Goal: Task Accomplishment & Management: Use online tool/utility

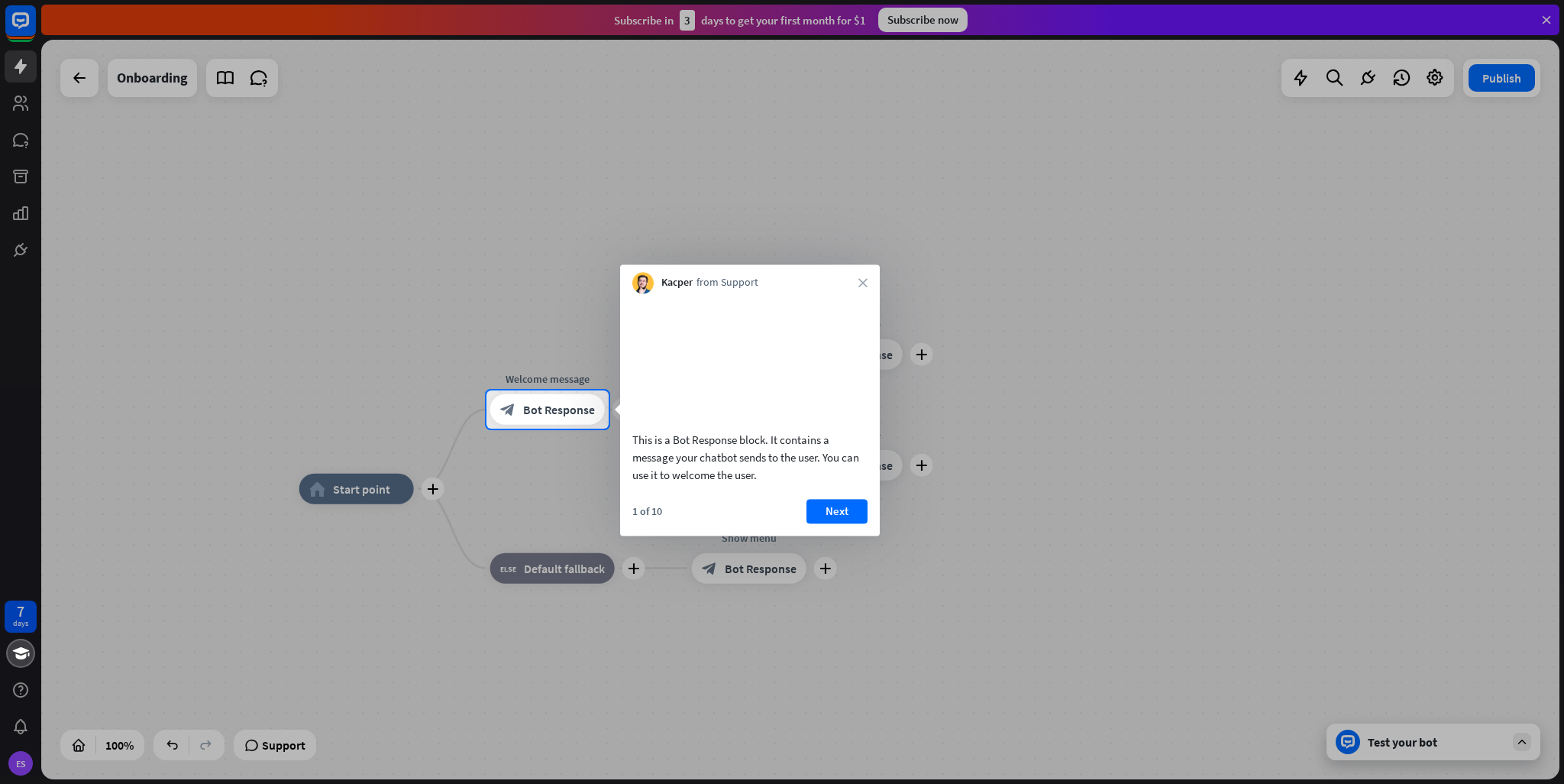
click at [836, 523] on button "Next" at bounding box center [837, 511] width 61 height 24
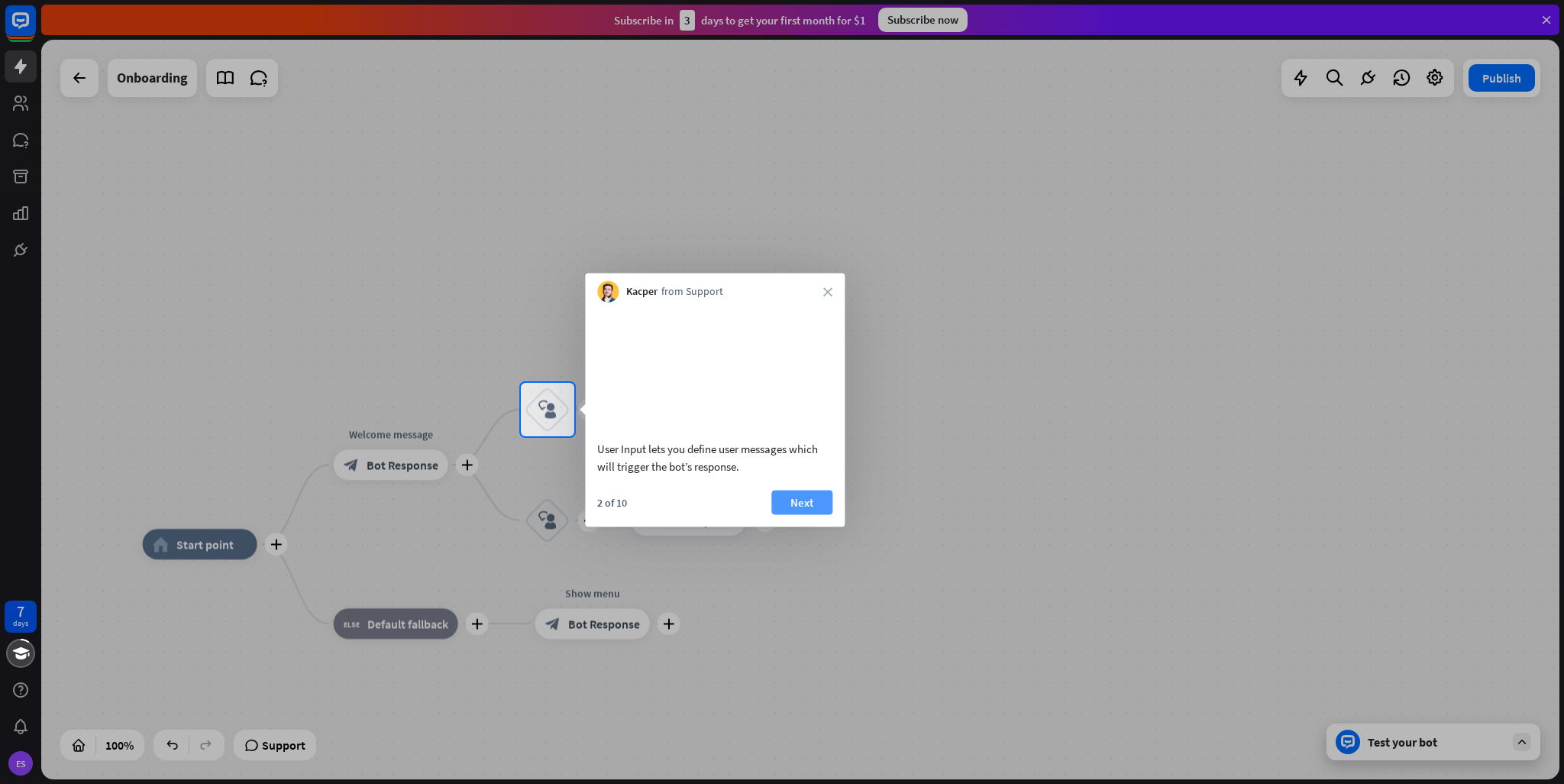
click at [823, 514] on button "Next" at bounding box center [801, 502] width 61 height 24
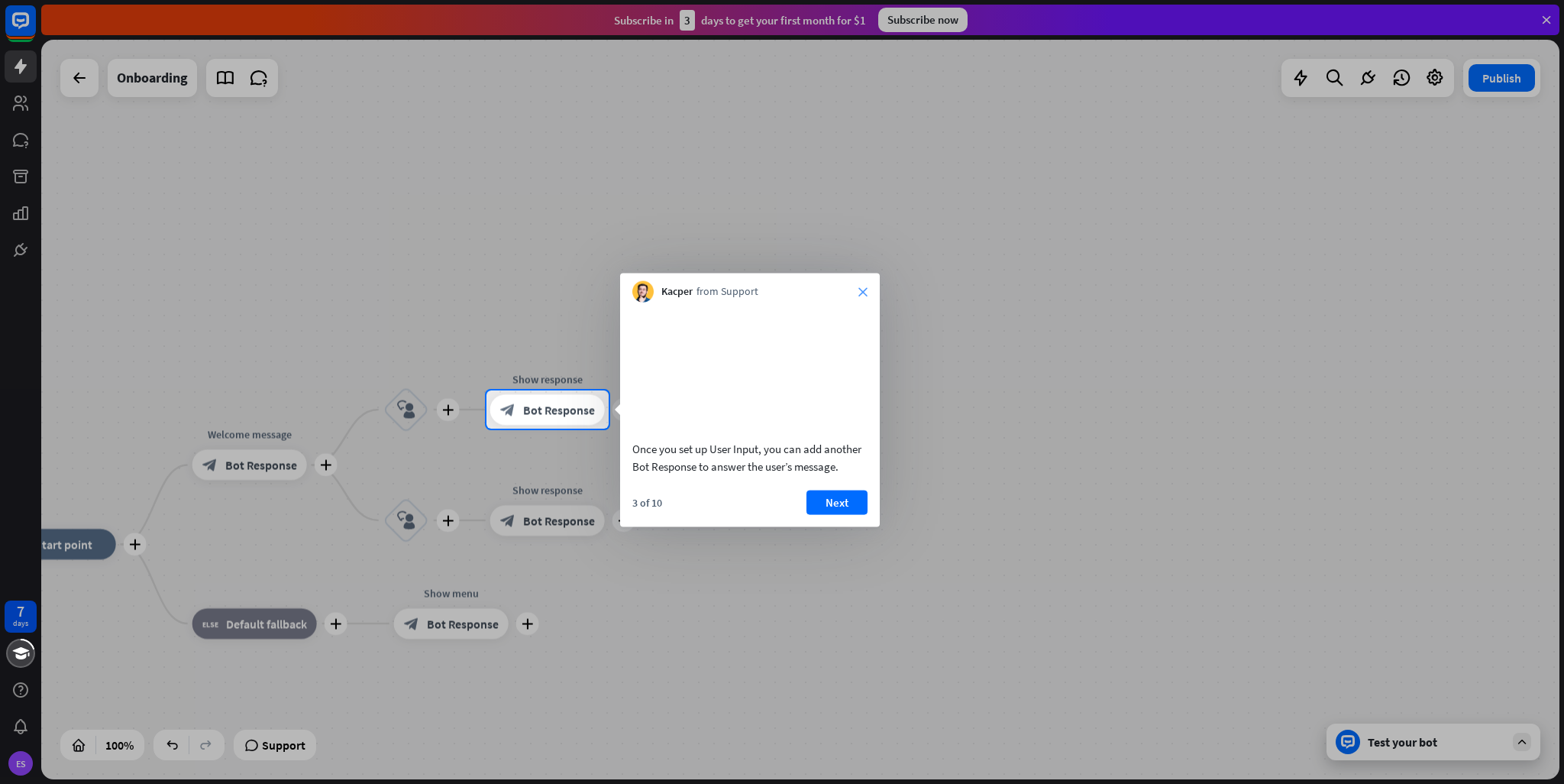
click at [867, 293] on icon "close" at bounding box center [863, 291] width 9 height 9
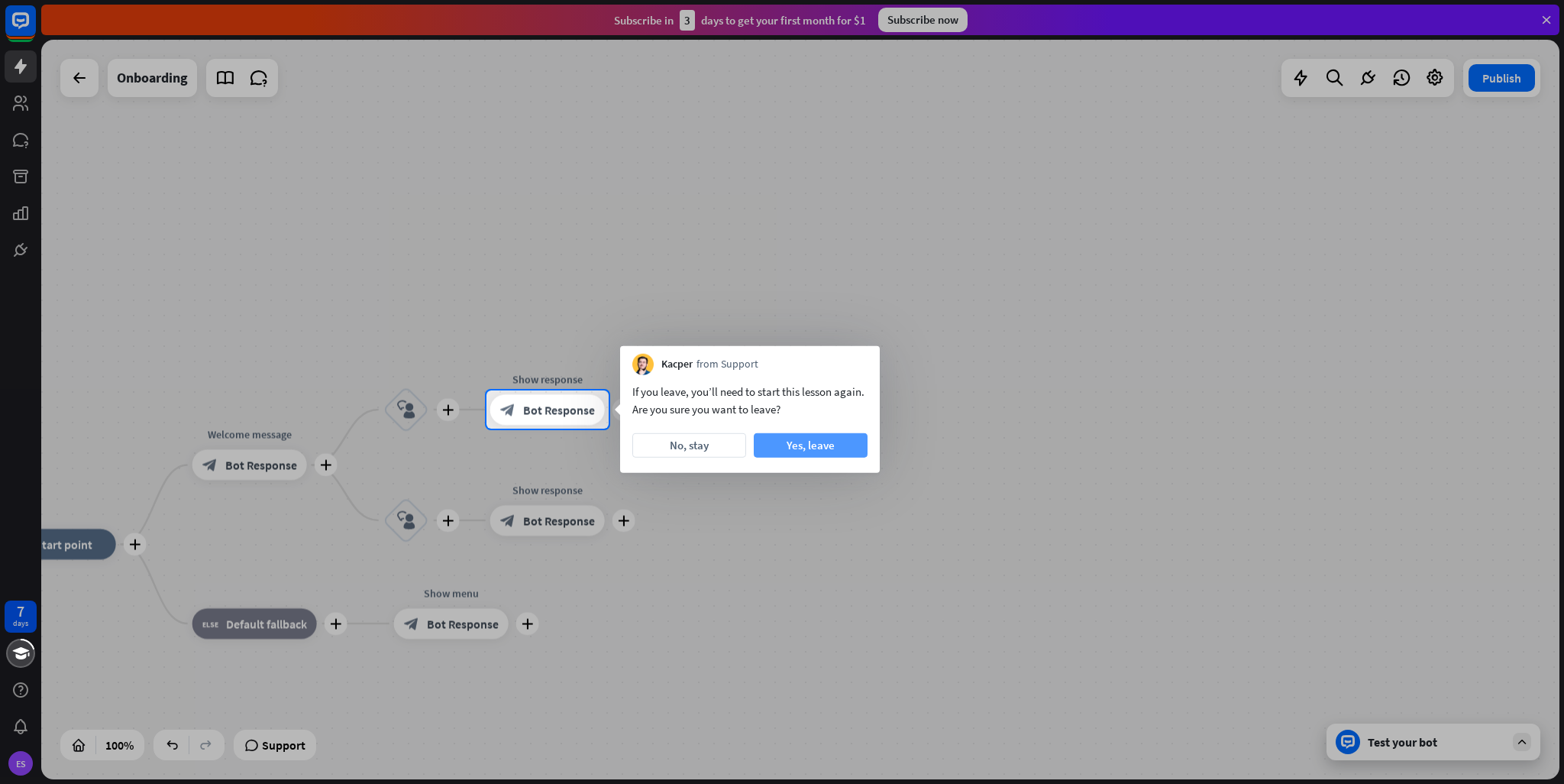
click at [810, 452] on button "Yes, leave" at bounding box center [811, 445] width 114 height 24
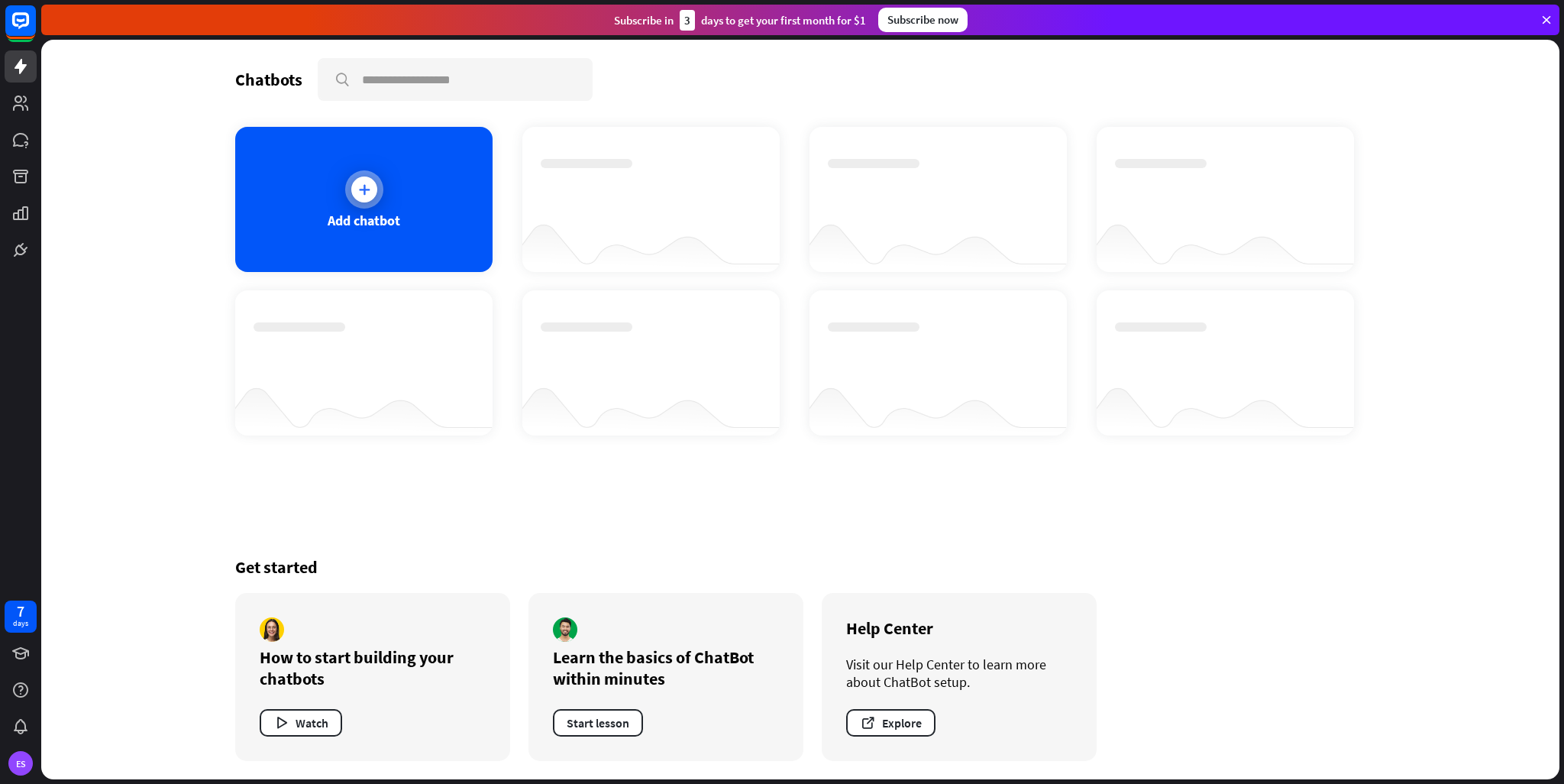
click at [379, 193] on div at bounding box center [364, 189] width 38 height 38
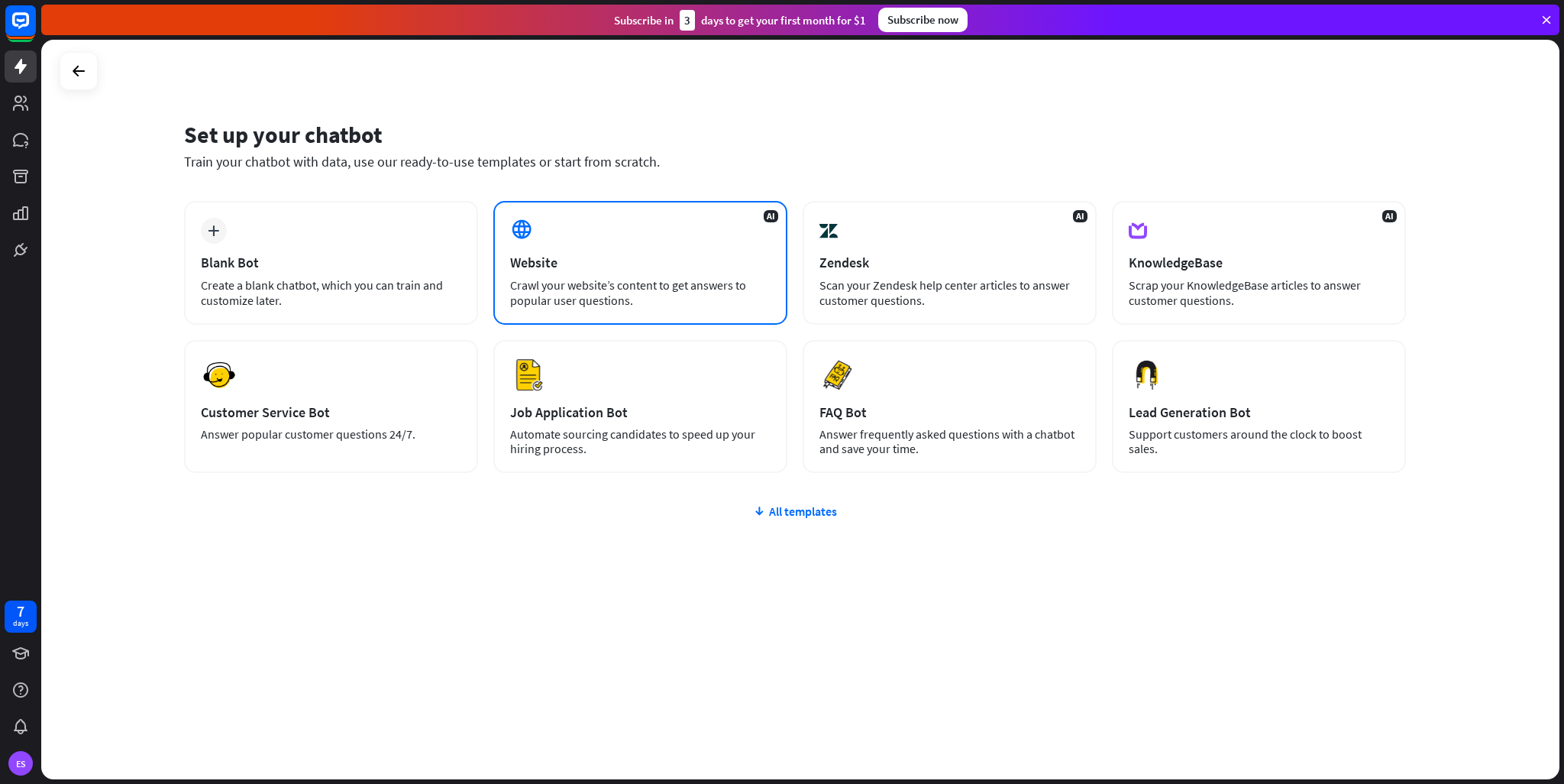
click at [559, 280] on div "Crawl your website’s content to get answers to popular user questions." at bounding box center [640, 292] width 260 height 31
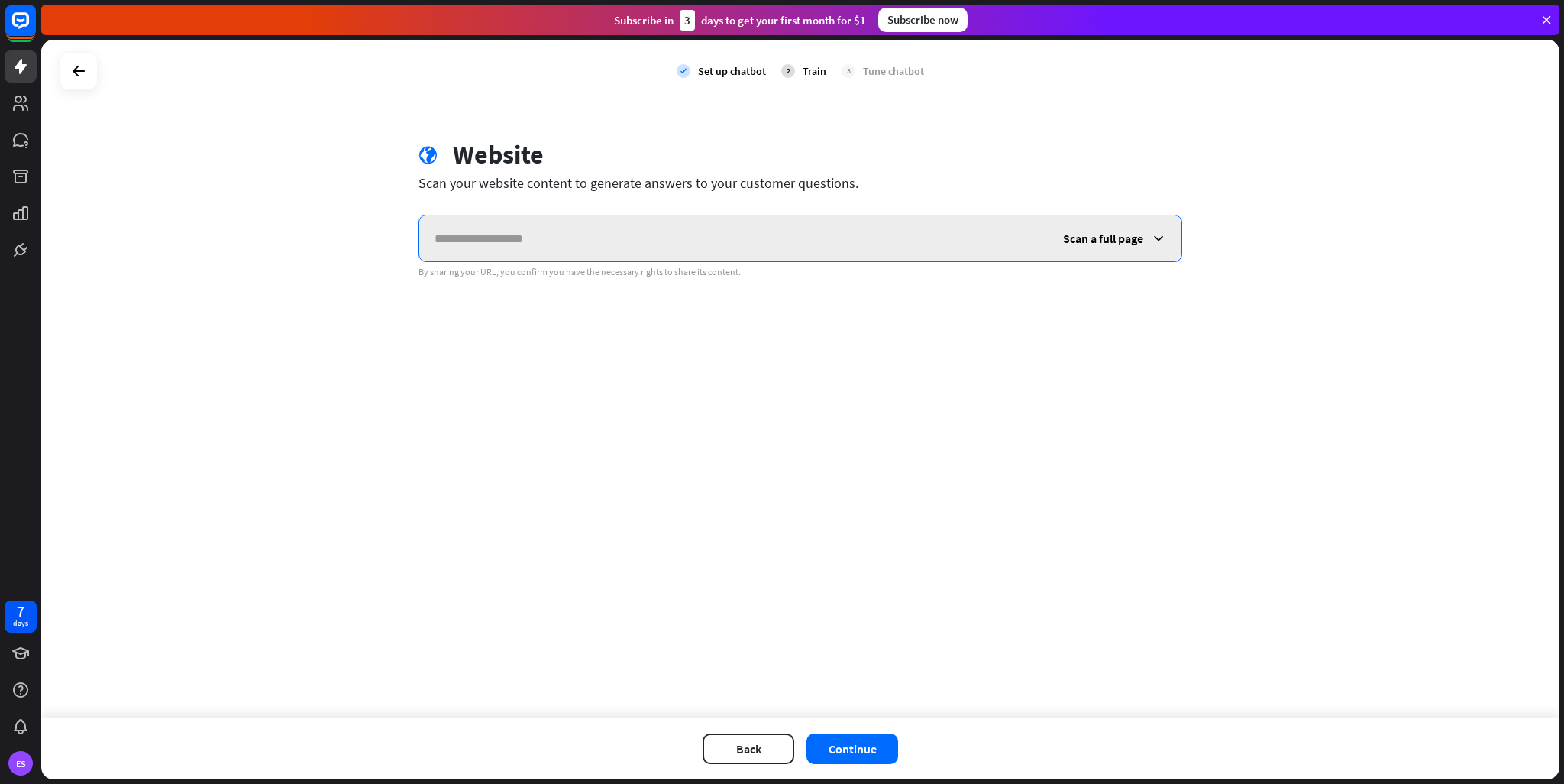
click at [616, 248] on input "text" at bounding box center [733, 238] width 629 height 46
paste input "**********"
type input "**********"
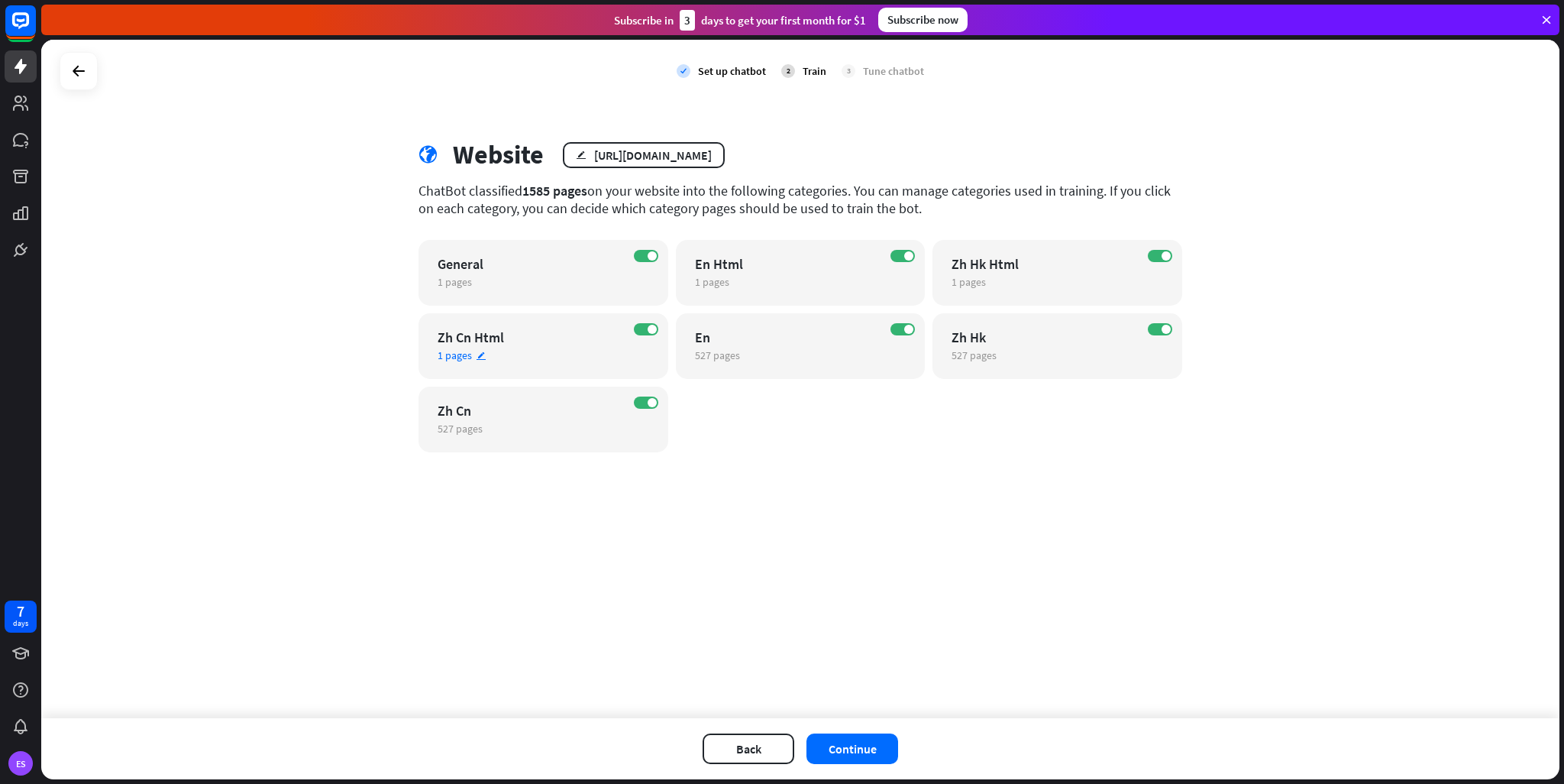
click at [632, 325] on div "ON Zh Cn Html 1 pages edit" at bounding box center [544, 346] width 250 height 66
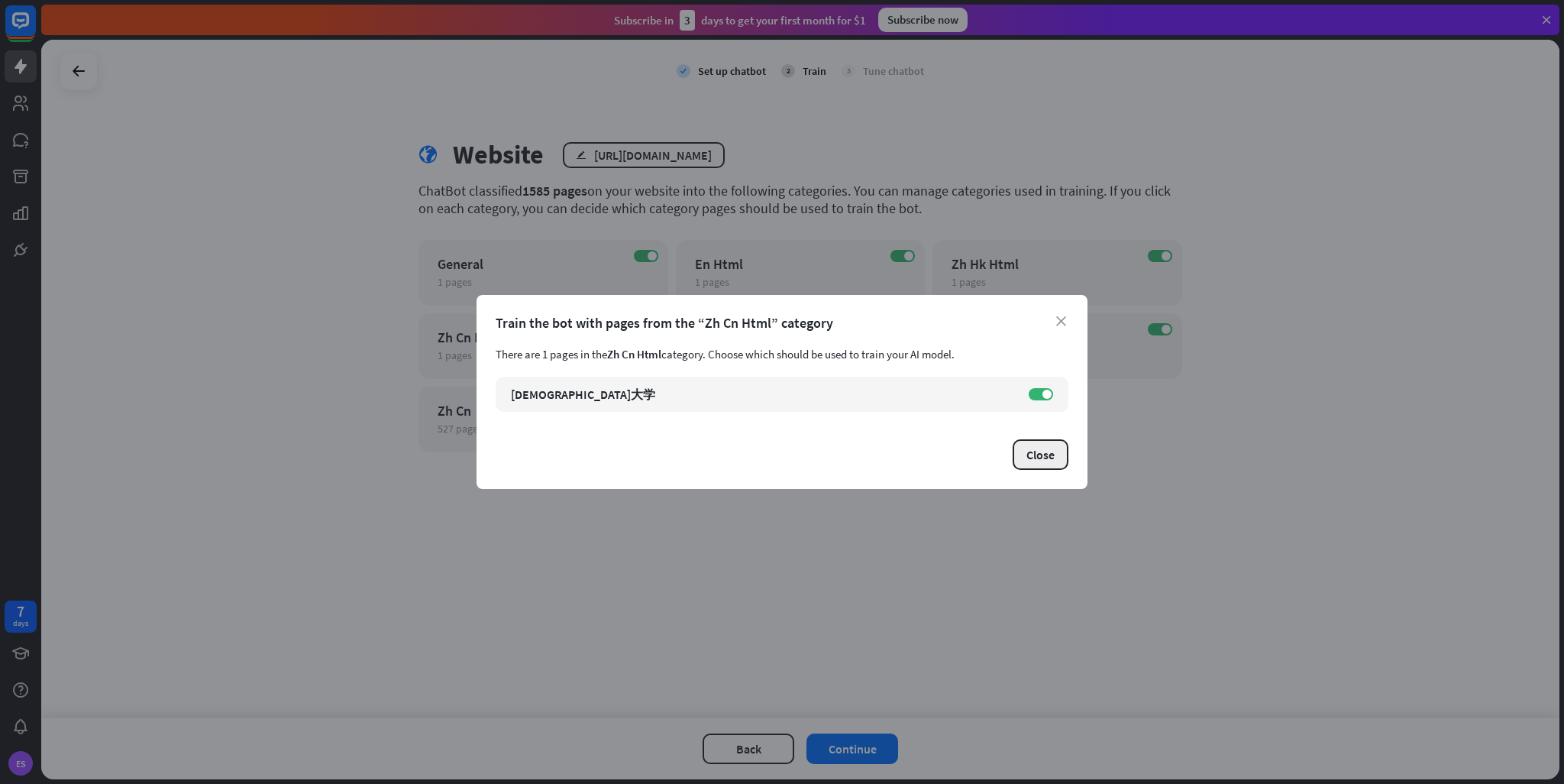
click at [1035, 456] on button "Close" at bounding box center [1041, 454] width 56 height 31
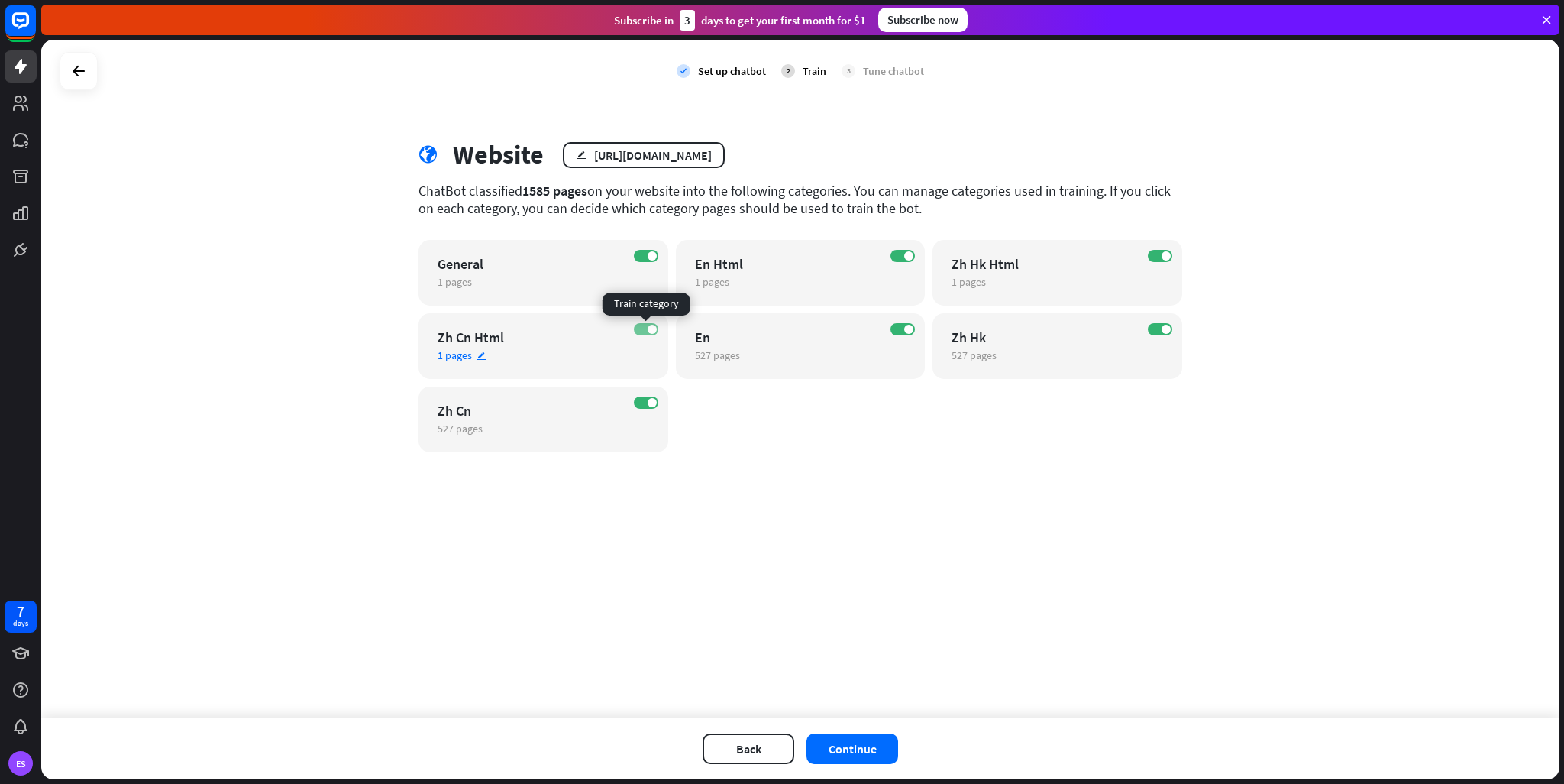
click at [650, 332] on span at bounding box center [652, 329] width 9 height 9
click at [650, 256] on span at bounding box center [652, 255] width 9 height 9
click at [904, 252] on span at bounding box center [908, 255] width 9 height 9
click at [1167, 254] on span at bounding box center [1166, 255] width 9 height 9
click at [865, 749] on button "Continue" at bounding box center [853, 748] width 92 height 31
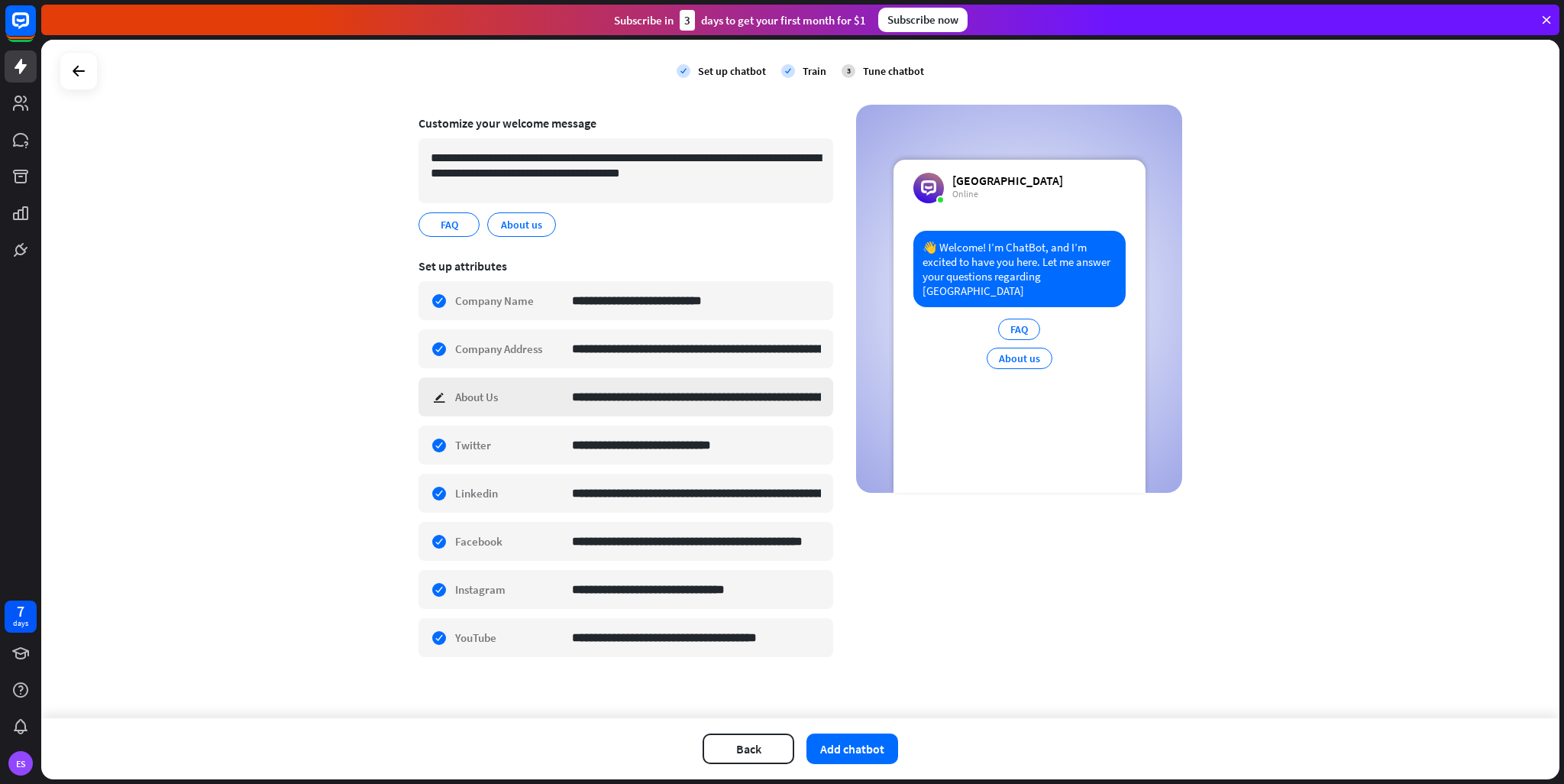
scroll to position [101, 0]
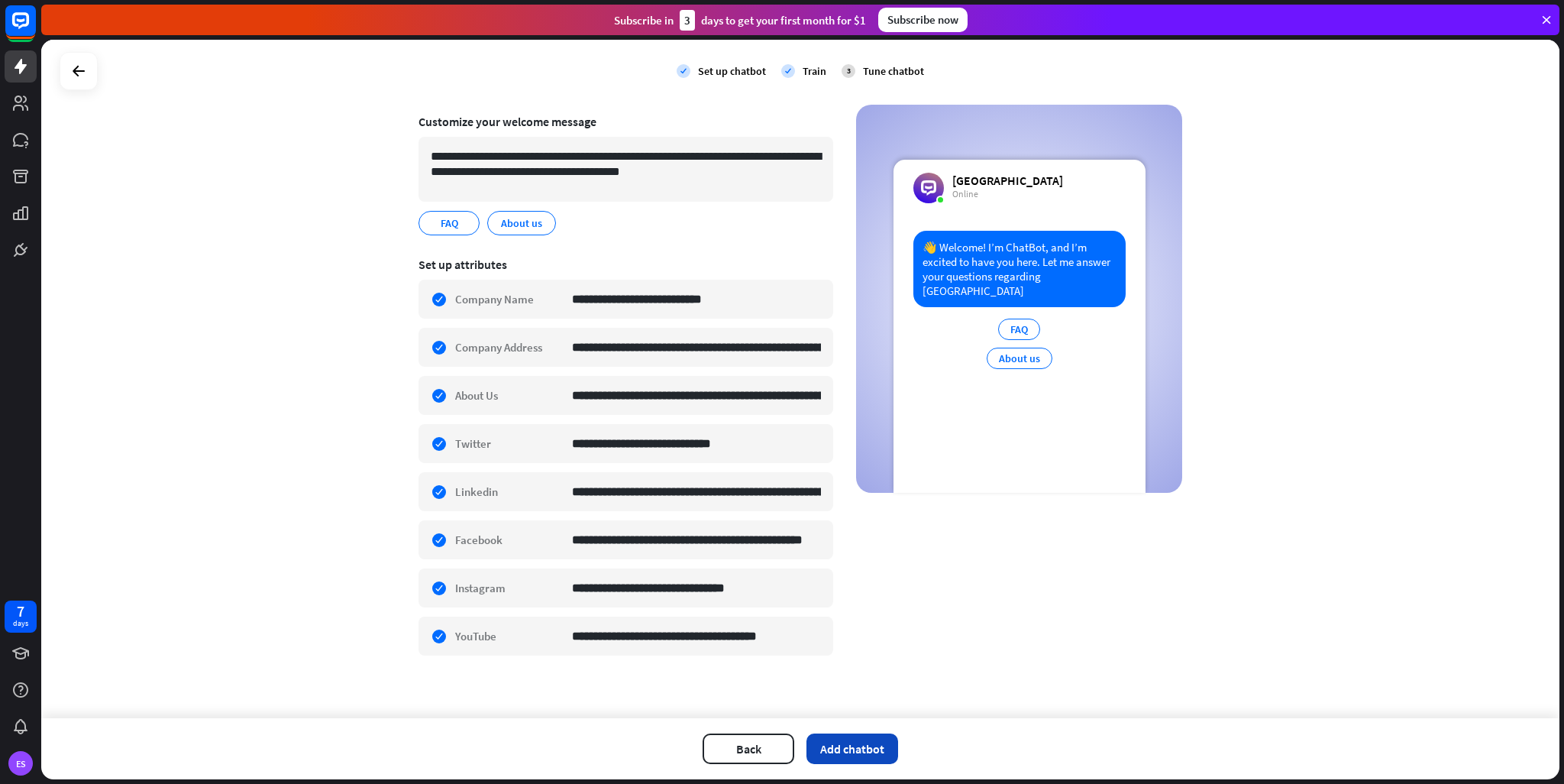
click at [862, 749] on button "Add chatbot" at bounding box center [853, 748] width 92 height 31
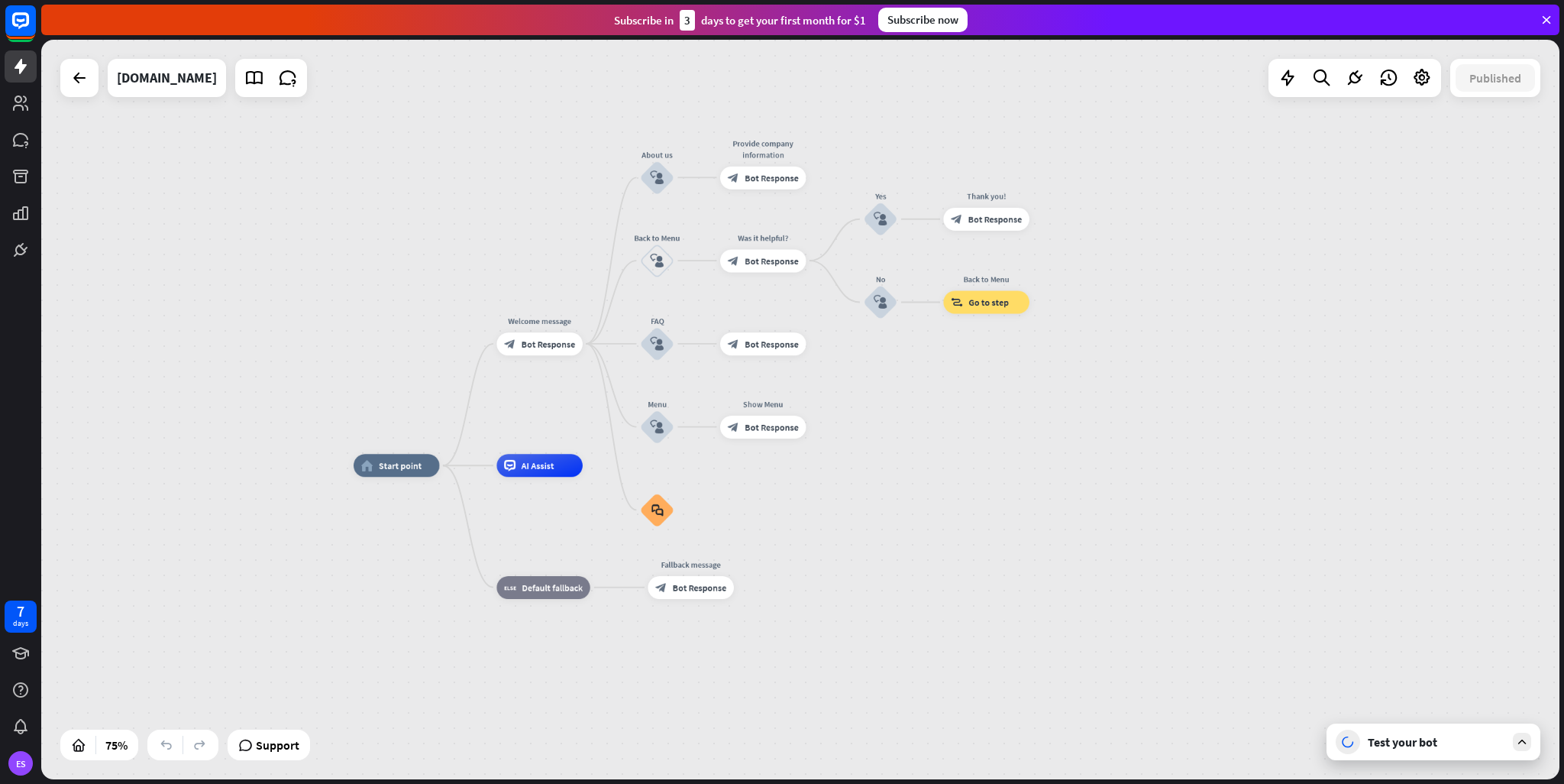
drag, startPoint x: 1072, startPoint y: 414, endPoint x: 922, endPoint y: 459, distance: 156.3
click at [922, 459] on div "home_2 Start point Welcome message block_bot_response Bot Response About us blo…" at bounding box center [800, 409] width 1519 height 739
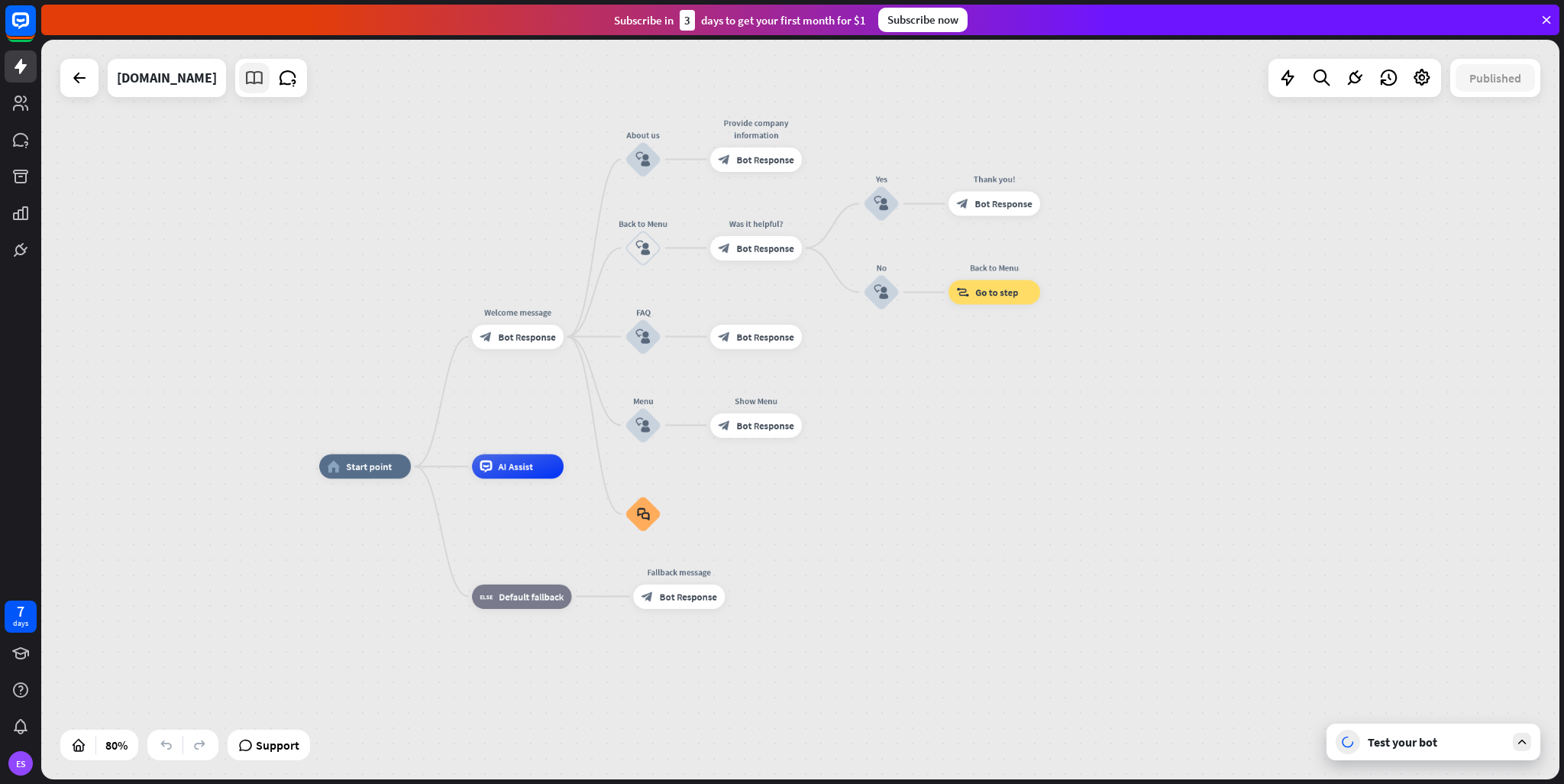
click at [239, 89] on link at bounding box center [254, 78] width 31 height 31
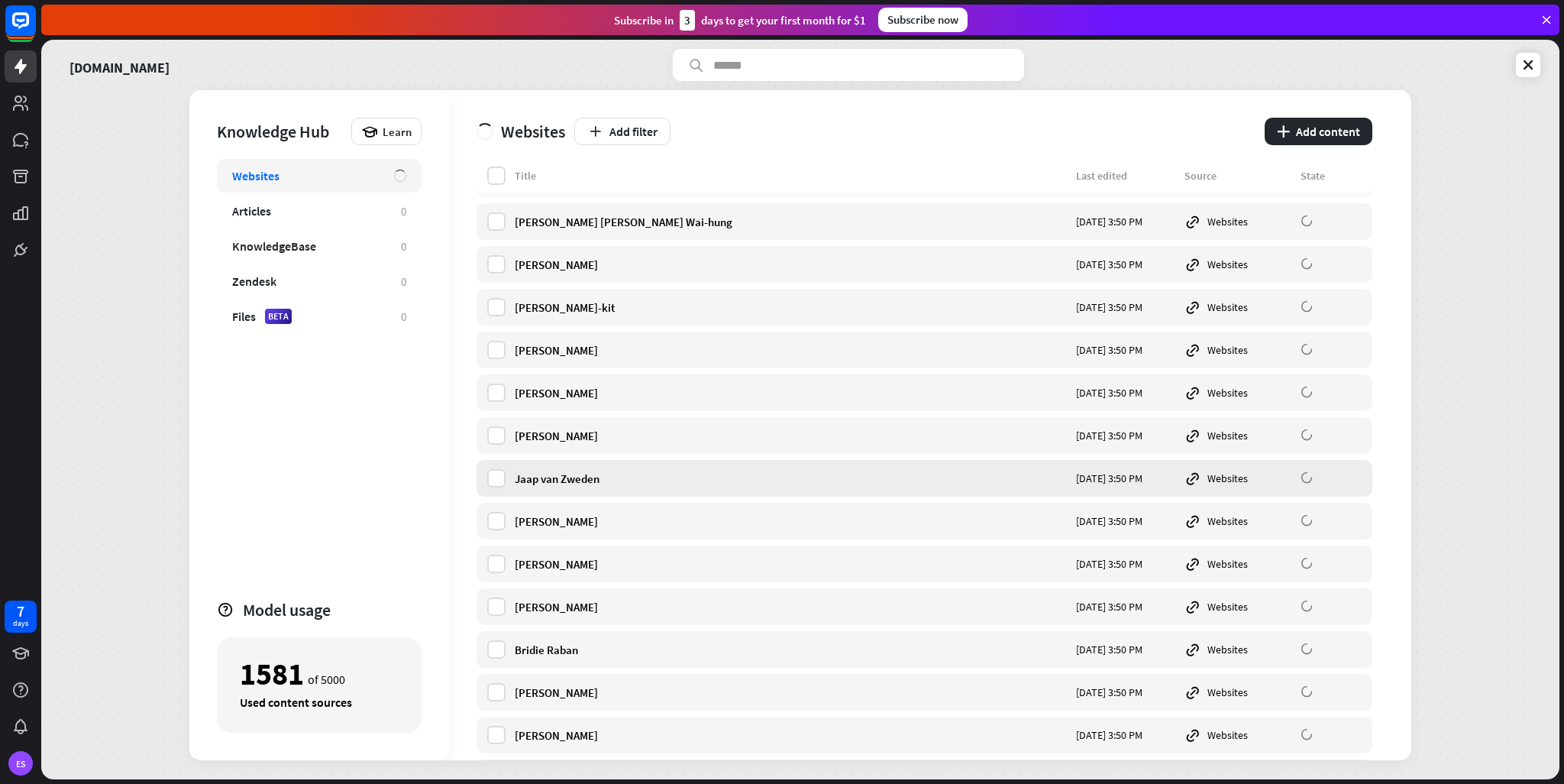
scroll to position [60573, 0]
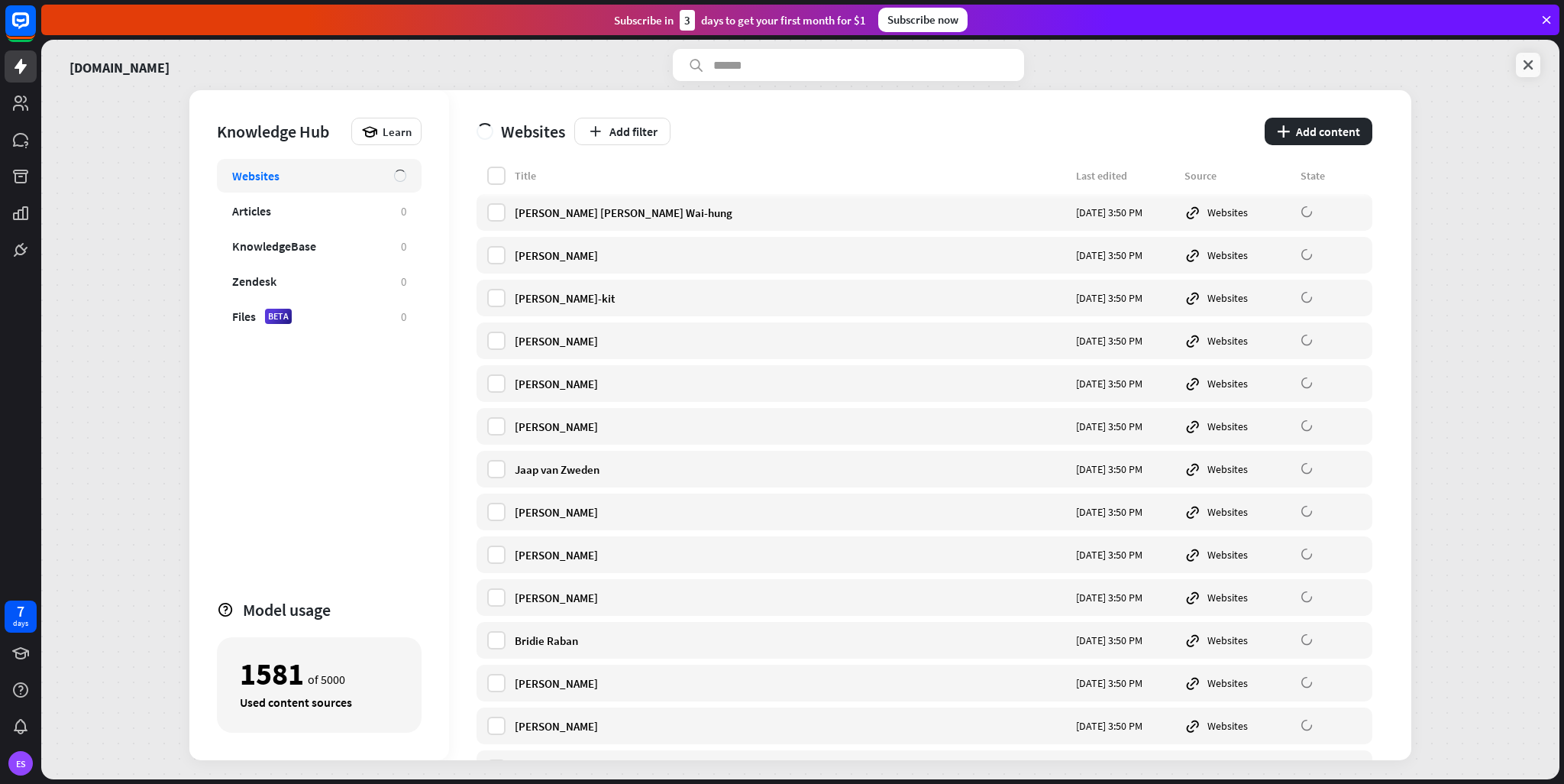
click at [1528, 59] on icon at bounding box center [1528, 64] width 15 height 15
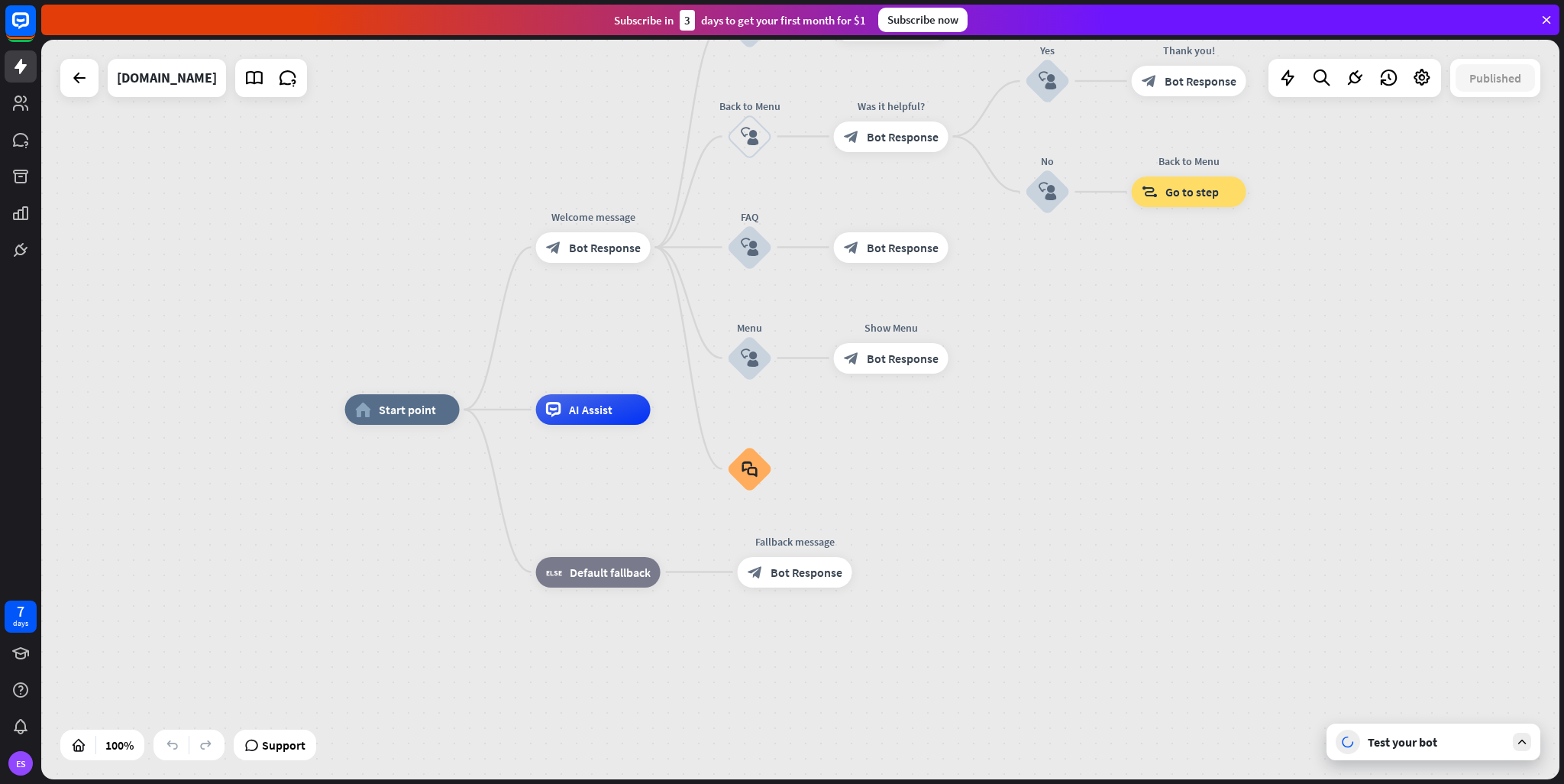
click at [1485, 746] on div "Test your bot" at bounding box center [1436, 741] width 137 height 15
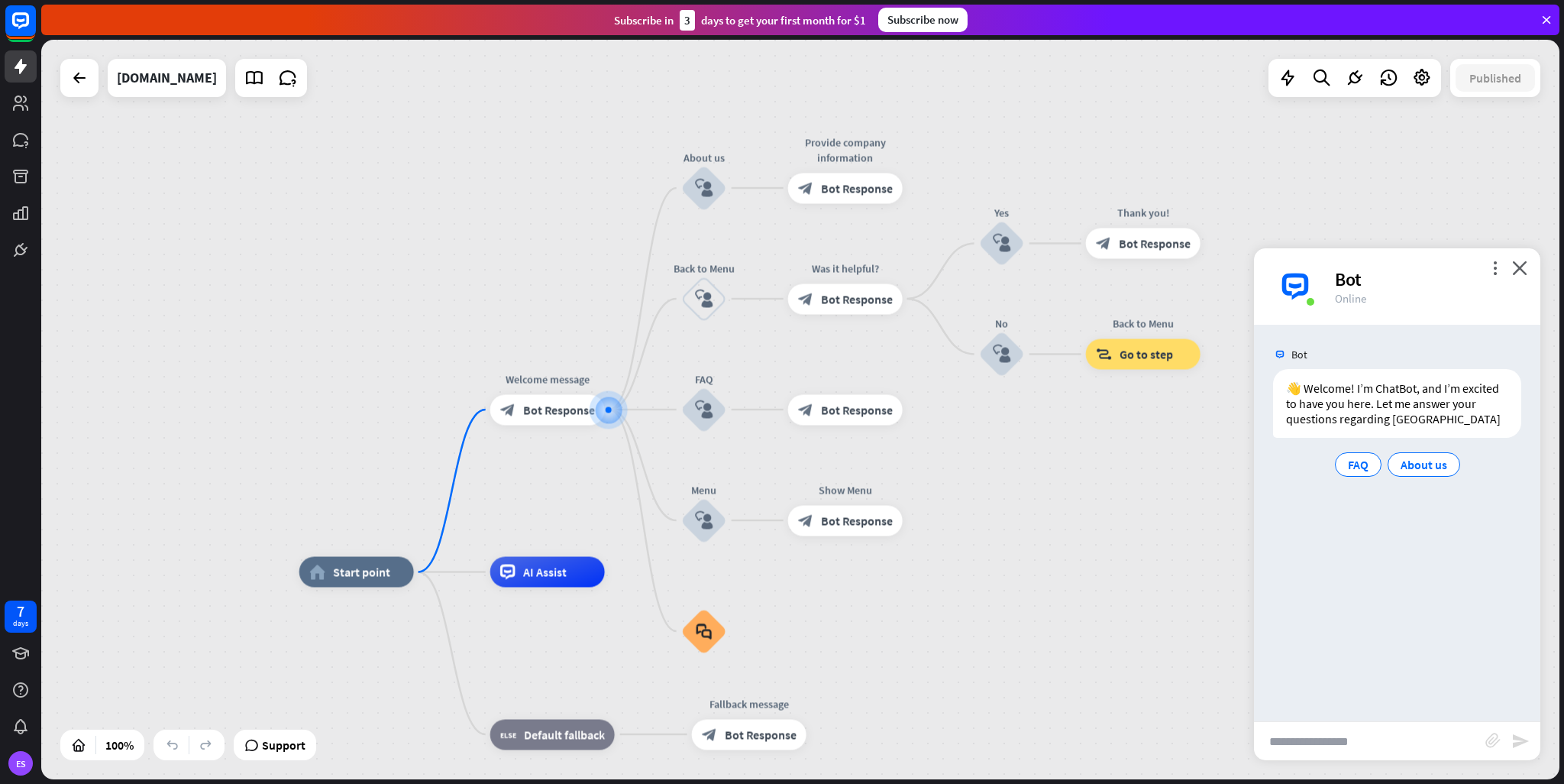
click at [1332, 735] on input "text" at bounding box center [1369, 741] width 231 height 38
type input "**********"
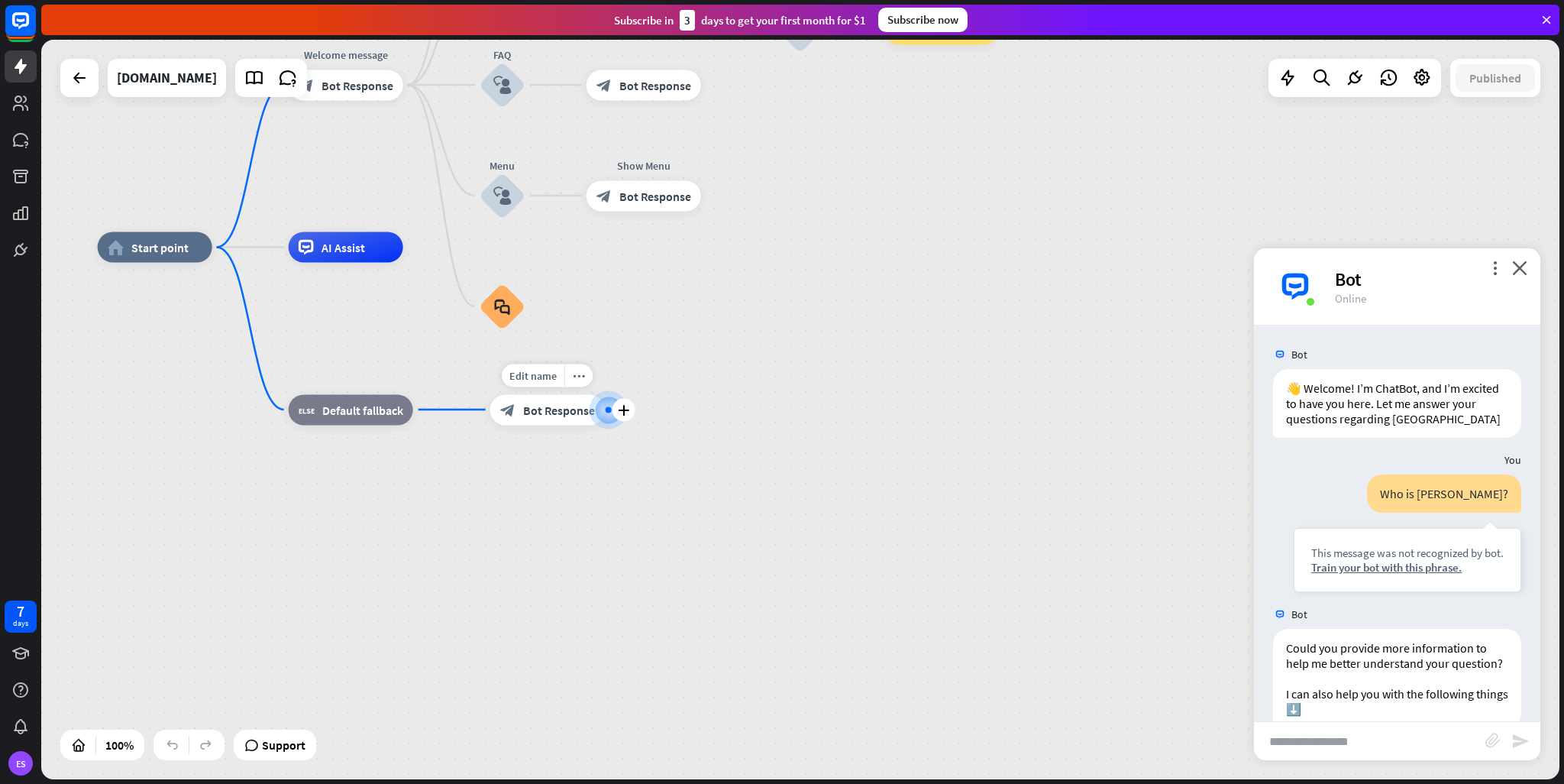
scroll to position [102, 0]
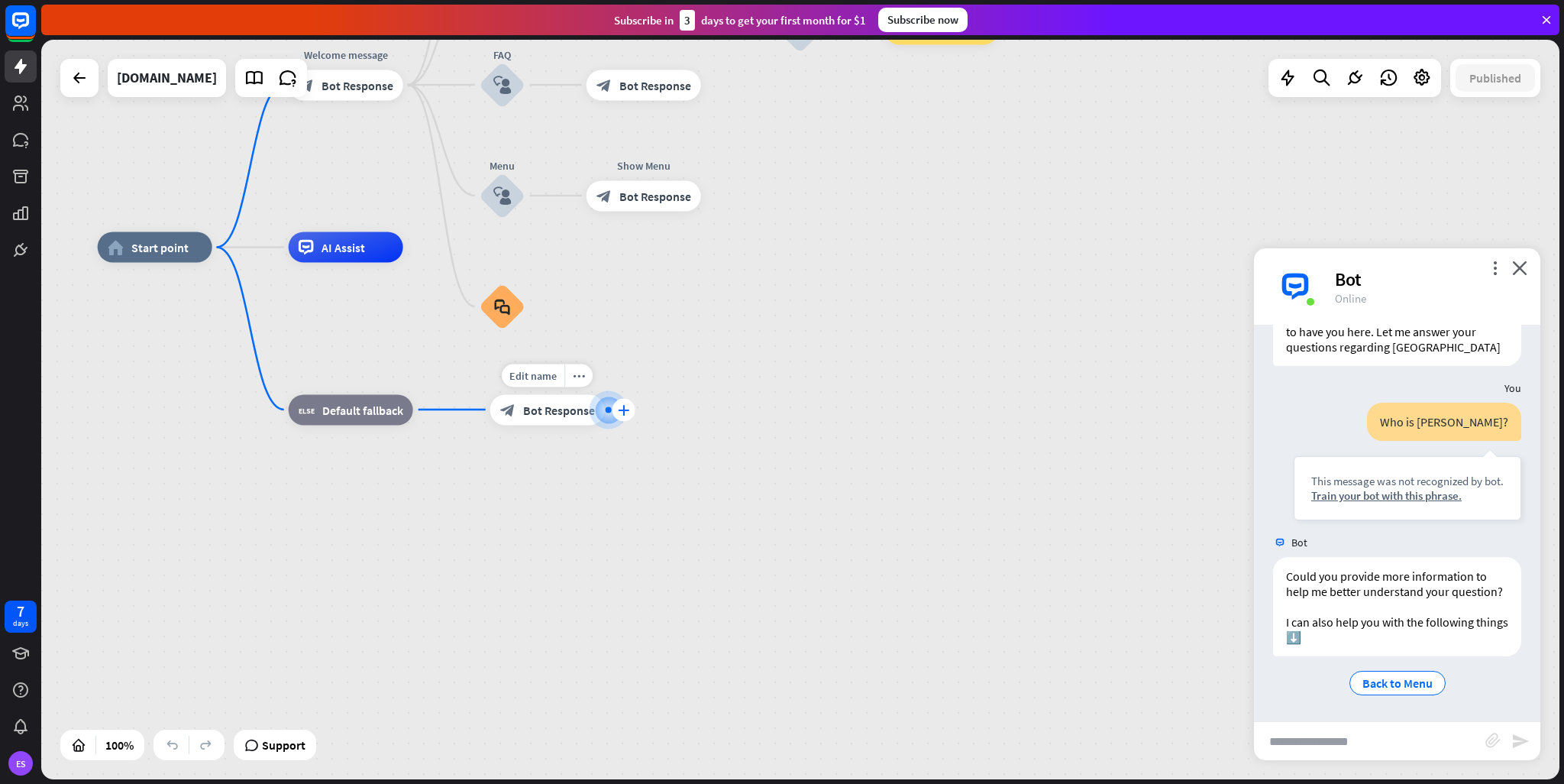
click at [622, 412] on icon "plus" at bounding box center [623, 409] width 11 height 11
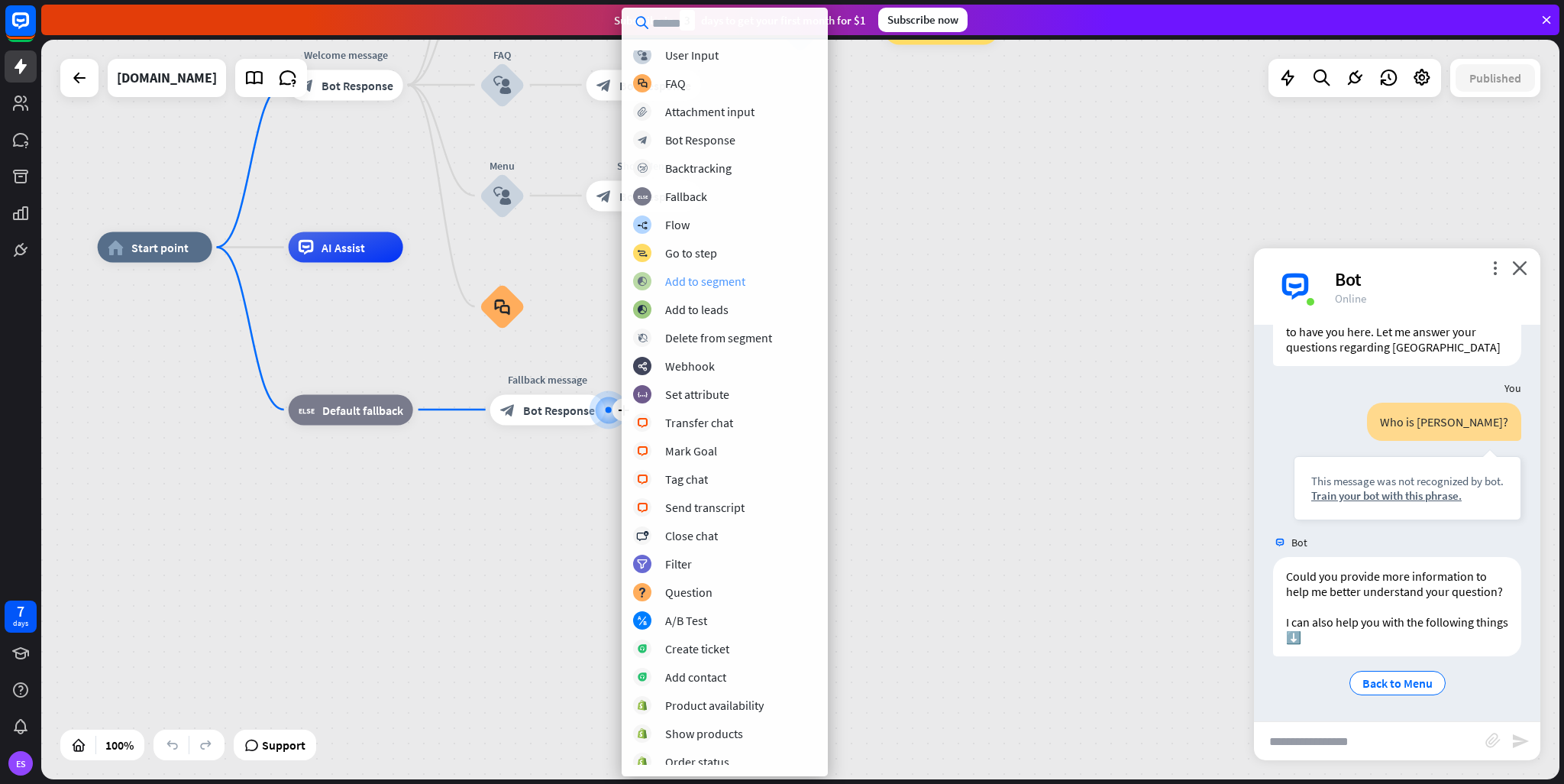
scroll to position [0, 0]
click at [923, 280] on div "home_2 Start point Welcome message block_bot_response Bot Response About us blo…" at bounding box center [857, 616] width 1519 height 739
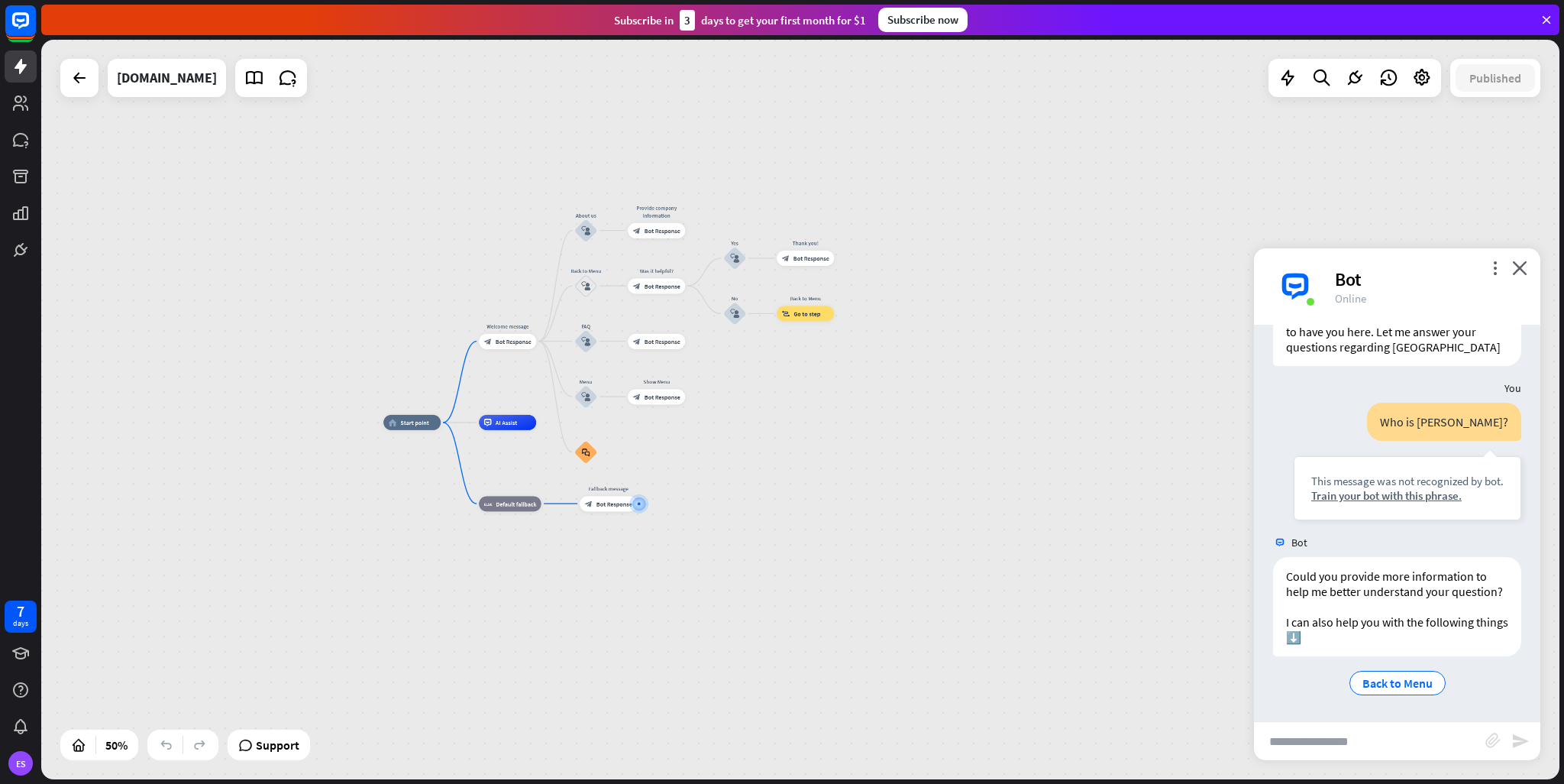
drag, startPoint x: 657, startPoint y: 209, endPoint x: 726, endPoint y: 379, distance: 184.0
click at [728, 377] on div "home_2 Start point Welcome message block_bot_response Bot Response About us blo…" at bounding box center [800, 409] width 1519 height 739
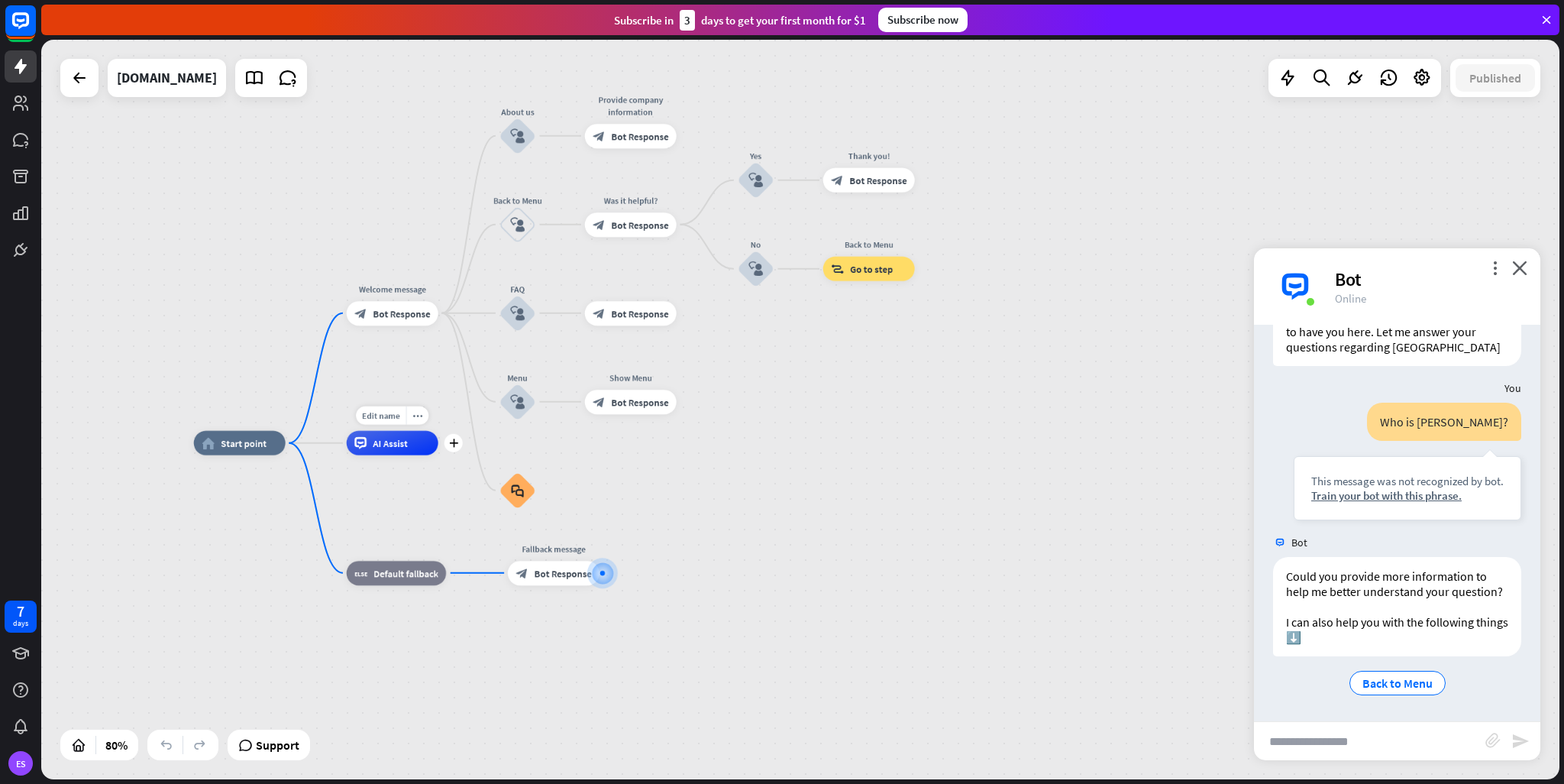
click at [424, 454] on div "AI Assist" at bounding box center [393, 443] width 92 height 24
click at [764, 490] on div "home_2 Start point Welcome message block_bot_response Bot Response About us blo…" at bounding box center [801, 738] width 1215 height 591
click at [1390, 682] on span "Back to Menu" at bounding box center [1398, 682] width 70 height 15
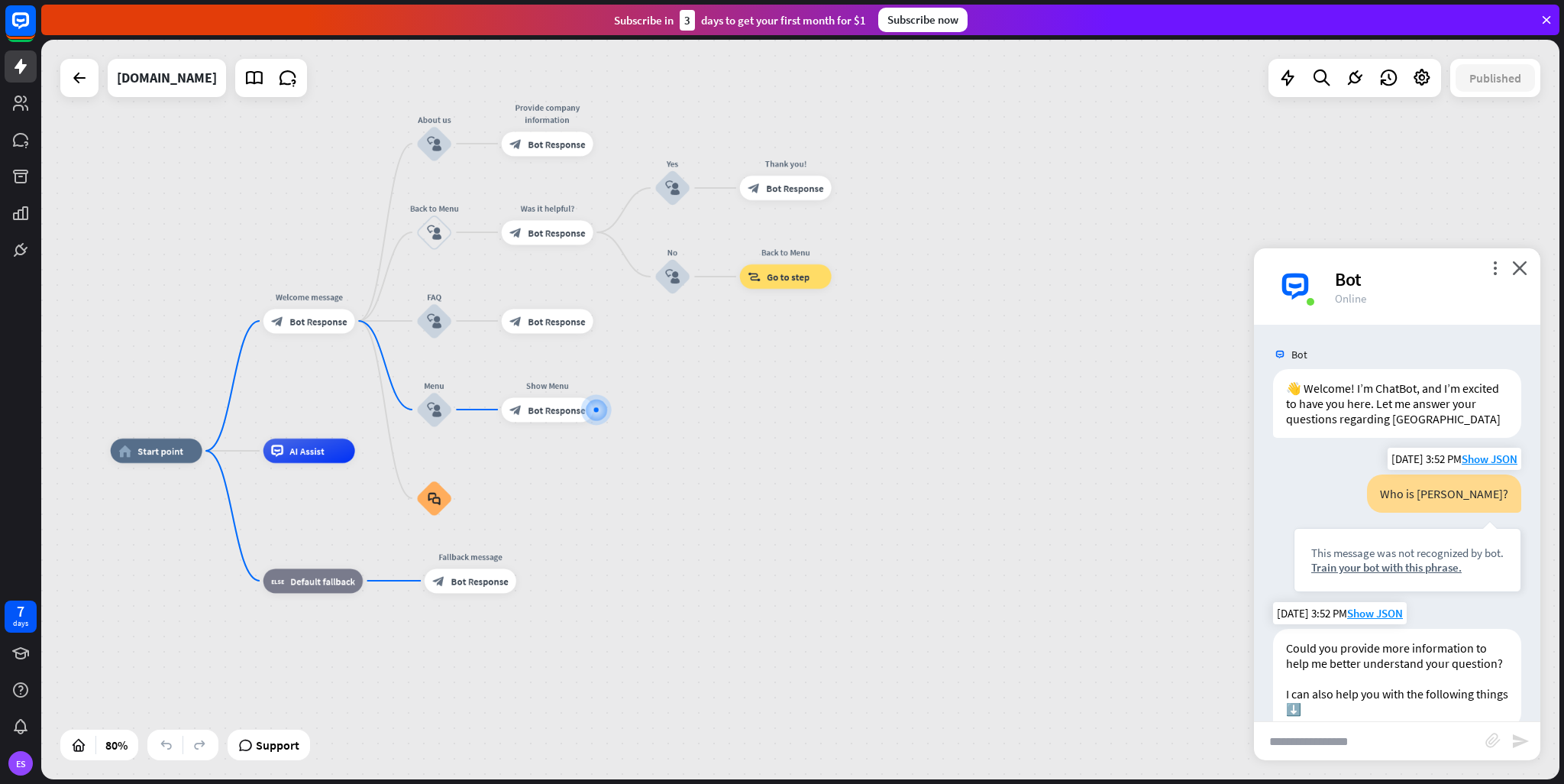
drag, startPoint x: 1376, startPoint y: 509, endPoint x: 1495, endPoint y: 513, distance: 118.4
click at [1495, 513] on div "Who is [PERSON_NAME]?" at bounding box center [1444, 493] width 154 height 38
copy div "Who is [PERSON_NAME]?"
click at [1299, 736] on input "text" at bounding box center [1369, 741] width 231 height 38
paste input "**********"
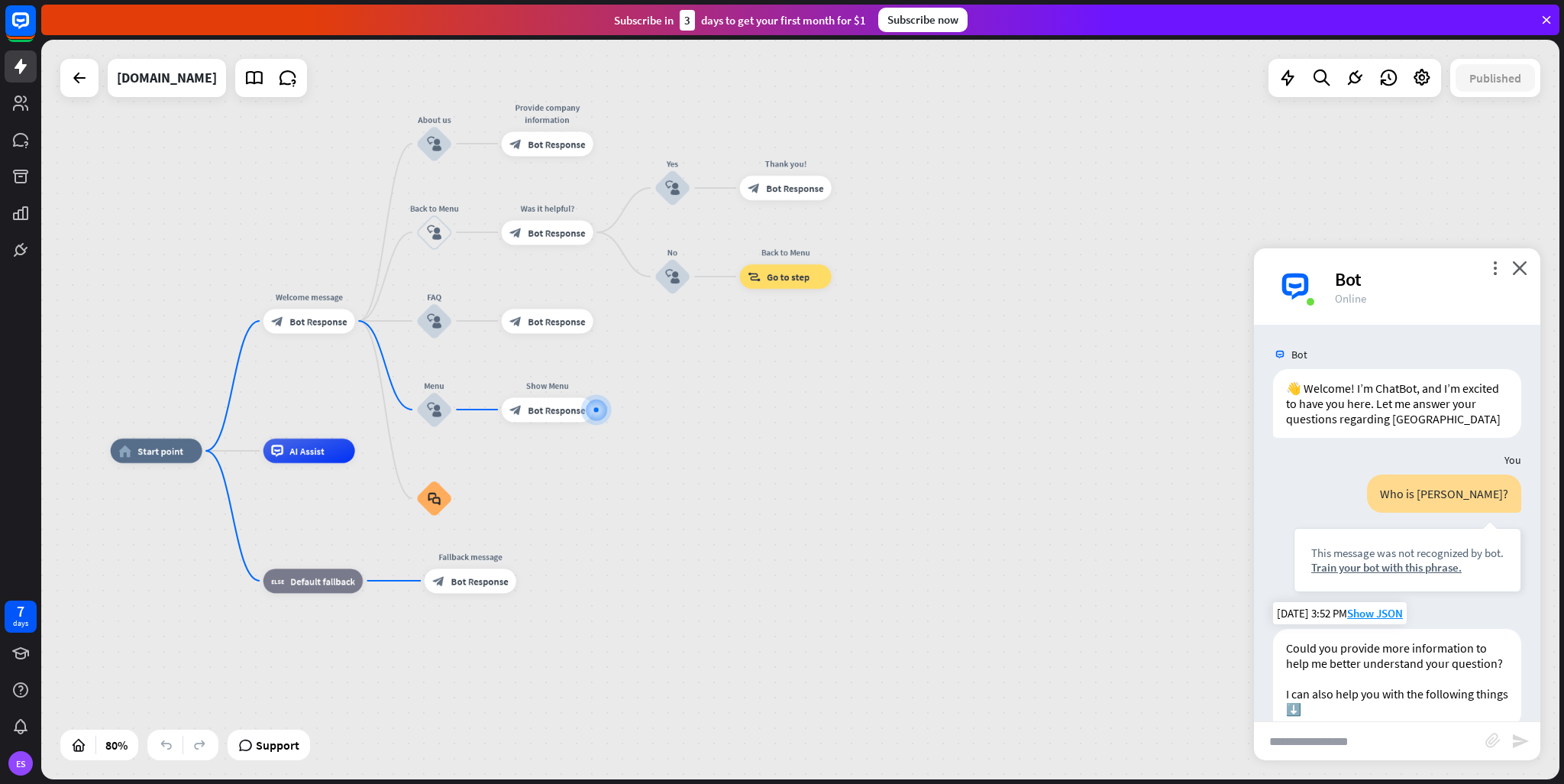
type input "**********"
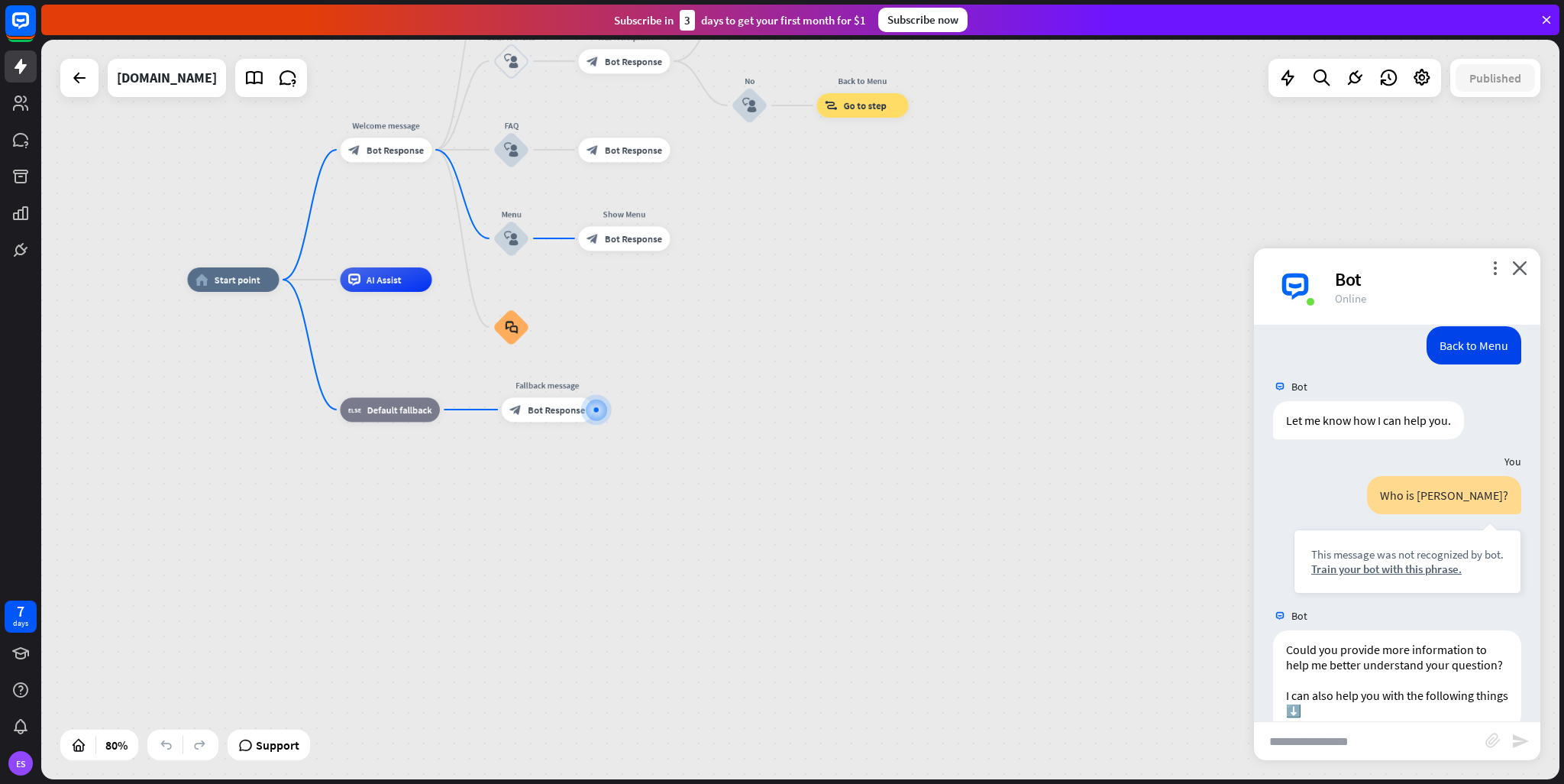
scroll to position [556, 0]
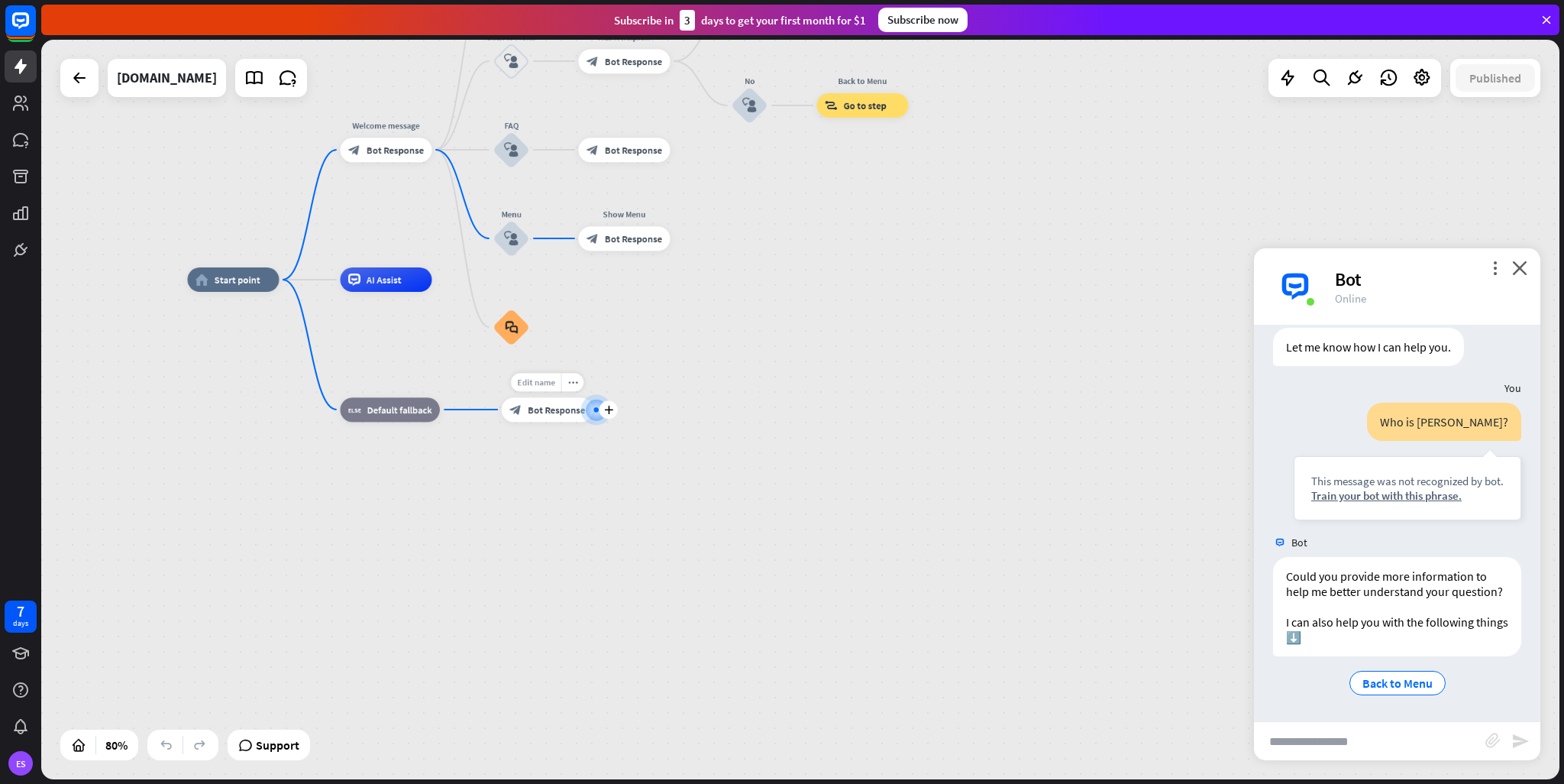
click at [547, 380] on span "Edit name" at bounding box center [536, 382] width 38 height 11
click at [648, 379] on div "**********" at bounding box center [794, 575] width 1215 height 591
click at [544, 410] on span "Bot Response" at bounding box center [556, 409] width 57 height 12
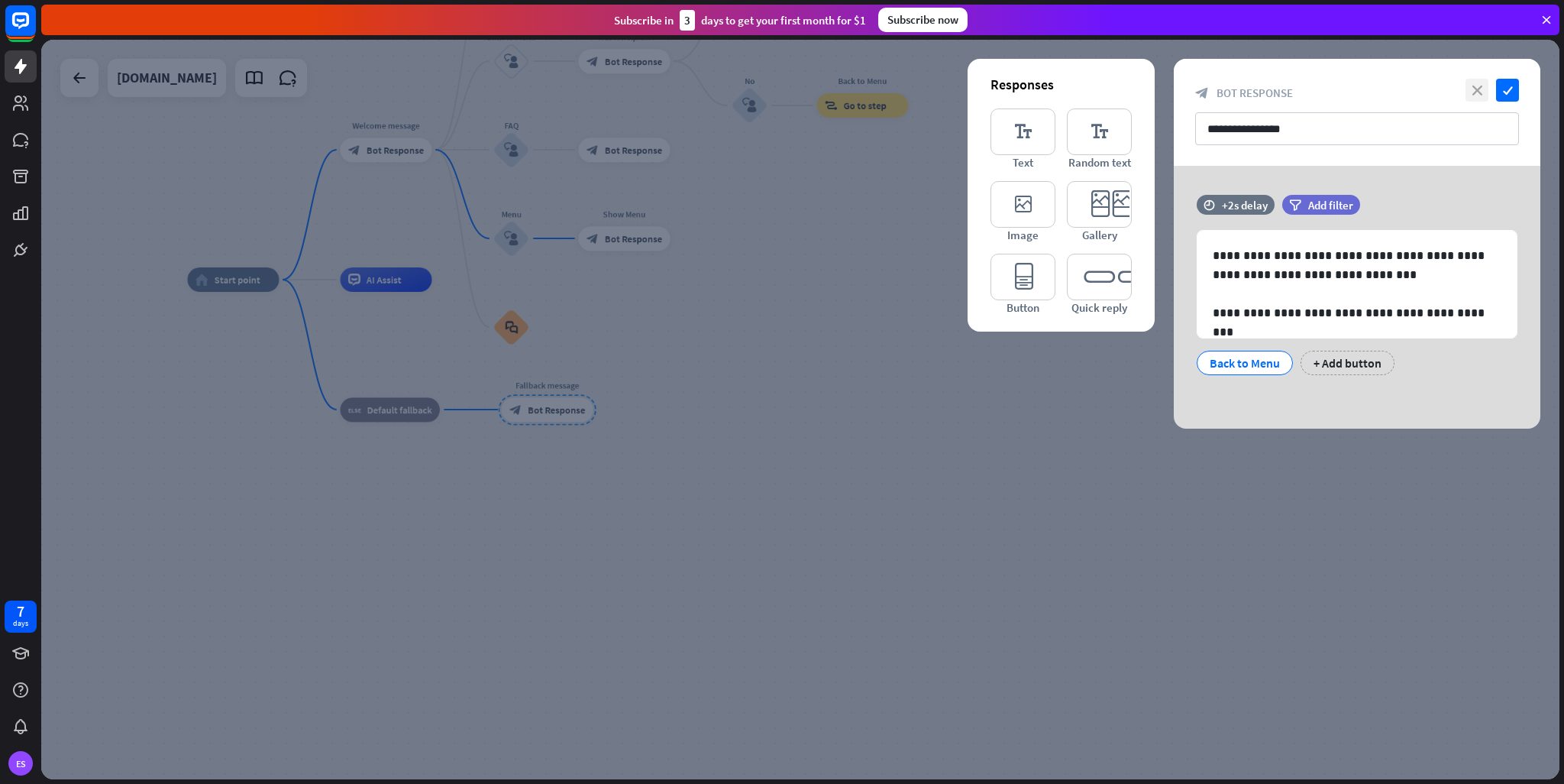
click at [1471, 83] on icon "close" at bounding box center [1477, 90] width 23 height 23
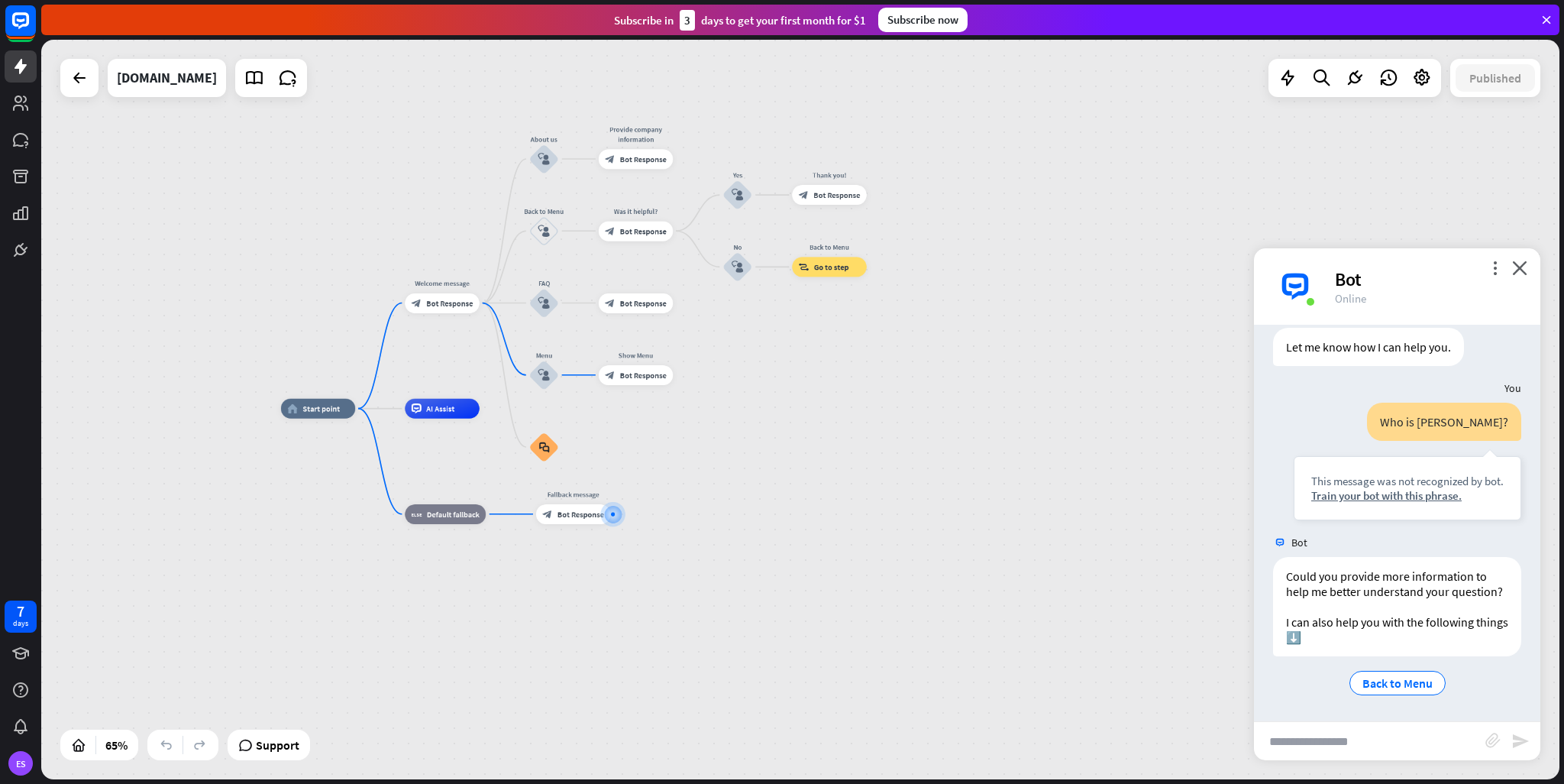
drag, startPoint x: 751, startPoint y: 331, endPoint x: 749, endPoint y: 398, distance: 67.3
click at [750, 397] on div "home_2 Start point Welcome message block_bot_response Bot Response About us blo…" at bounding box center [800, 409] width 1519 height 739
click at [239, 89] on link at bounding box center [254, 78] width 31 height 31
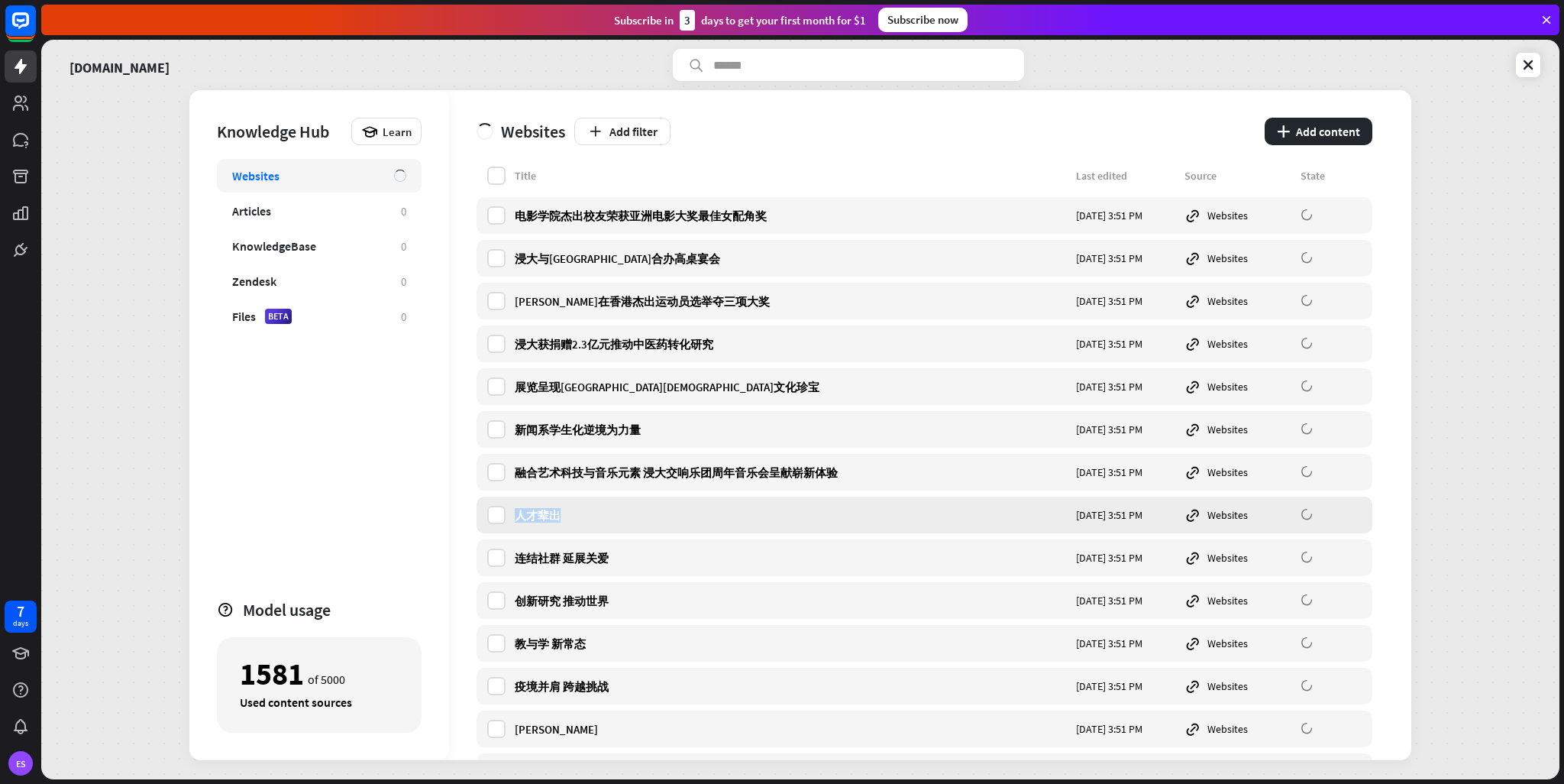
drag, startPoint x: 562, startPoint y: 514, endPoint x: 509, endPoint y: 511, distance: 52.8
click at [509, 511] on div "人才辈出 [DATE] 3:51 PM Websites" at bounding box center [925, 514] width 896 height 37
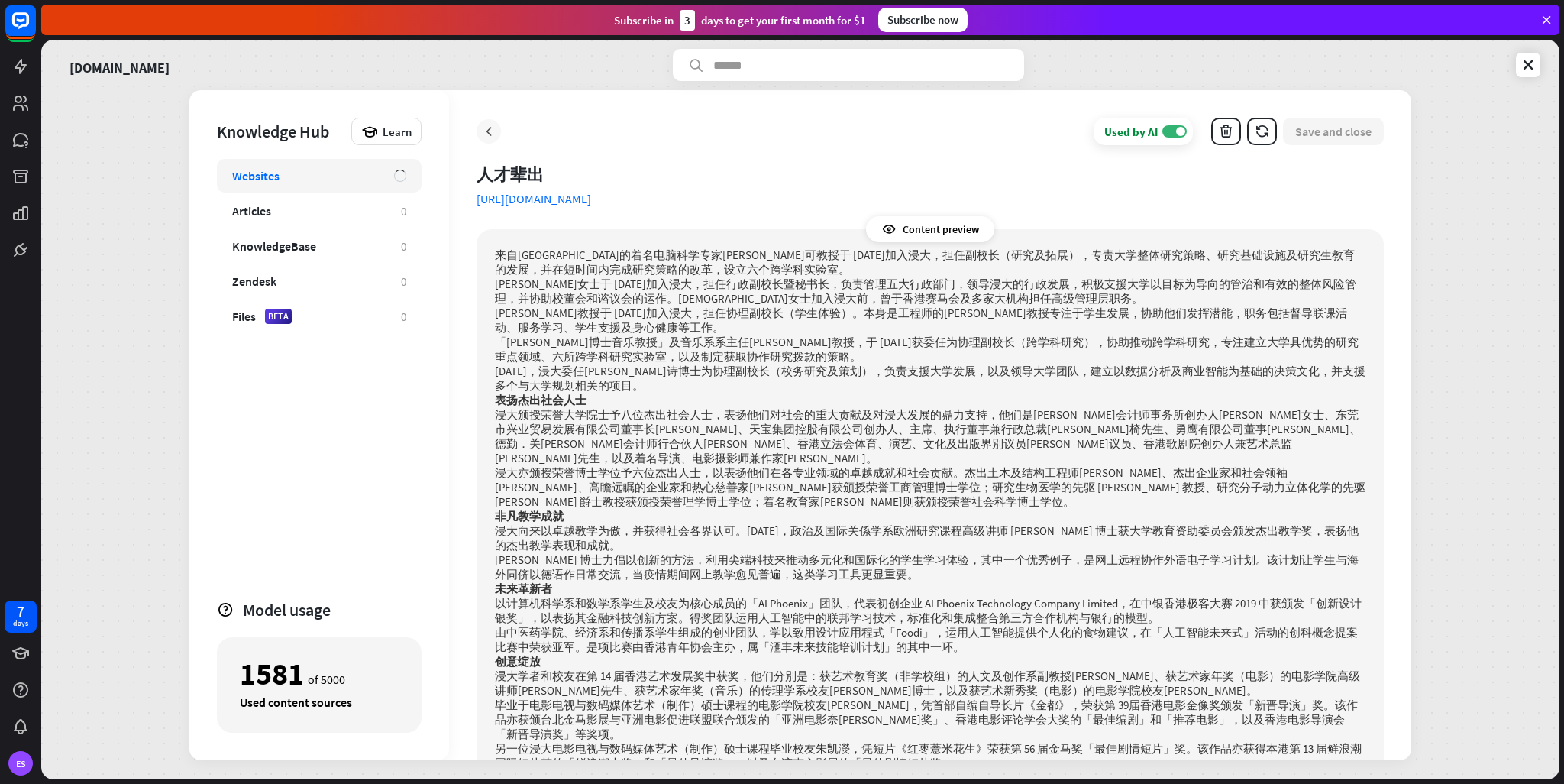
click at [488, 134] on icon at bounding box center [488, 131] width 15 height 15
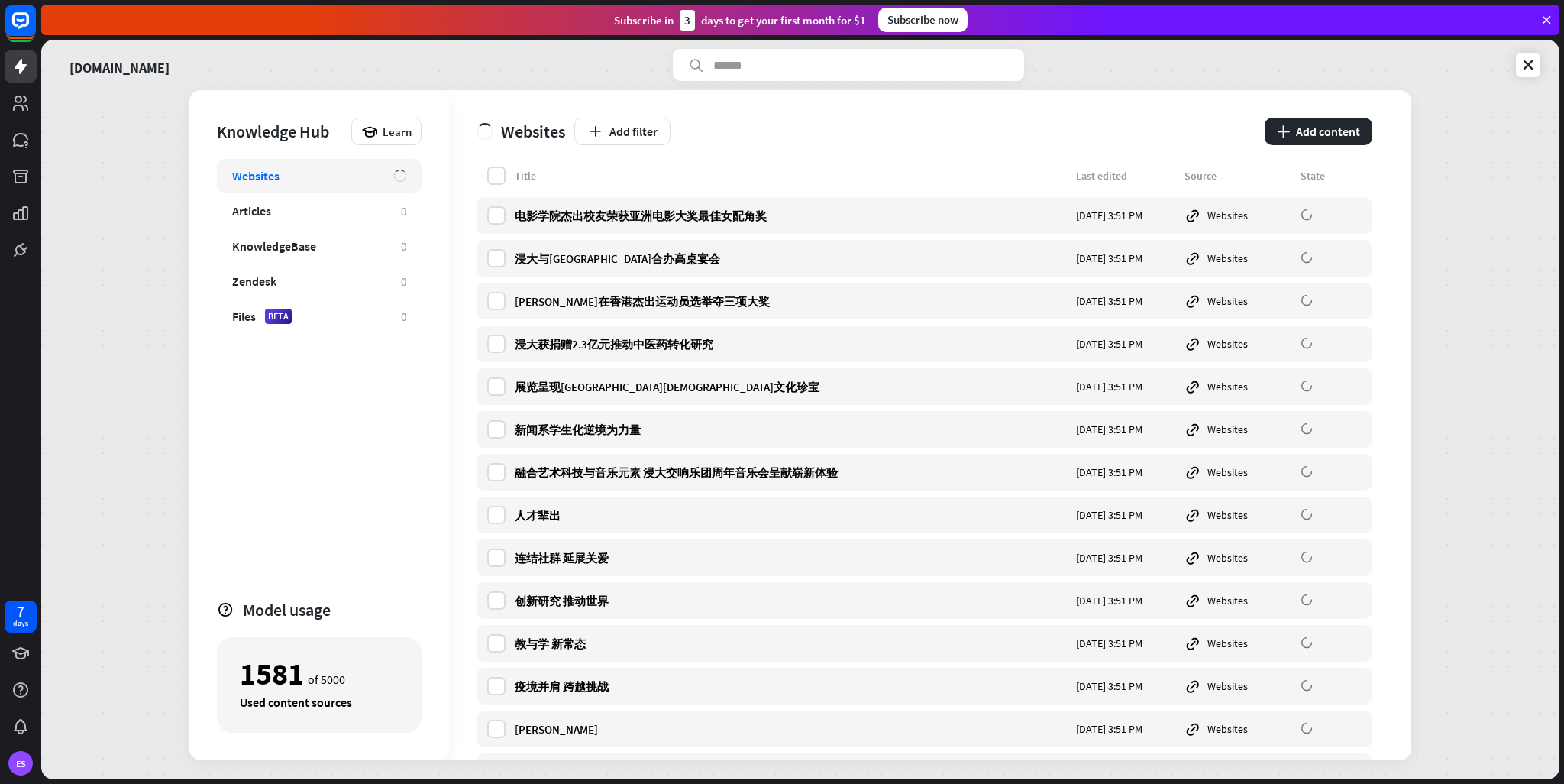
click at [746, 62] on input "text" at bounding box center [848, 65] width 351 height 32
click at [749, 73] on input "**********" at bounding box center [848, 65] width 351 height 32
click at [810, 65] on input "**********" at bounding box center [848, 65] width 351 height 32
type input "**********"
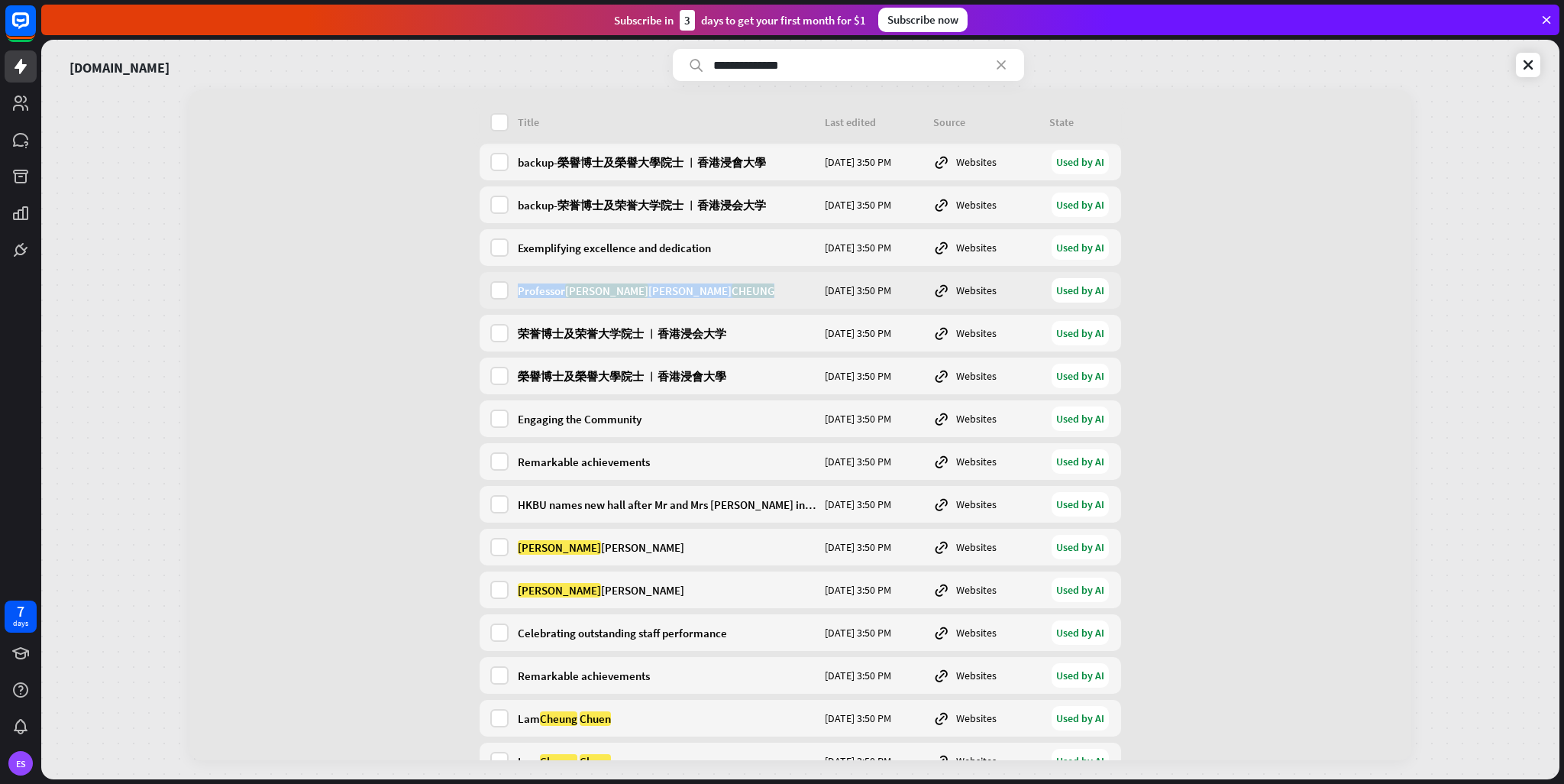
drag, startPoint x: 703, startPoint y: 289, endPoint x: 513, endPoint y: 293, distance: 189.5
click at [518, 293] on div "Professor [PERSON_NAME]" at bounding box center [667, 290] width 298 height 15
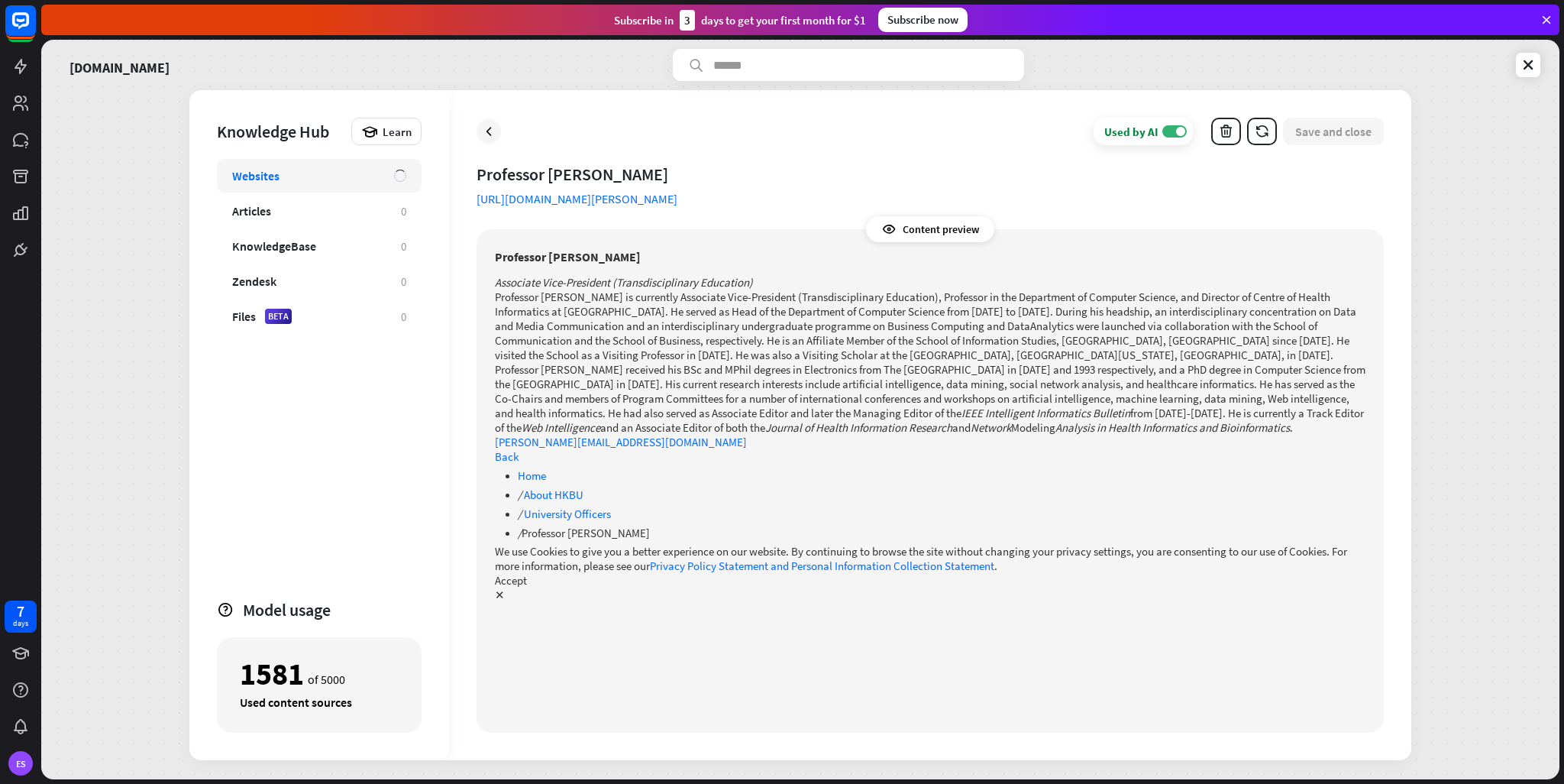
drag, startPoint x: 479, startPoint y: 176, endPoint x: 752, endPoint y: 168, distance: 272.8
click at [752, 168] on div "Professor [PERSON_NAME]" at bounding box center [930, 173] width 907 height 21
copy div "Professor [PERSON_NAME]"
click at [1522, 62] on icon at bounding box center [1528, 64] width 15 height 15
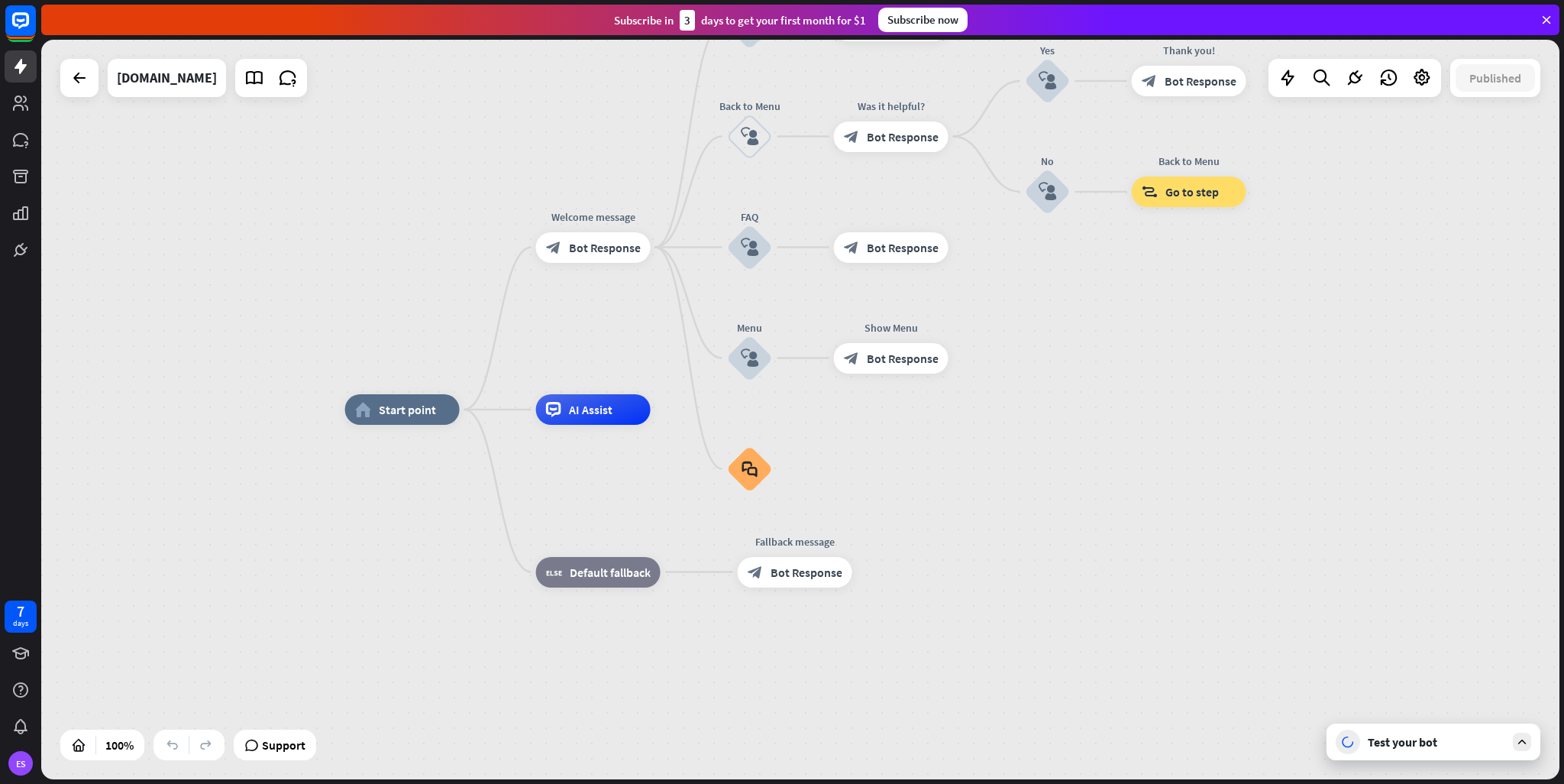
click at [1405, 747] on div "Test your bot" at bounding box center [1436, 741] width 137 height 15
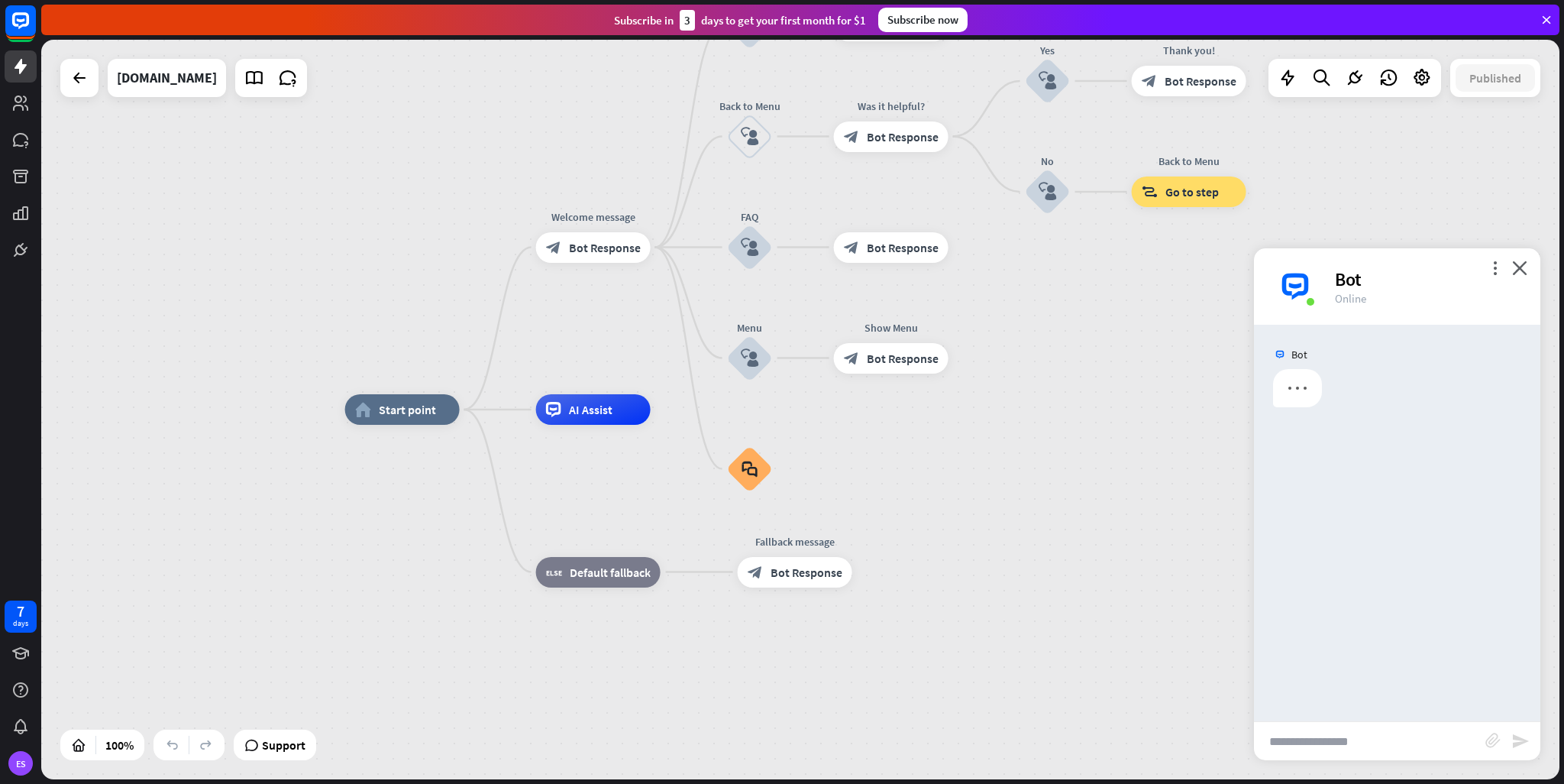
click at [1357, 734] on input "text" at bounding box center [1369, 741] width 231 height 38
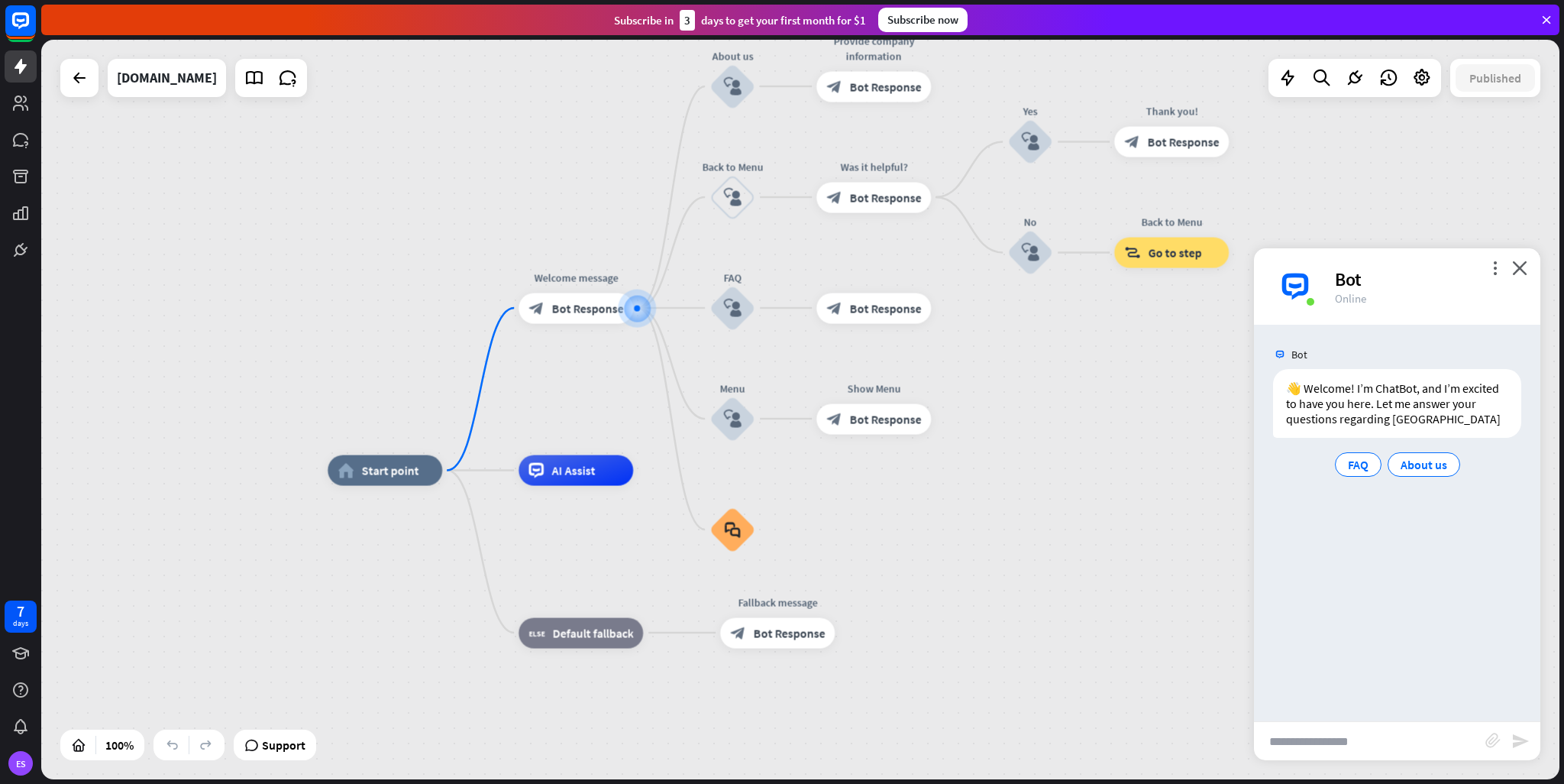
paste input "**********"
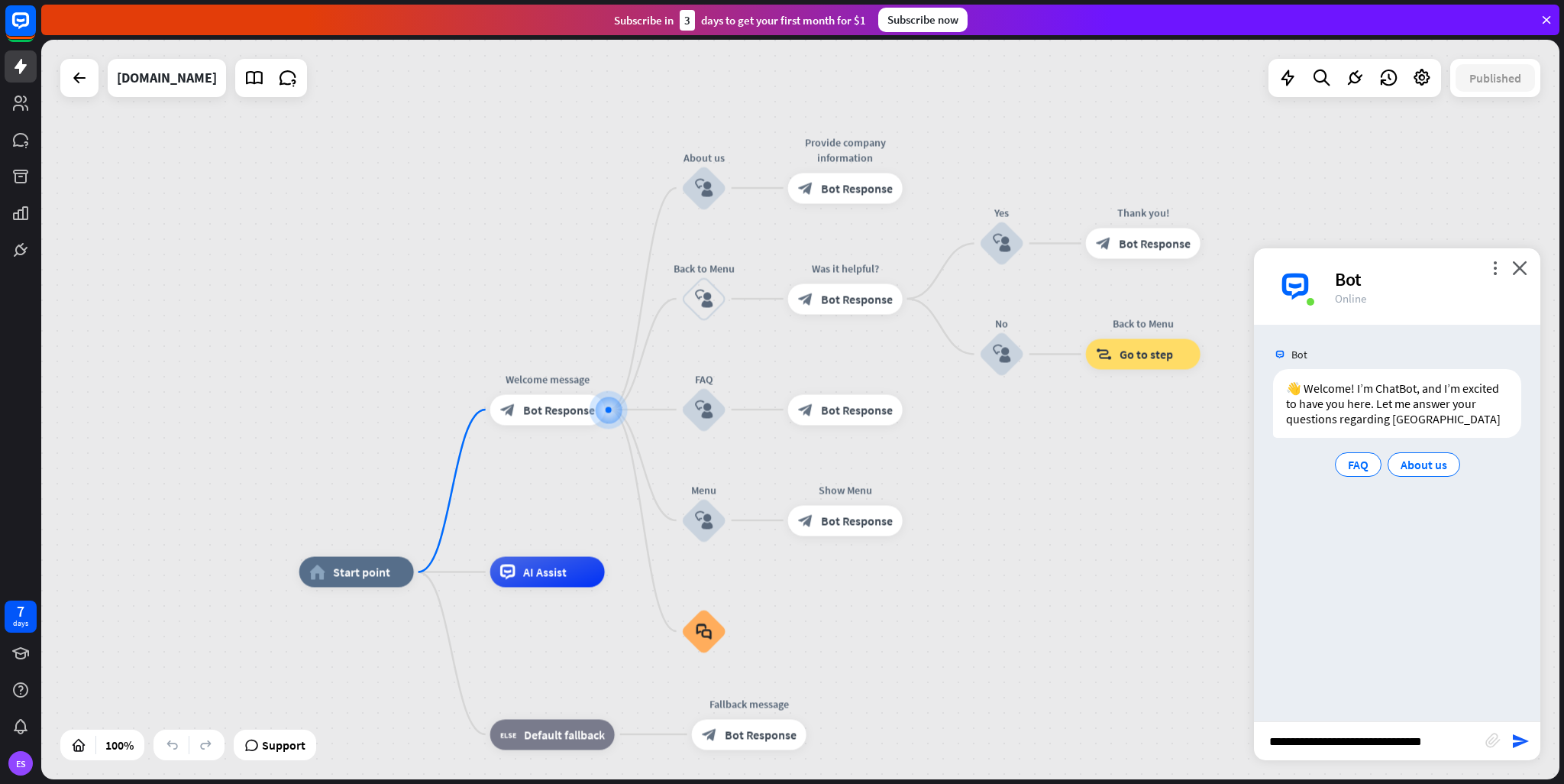
click at [1270, 746] on input "**********" at bounding box center [1369, 741] width 231 height 38
type input "**********"
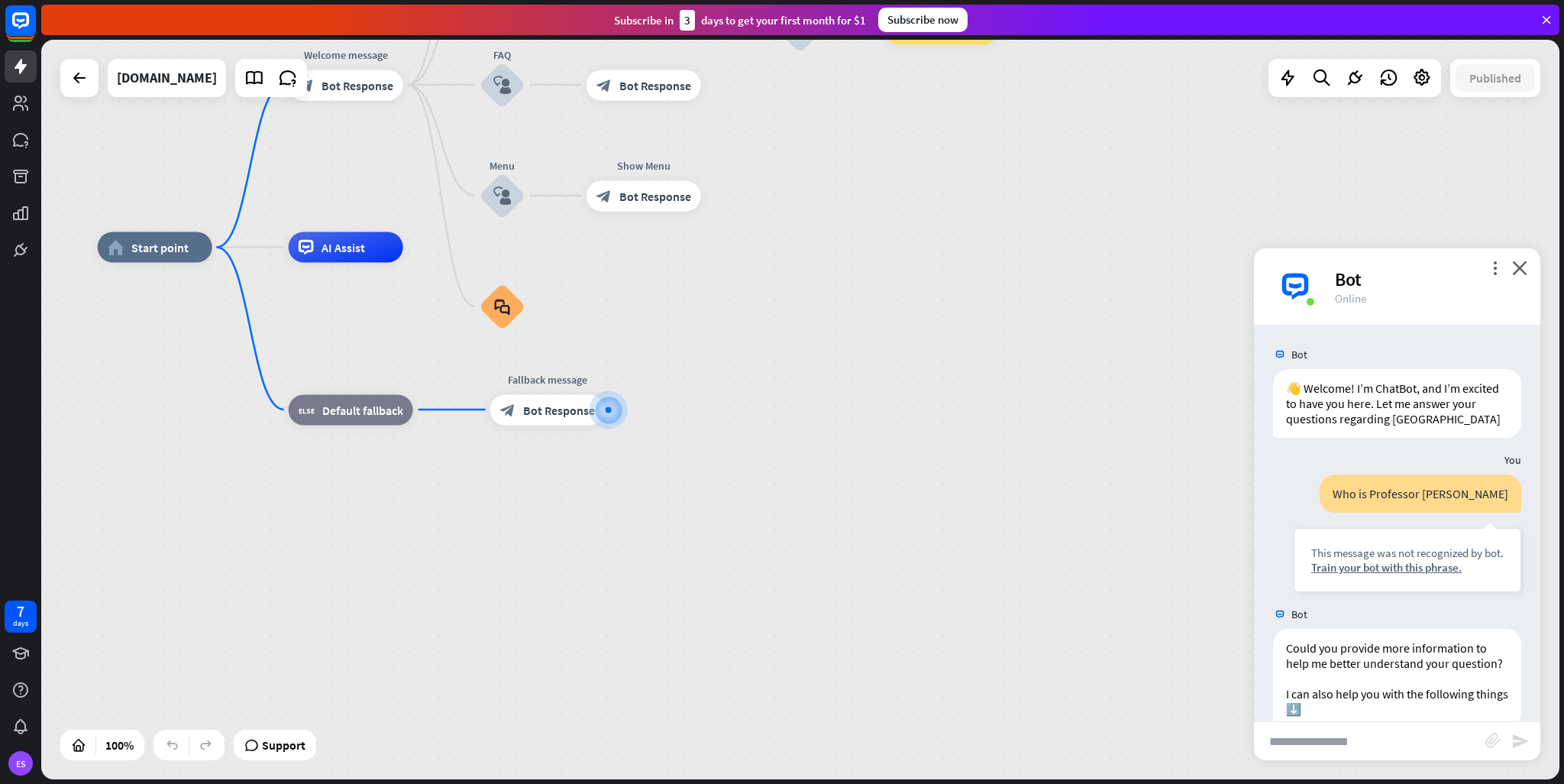
scroll to position [117, 0]
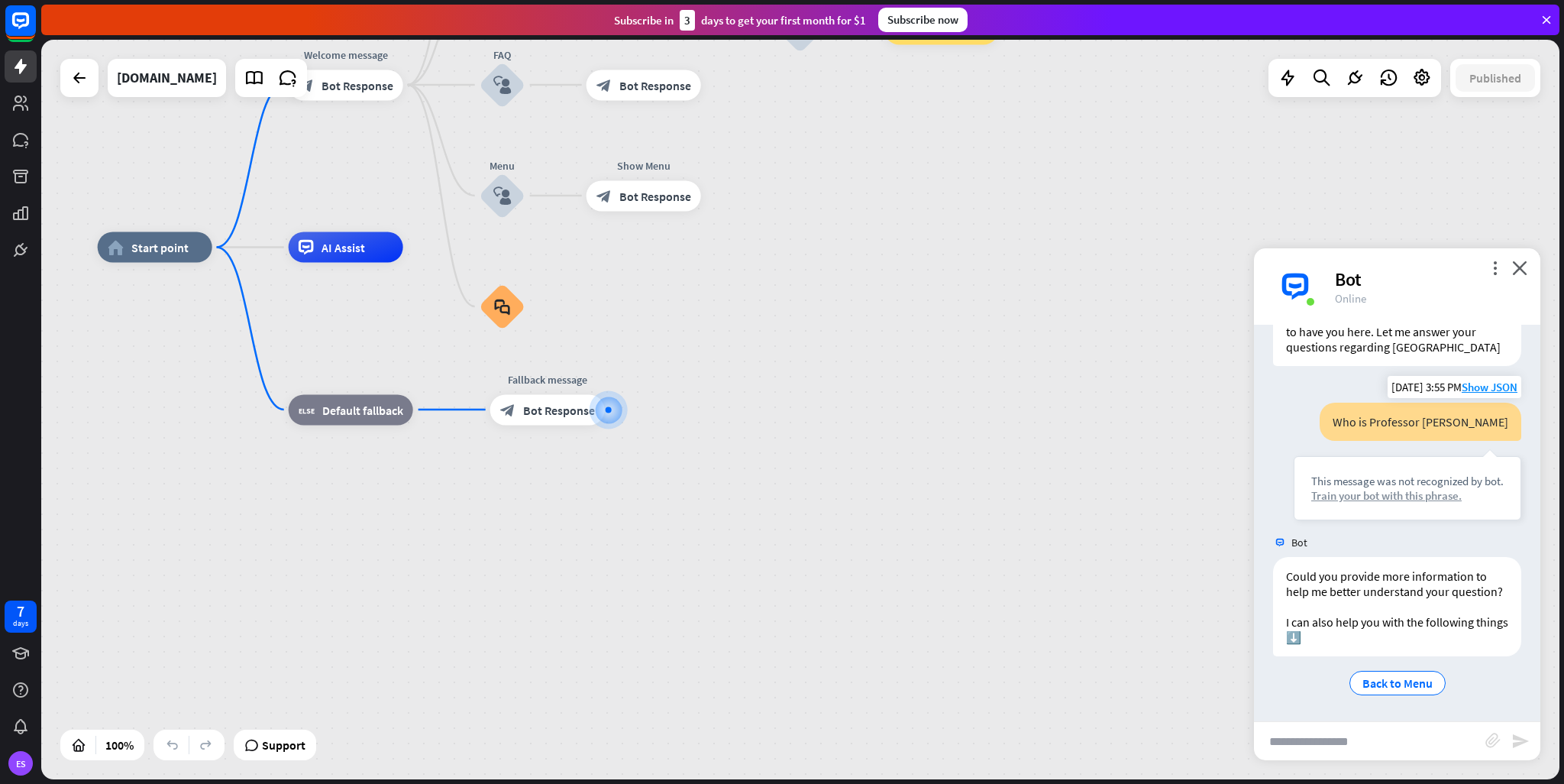
click at [1375, 488] on div "Train your bot with this phrase." at bounding box center [1408, 495] width 192 height 15
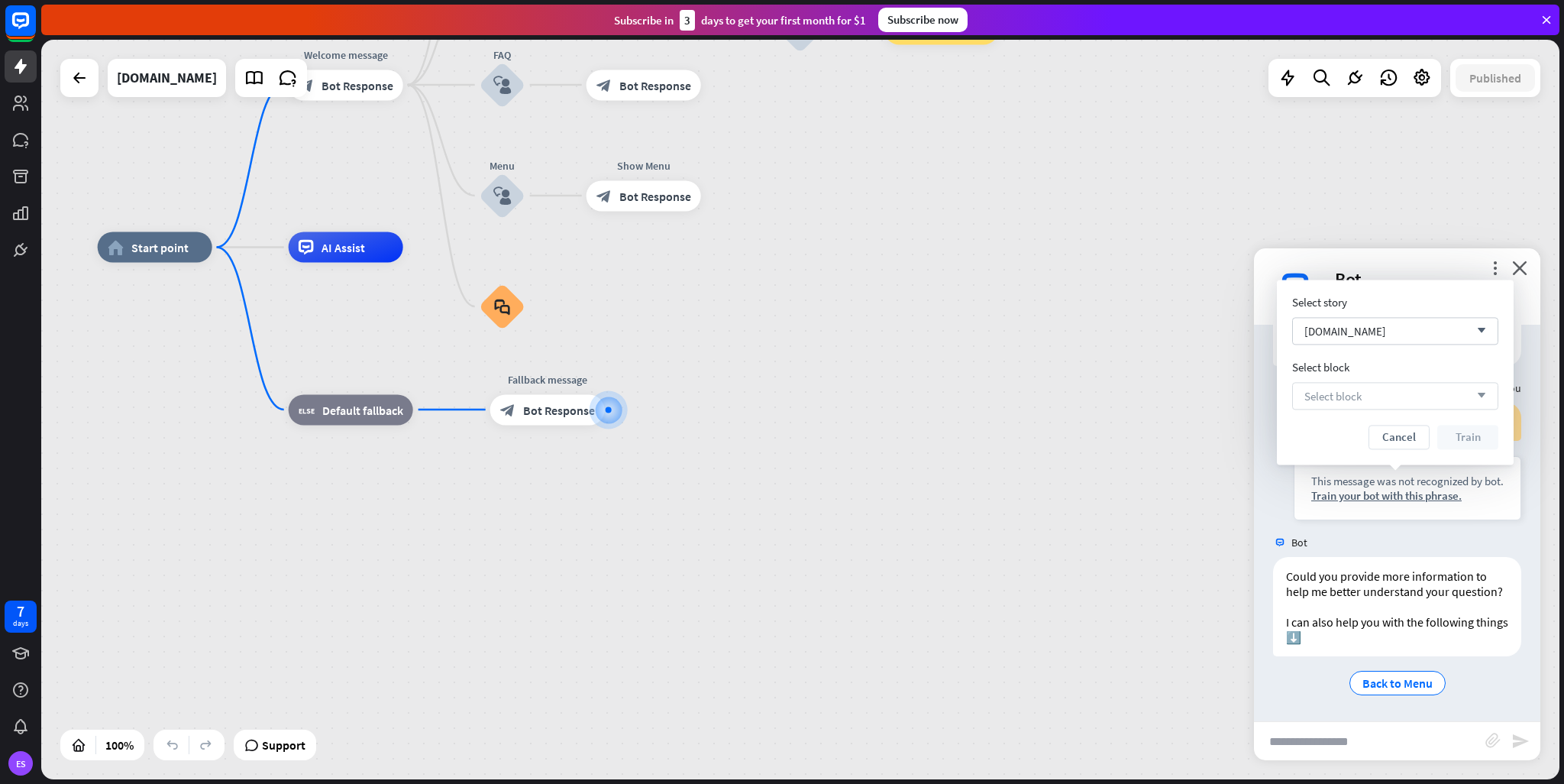
click at [1376, 396] on div "Select block arrow_down" at bounding box center [1395, 395] width 206 height 27
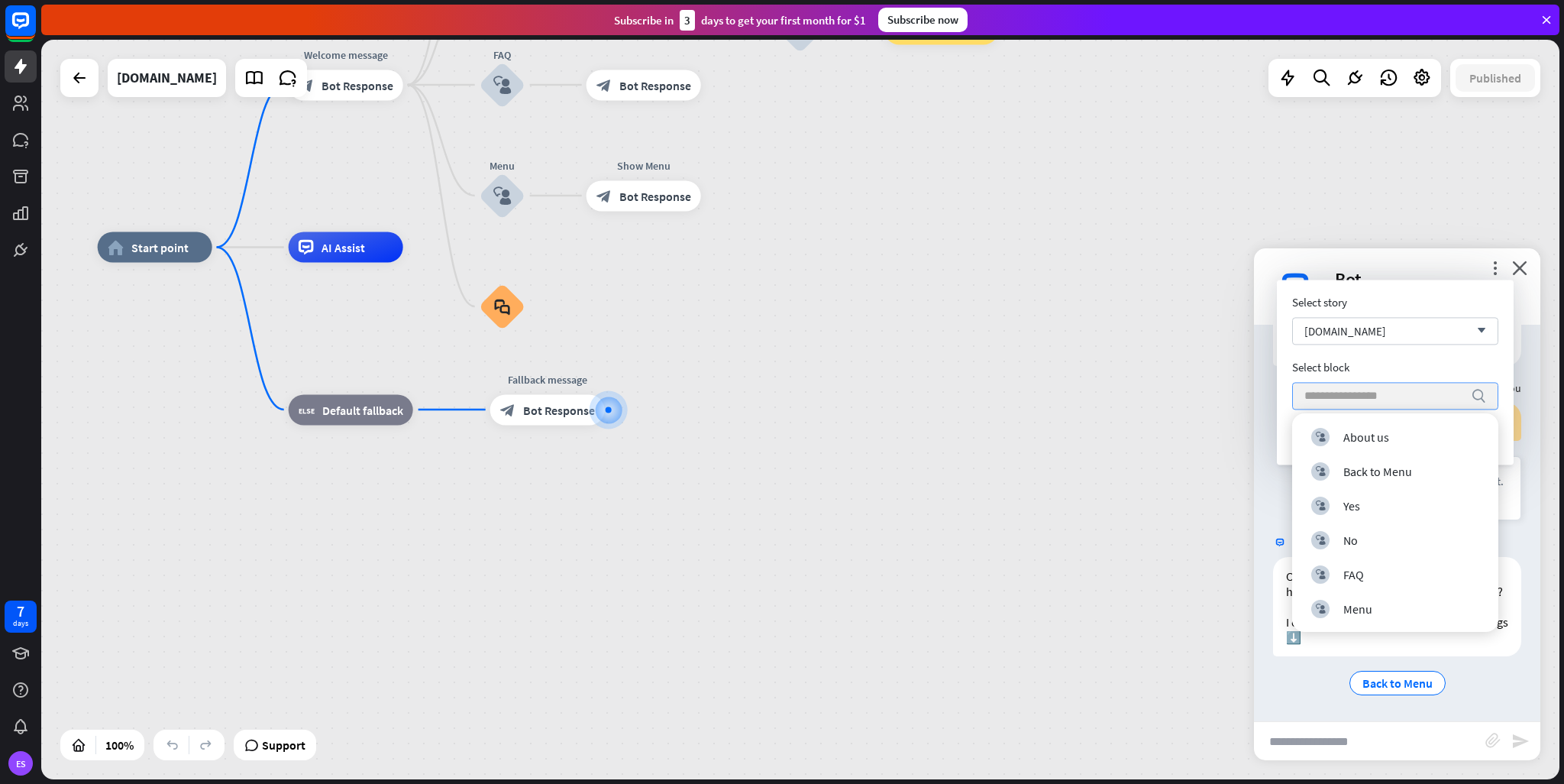
click at [1376, 396] on input "search" at bounding box center [1384, 396] width 159 height 26
click at [1465, 370] on div "Select block" at bounding box center [1395, 367] width 206 height 15
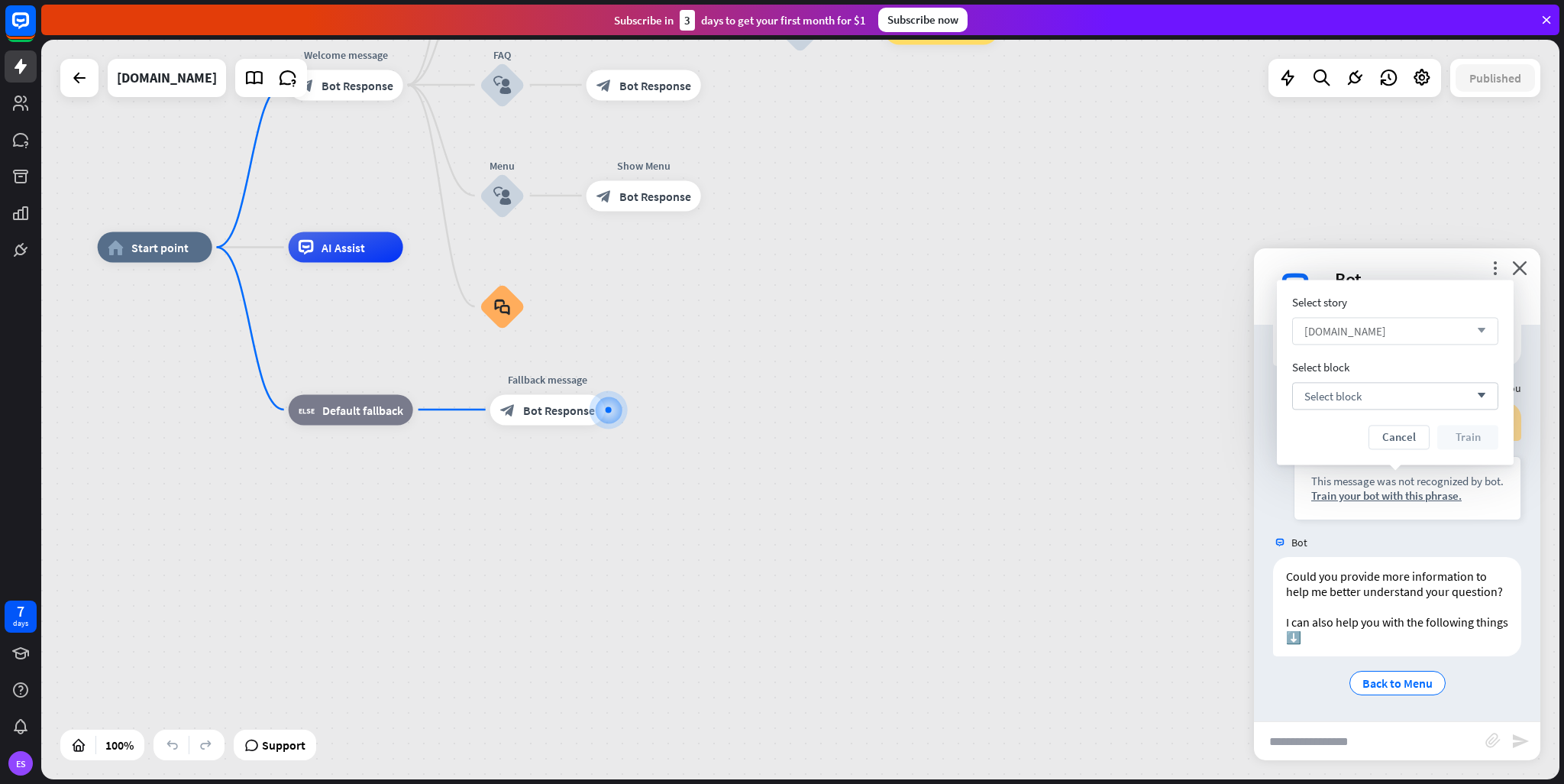
click at [1399, 328] on div "[DOMAIN_NAME] arrow_down" at bounding box center [1395, 330] width 206 height 27
click at [1374, 371] on div "[DOMAIN_NAME] checked" at bounding box center [1396, 369] width 194 height 31
click at [1442, 394] on div "Select block arrow_down" at bounding box center [1395, 395] width 206 height 27
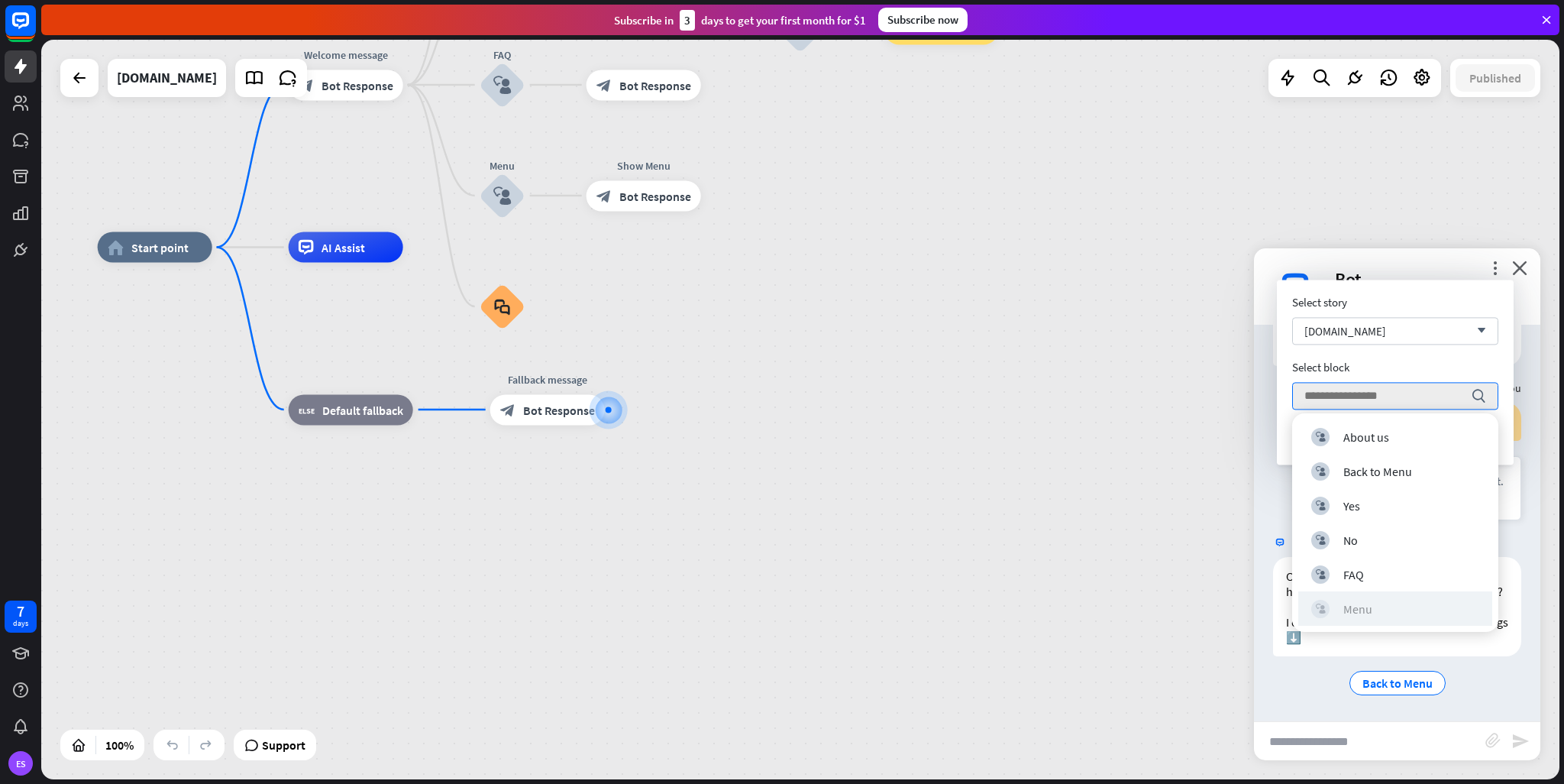
click at [1363, 601] on div "Menu" at bounding box center [1358, 608] width 29 height 15
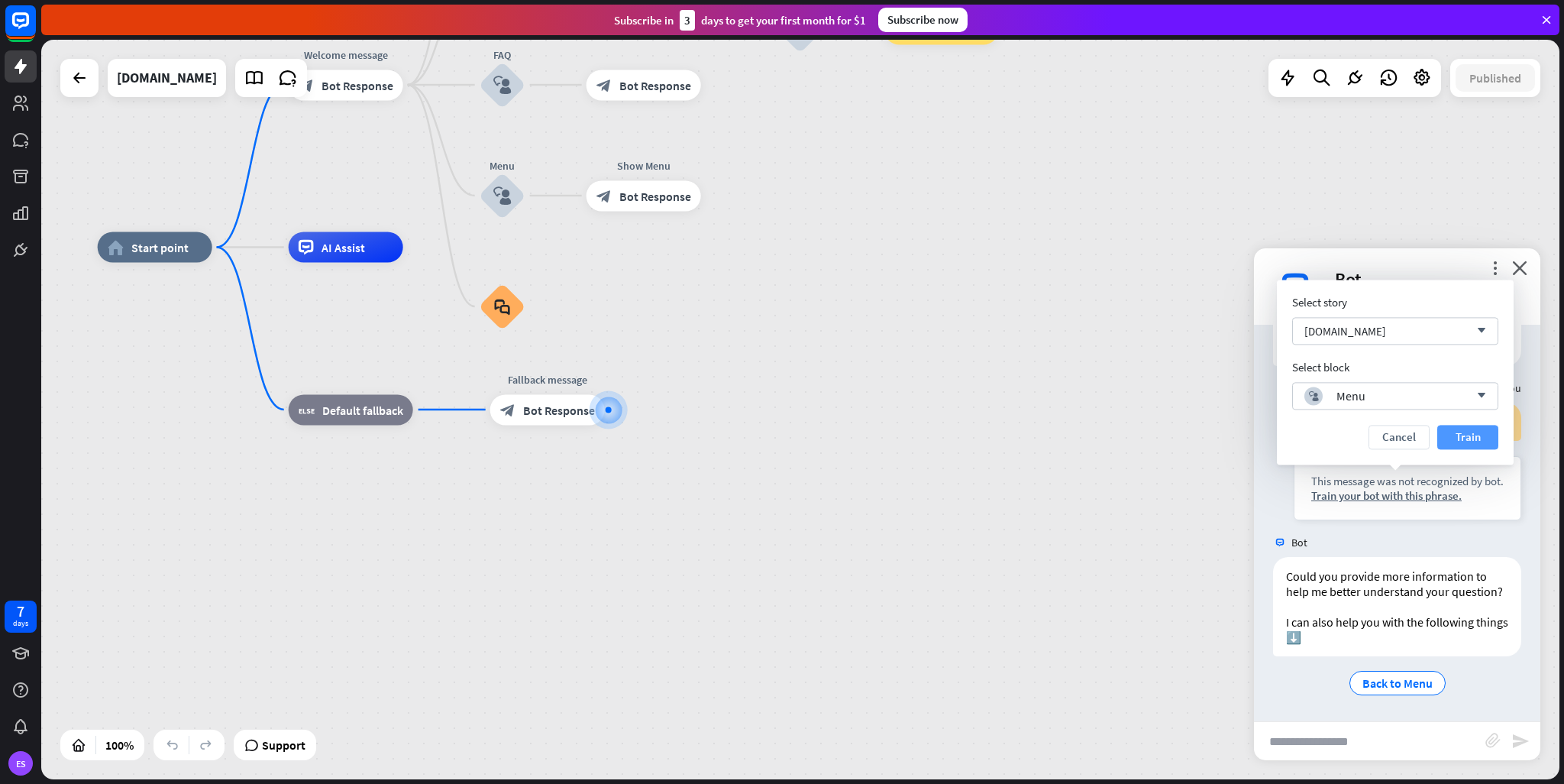
click at [1461, 437] on button "Train" at bounding box center [1468, 437] width 61 height 24
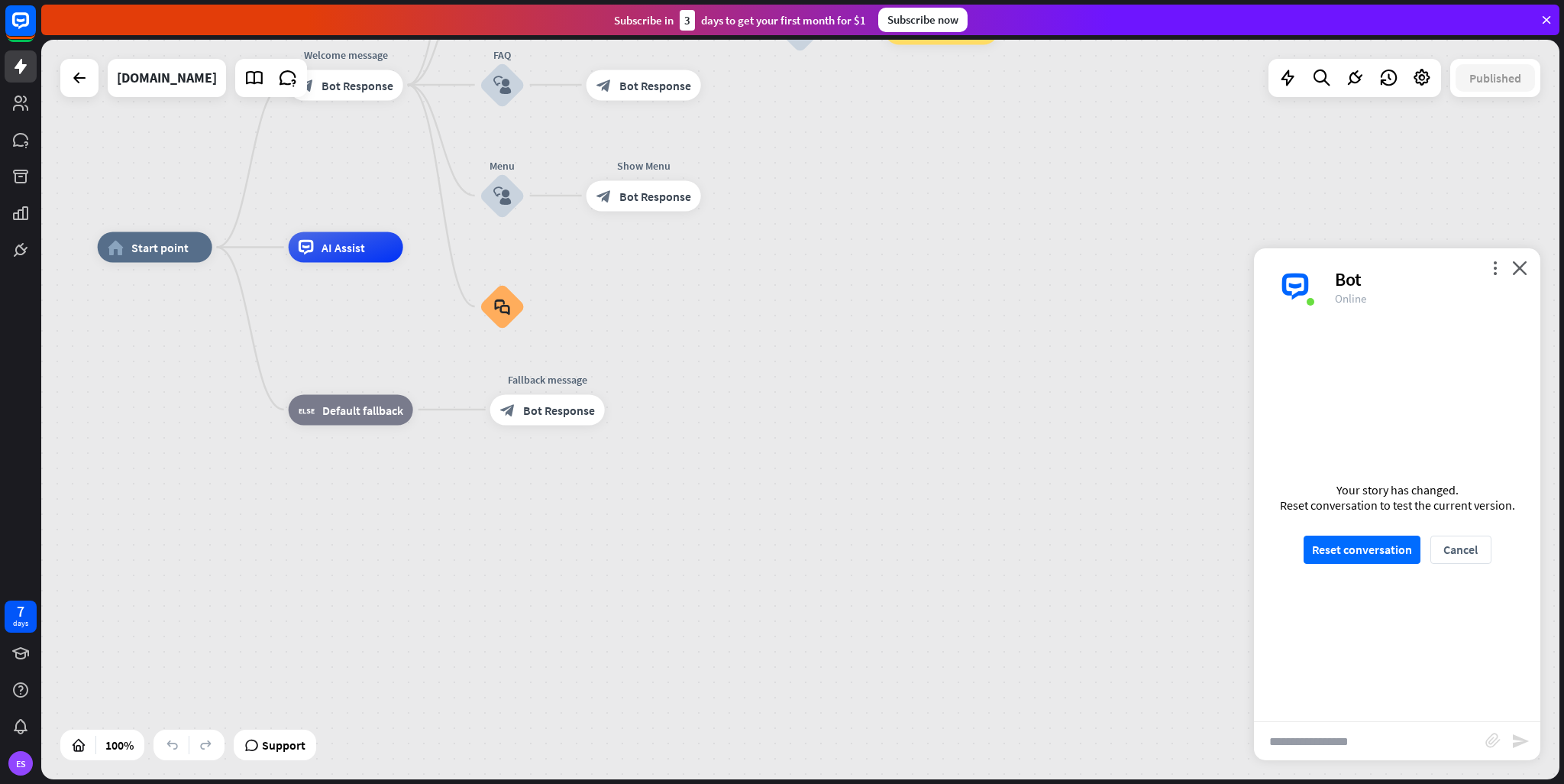
scroll to position [102, 0]
click at [1354, 555] on button "Reset conversation" at bounding box center [1362, 549] width 117 height 28
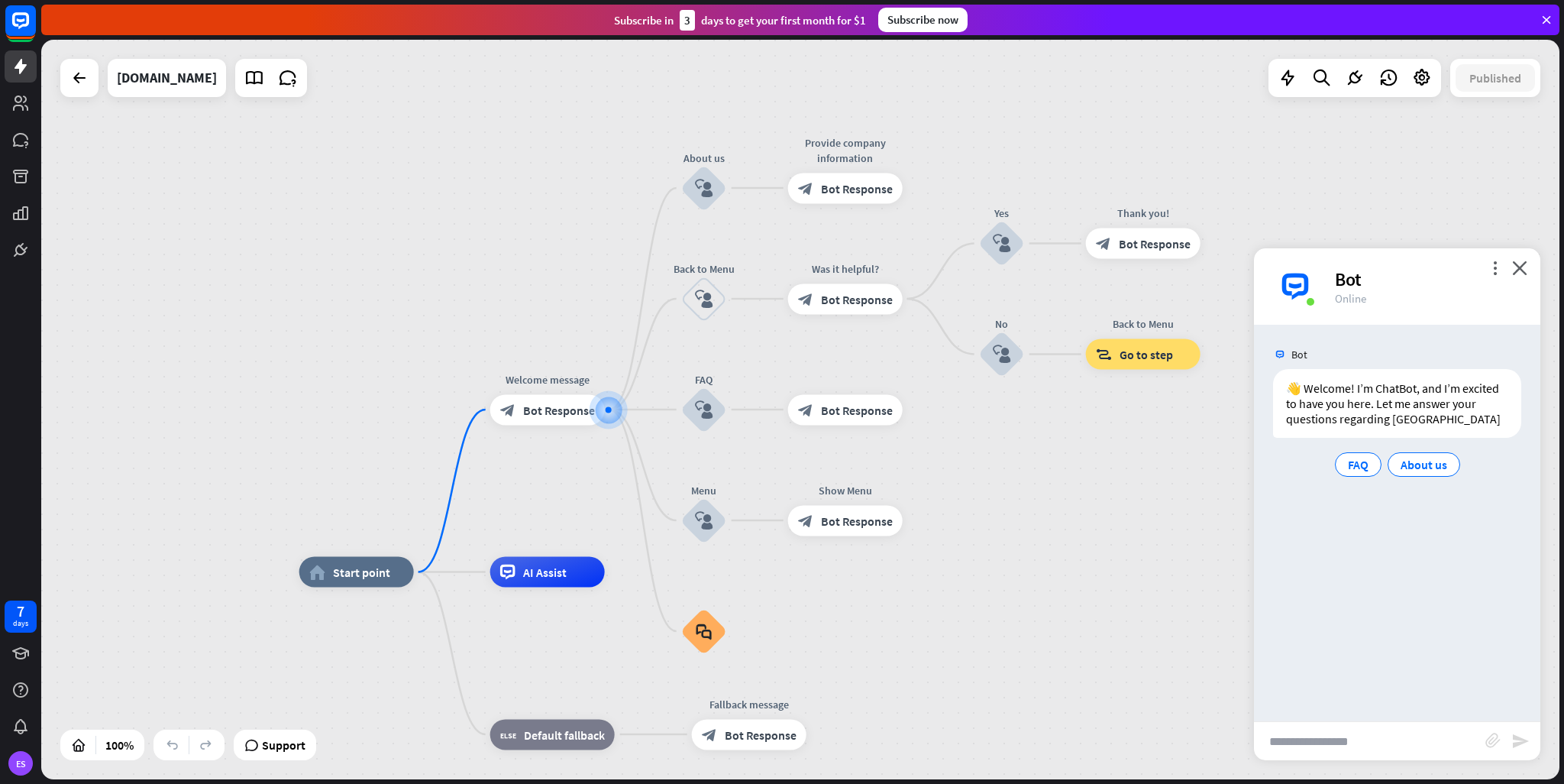
click at [1317, 739] on input "text" at bounding box center [1369, 741] width 231 height 38
paste input "**********"
click at [1268, 742] on input "**********" at bounding box center [1369, 741] width 231 height 38
type input "**********"
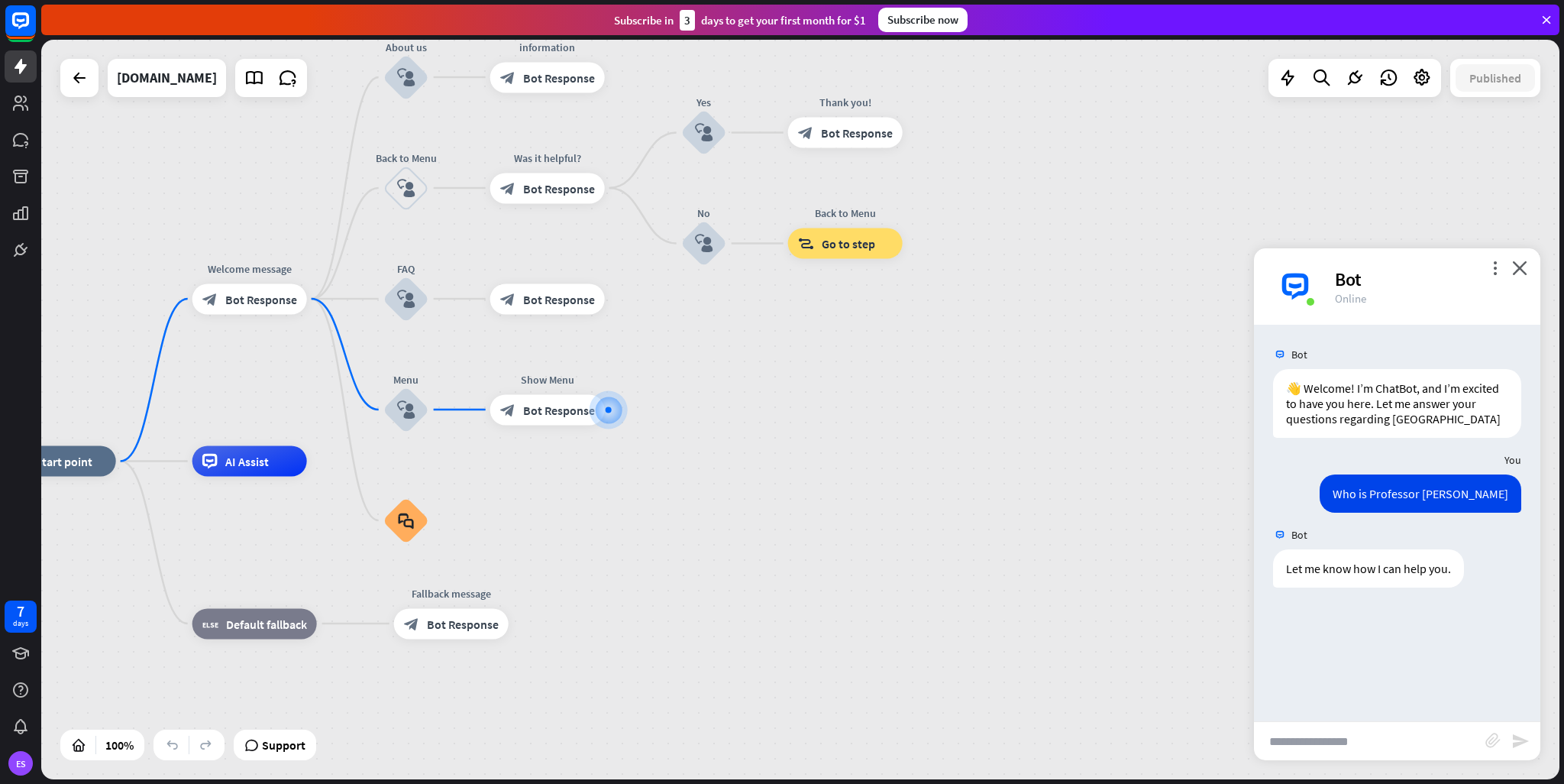
click at [1319, 734] on input "text" at bounding box center [1369, 741] width 231 height 38
paste input "**********"
drag, startPoint x: 1288, startPoint y: 507, endPoint x: 1376, endPoint y: 532, distance: 92.1
click at [1376, 513] on div "Who is Professor [PERSON_NAME]" at bounding box center [1421, 493] width 202 height 38
copy div "Who is Professor [PERSON_NAME]"
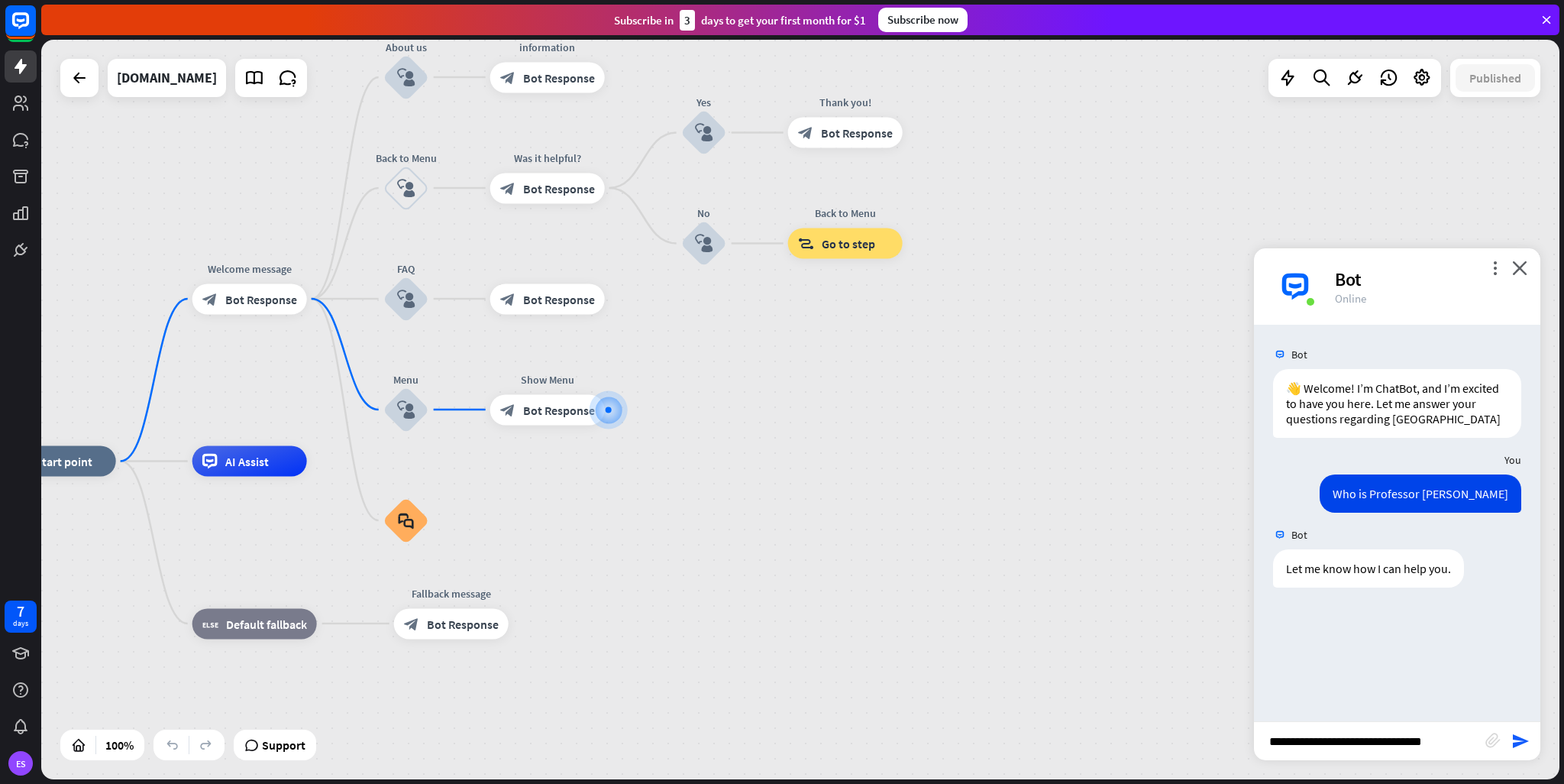
drag, startPoint x: 1460, startPoint y: 743, endPoint x: 1161, endPoint y: 720, distance: 299.6
click at [1161, 720] on div "home_2 Start point Welcome message block_bot_response Bot Response About us blo…" at bounding box center [800, 409] width 1519 height 739
paste input "*******"
type input "**********"
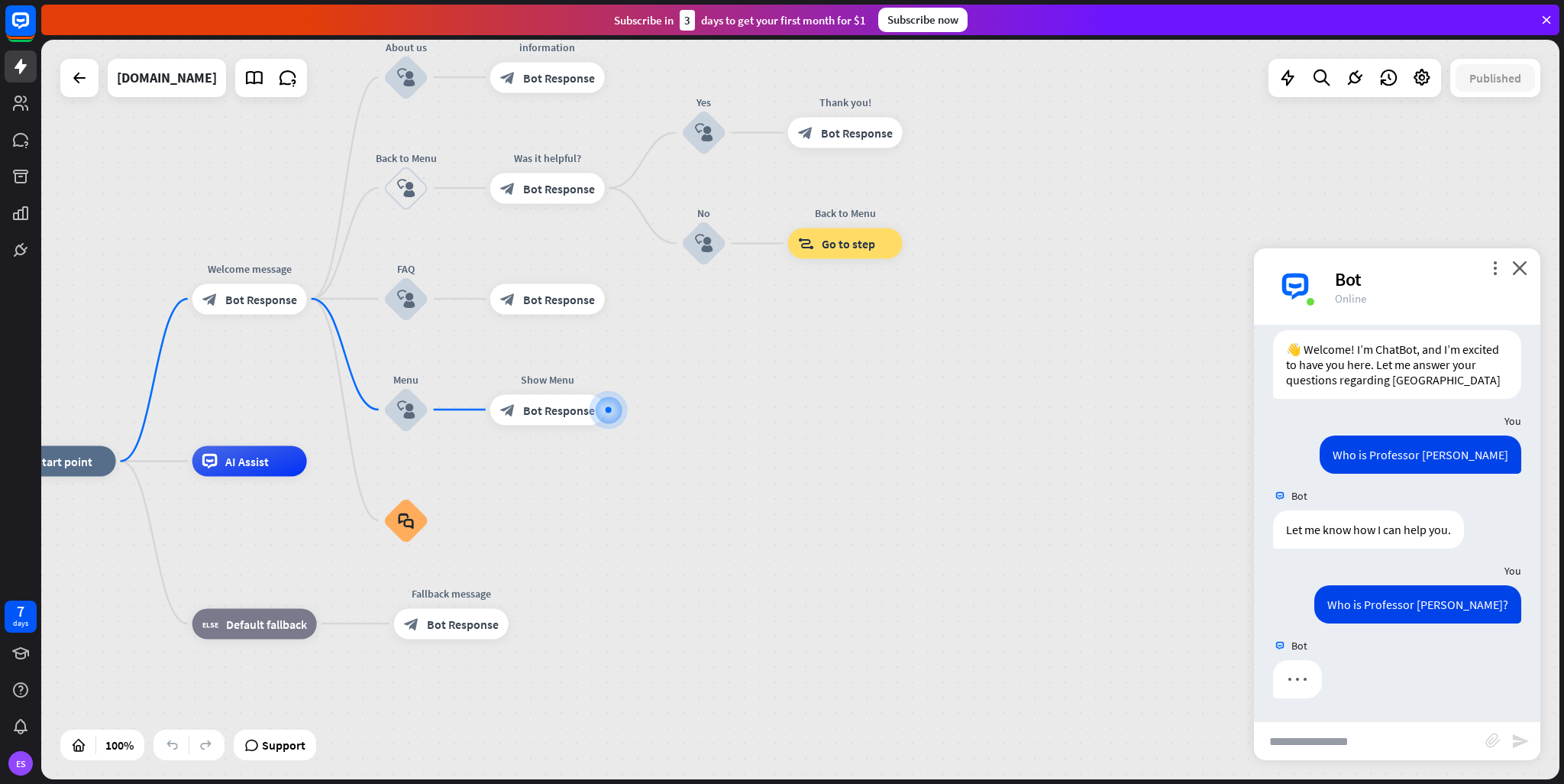
scroll to position [85, 0]
click at [1367, 645] on span "Show JSON" at bounding box center [1375, 644] width 56 height 15
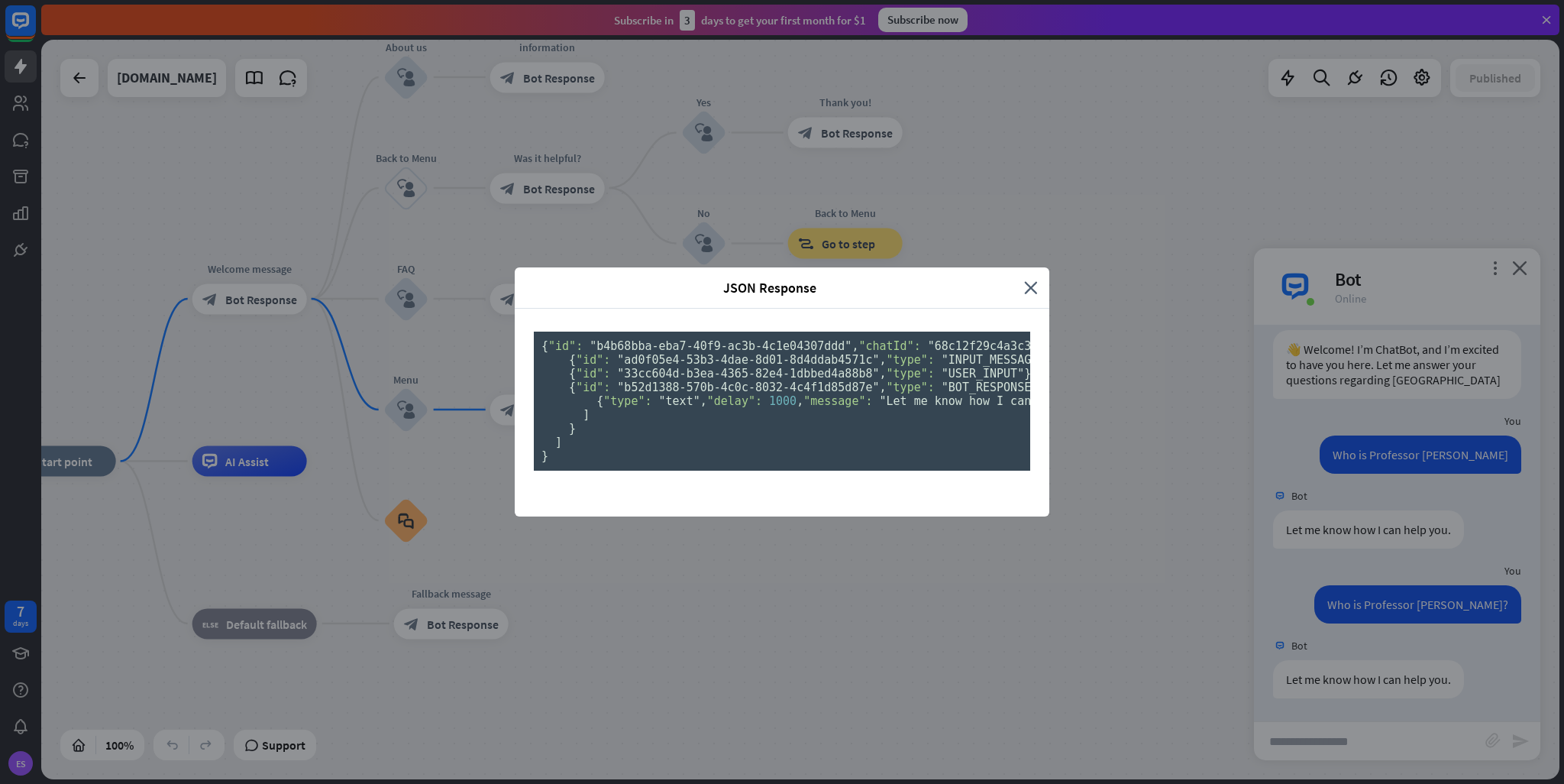
scroll to position [0, 0]
click at [1025, 279] on icon "close" at bounding box center [1031, 288] width 14 height 18
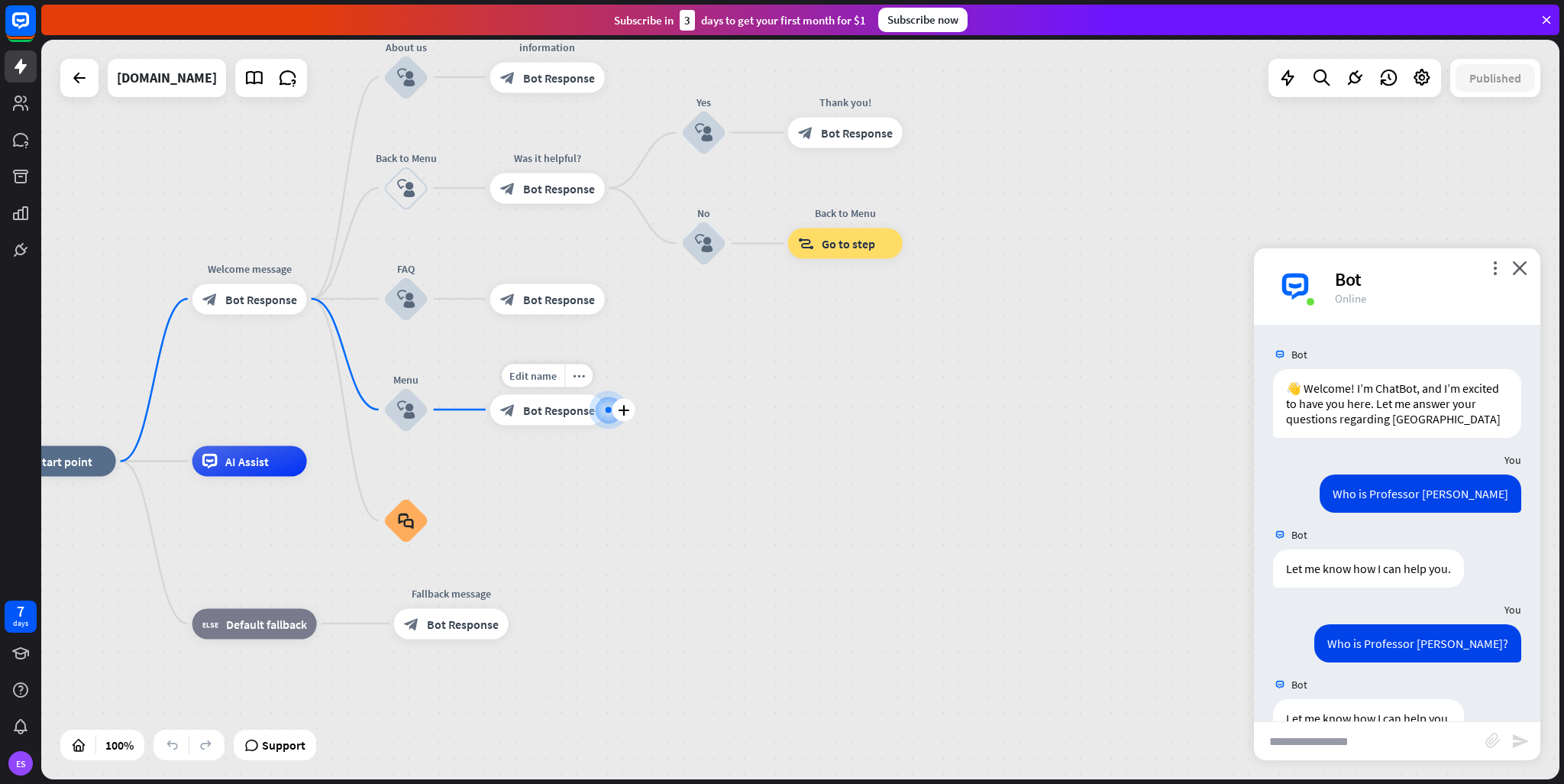
click at [547, 413] on span "Bot Response" at bounding box center [559, 409] width 72 height 15
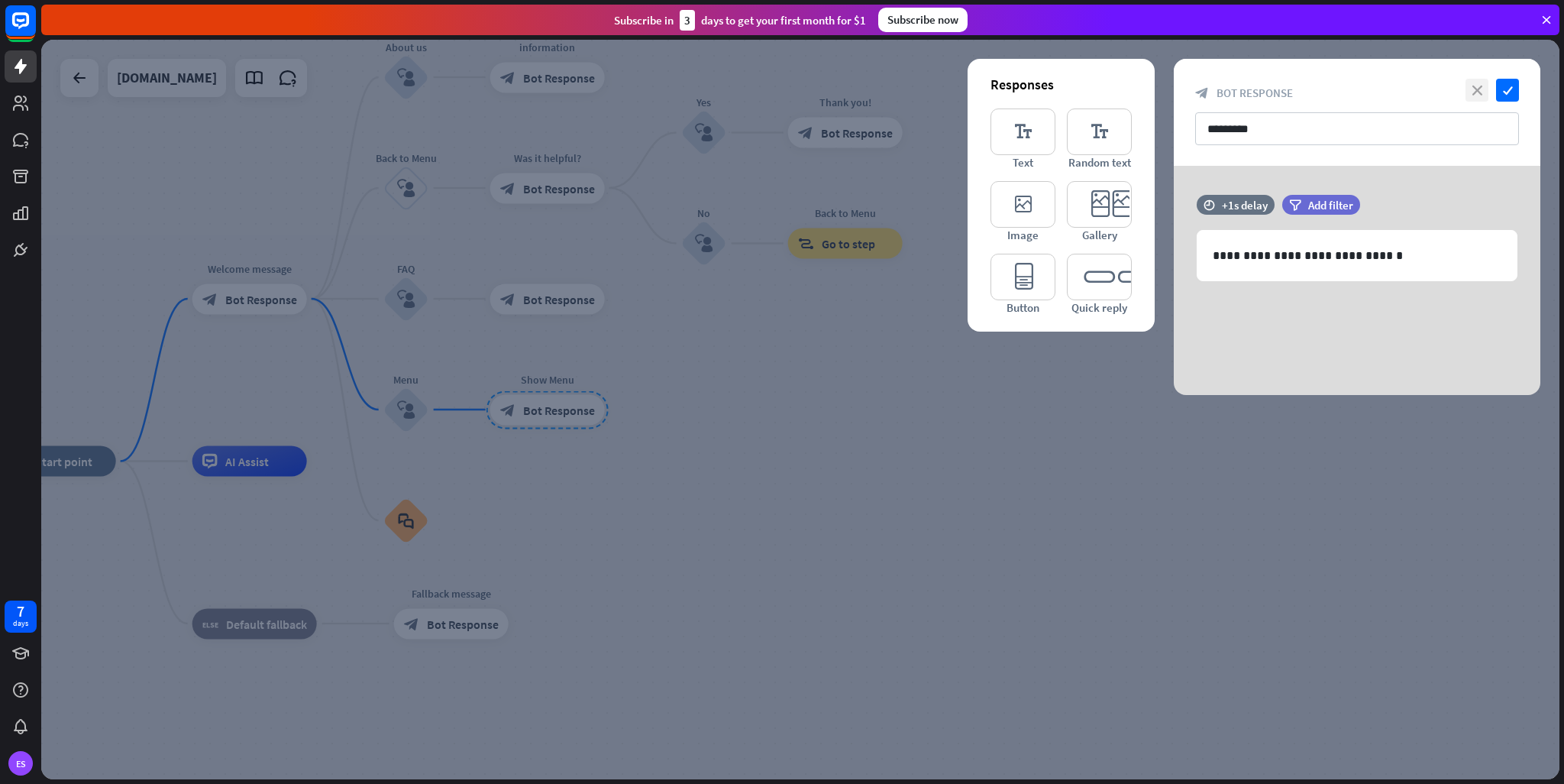
click at [1474, 91] on icon "close" at bounding box center [1477, 90] width 23 height 23
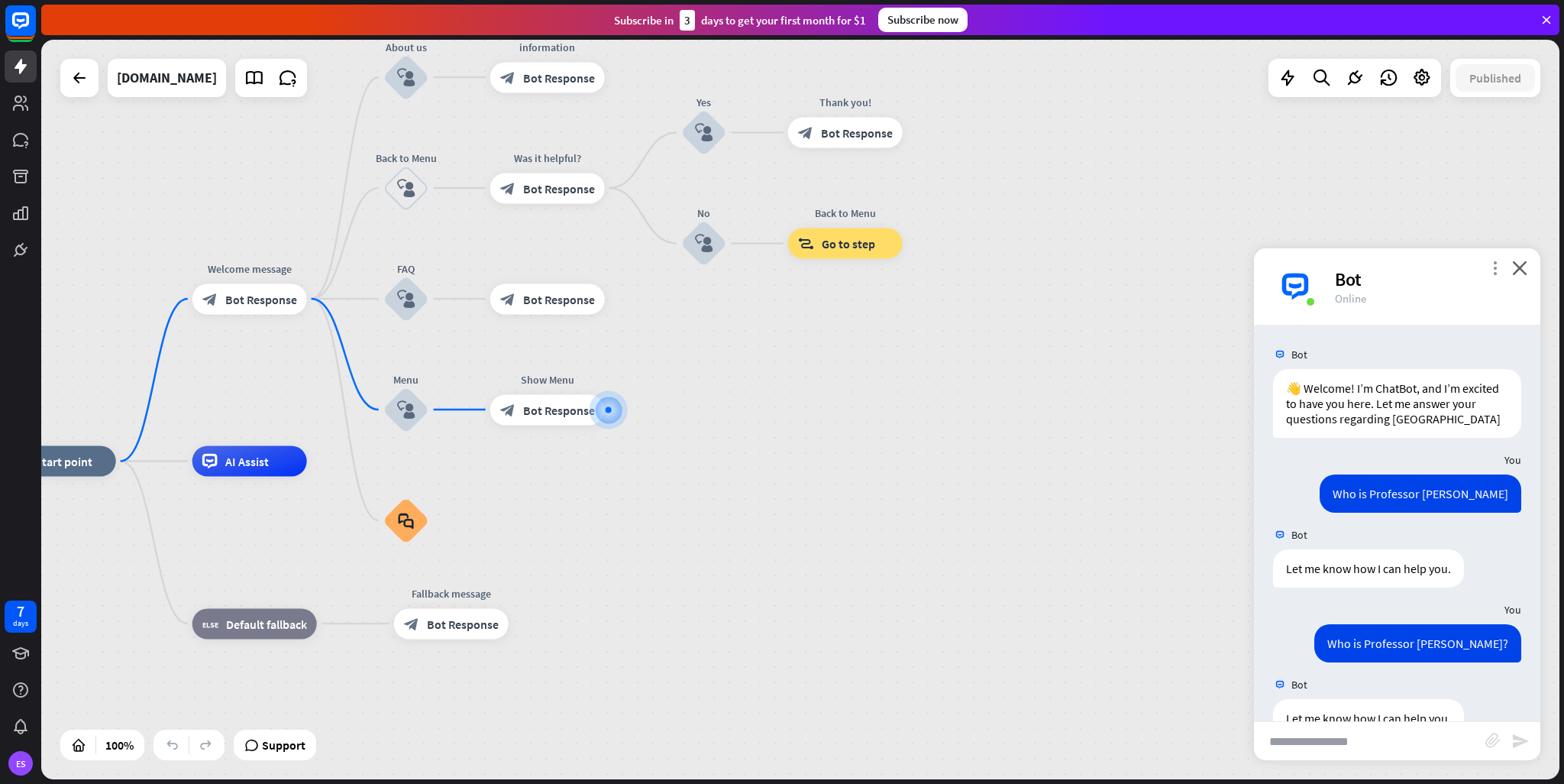
click at [1493, 270] on icon "more_vert" at bounding box center [1495, 267] width 15 height 15
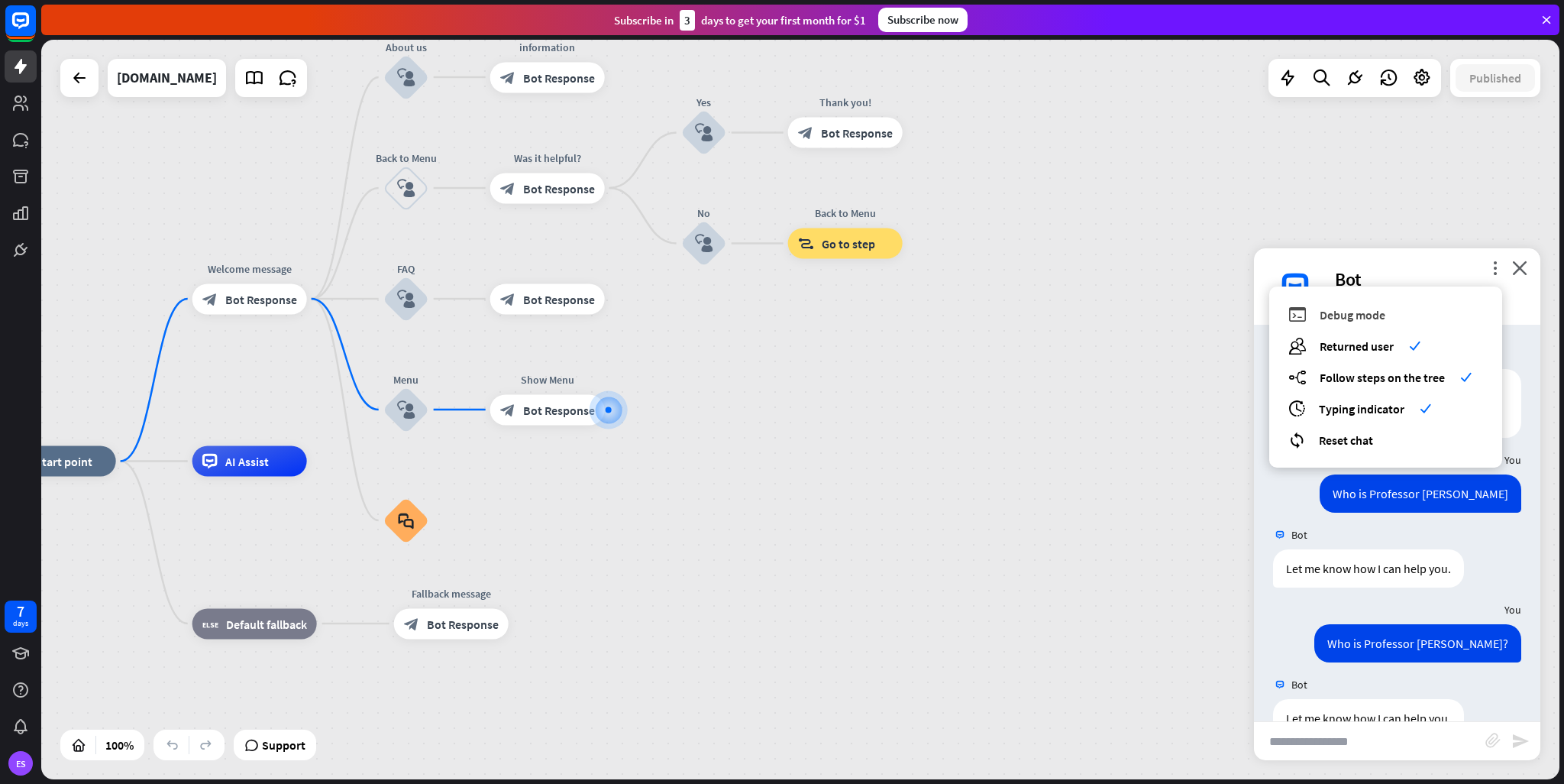
click at [1407, 315] on div "debug Debug mode" at bounding box center [1386, 315] width 195 height 18
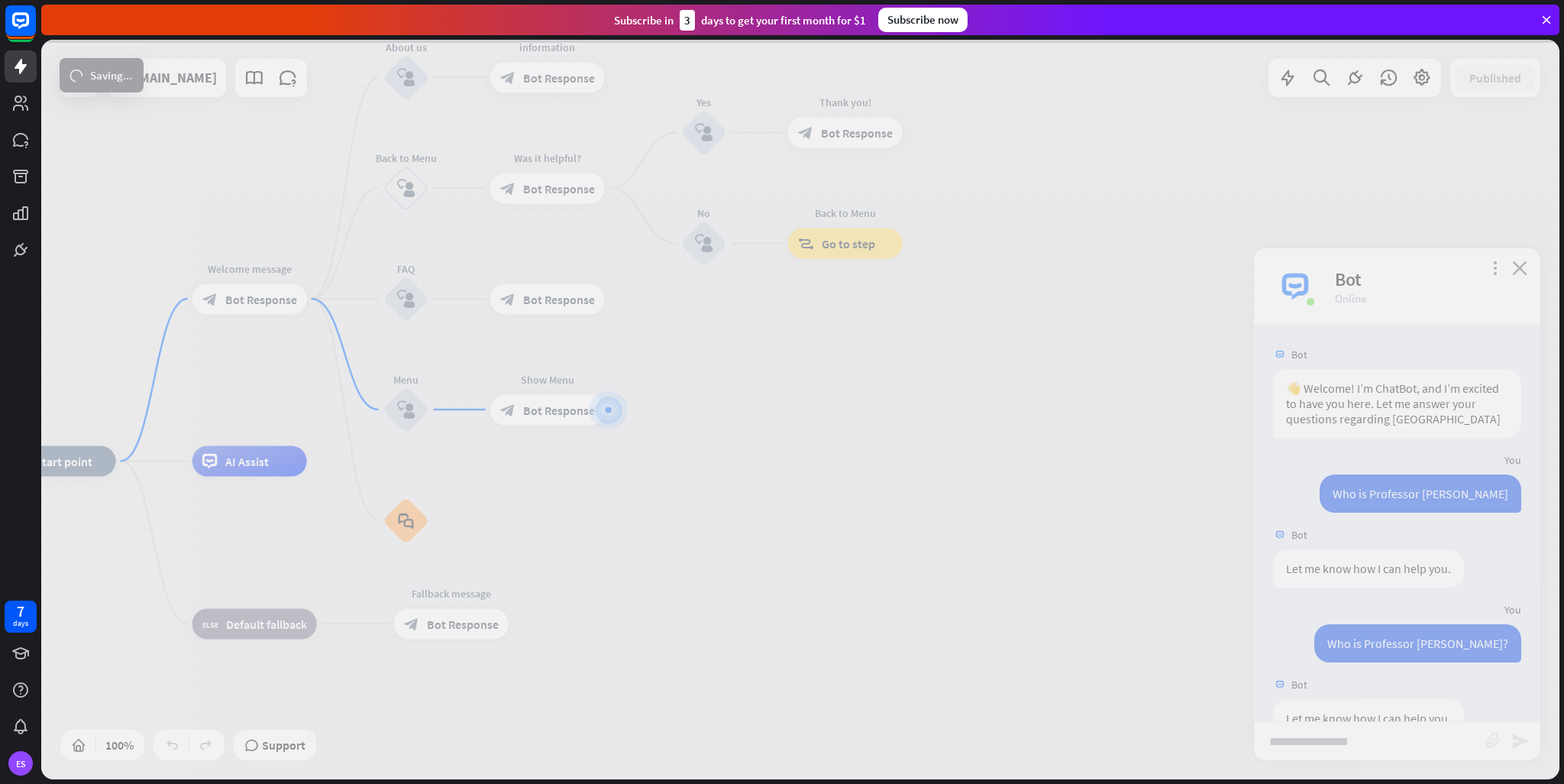
scroll to position [581, 0]
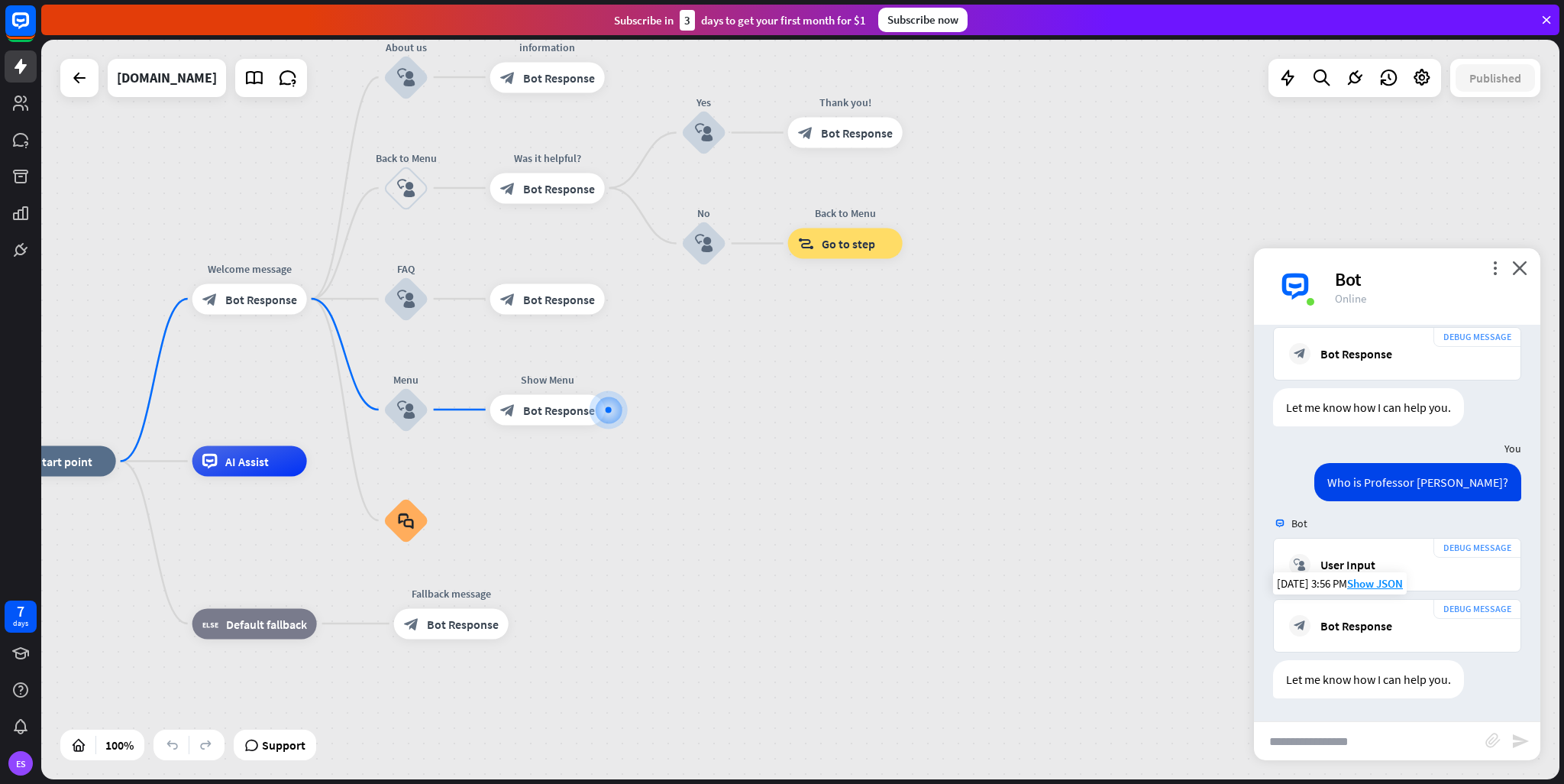
click at [1353, 633] on div "block_bot_response Bot Response" at bounding box center [1397, 625] width 216 height 21
click at [1497, 269] on icon "more_vert" at bounding box center [1495, 267] width 15 height 15
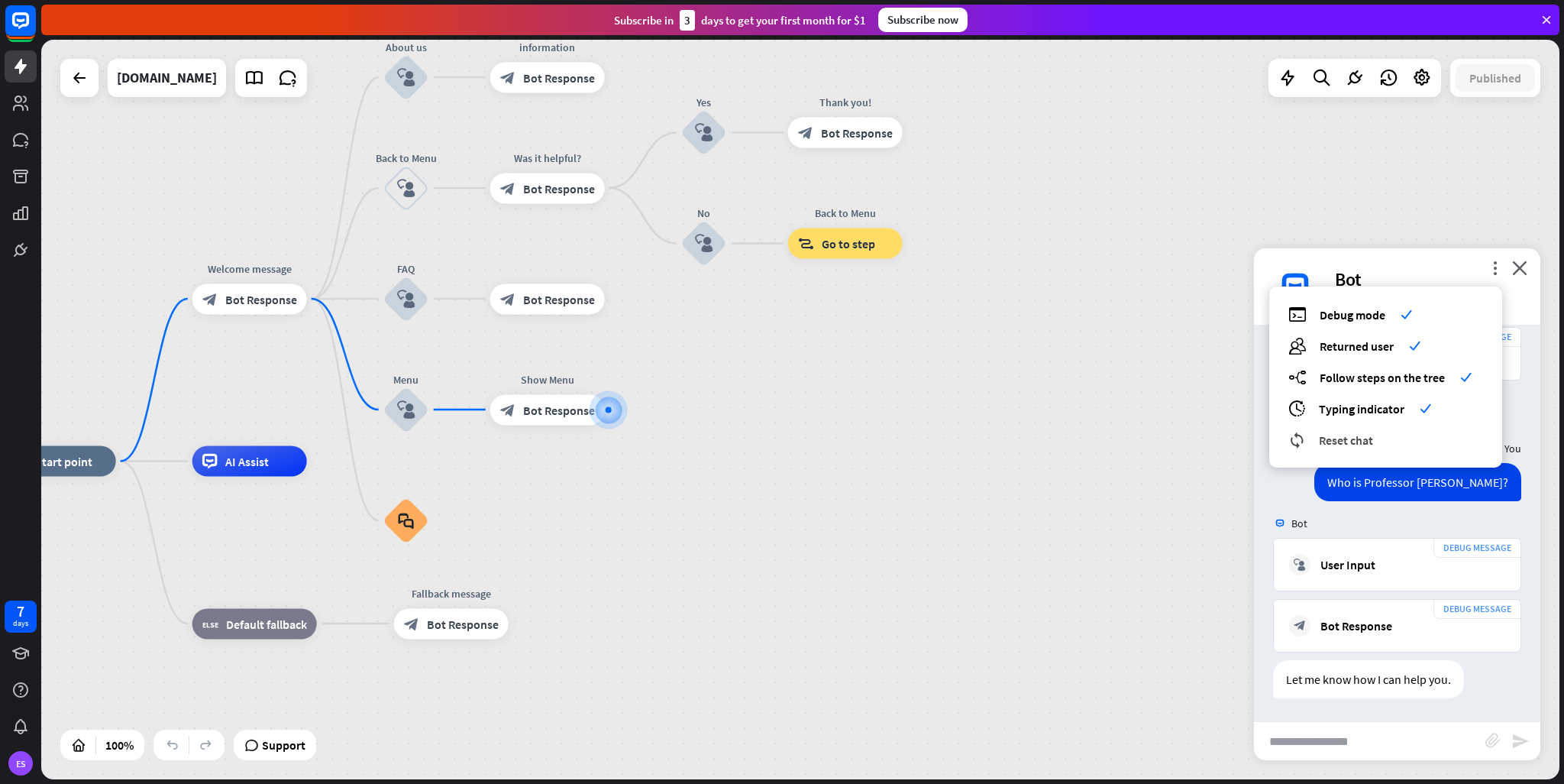
click at [1352, 445] on span "Reset chat" at bounding box center [1346, 439] width 54 height 15
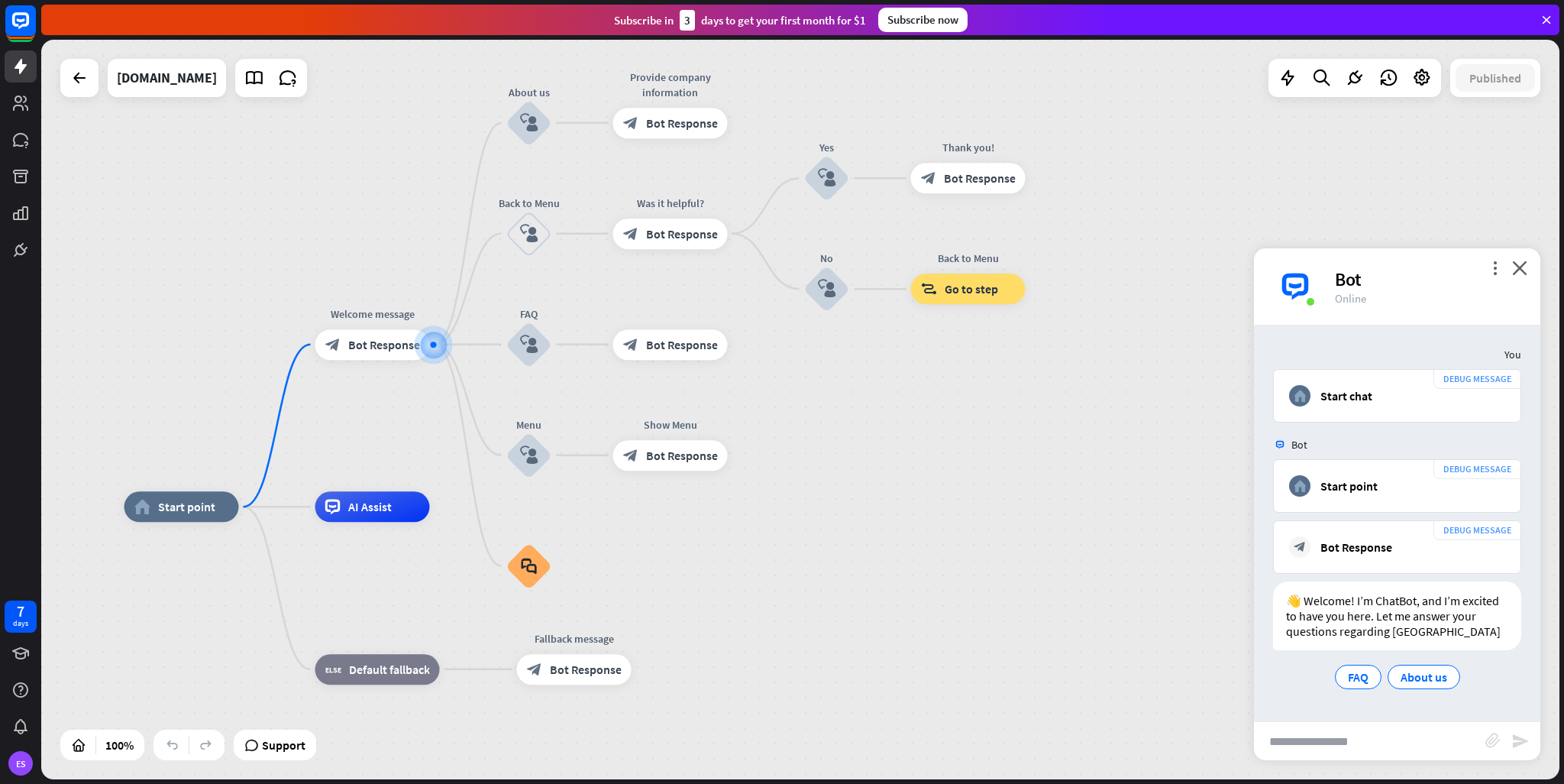
scroll to position [8, 0]
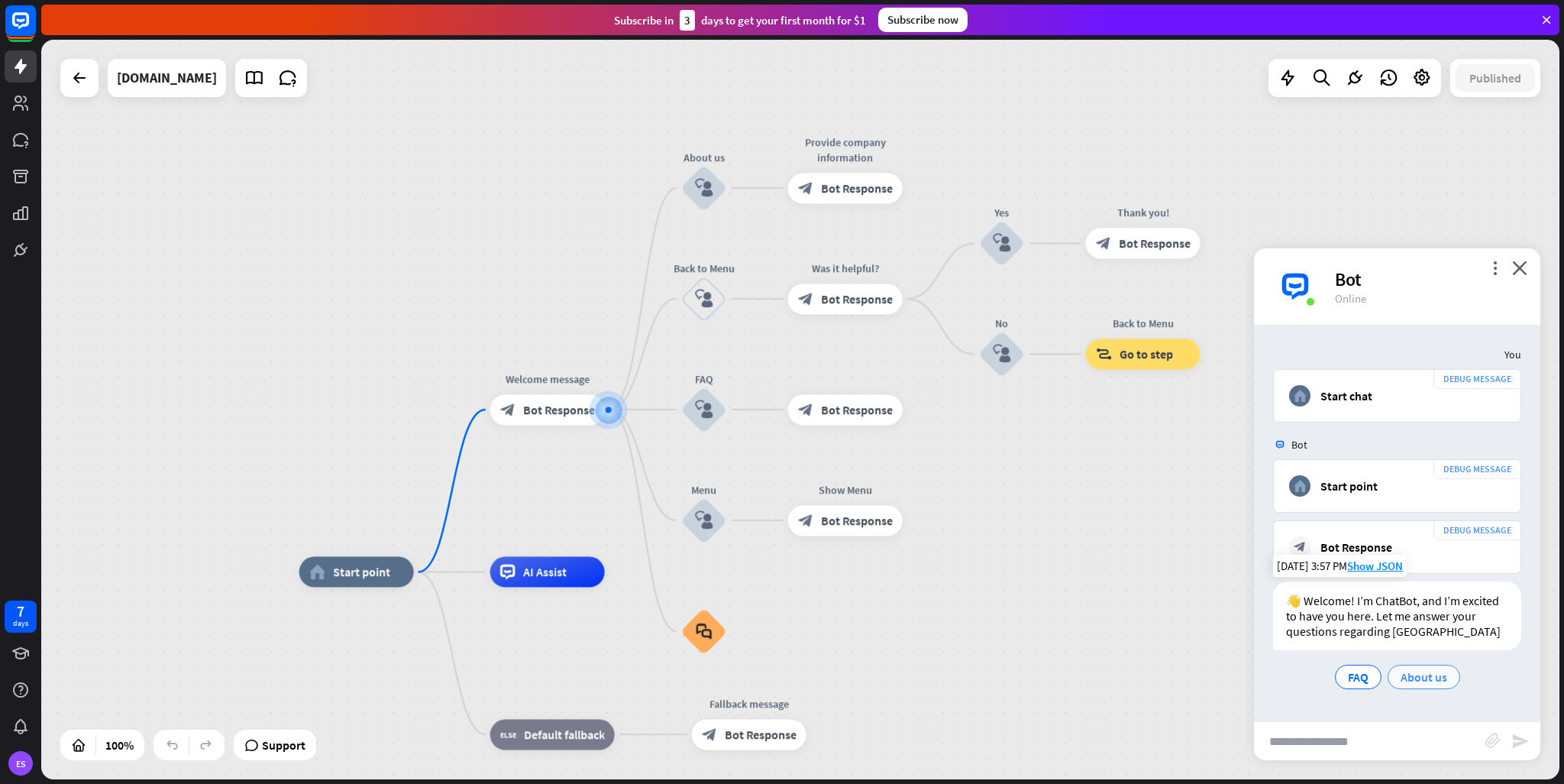
click at [1421, 683] on span "About us" at bounding box center [1424, 676] width 47 height 15
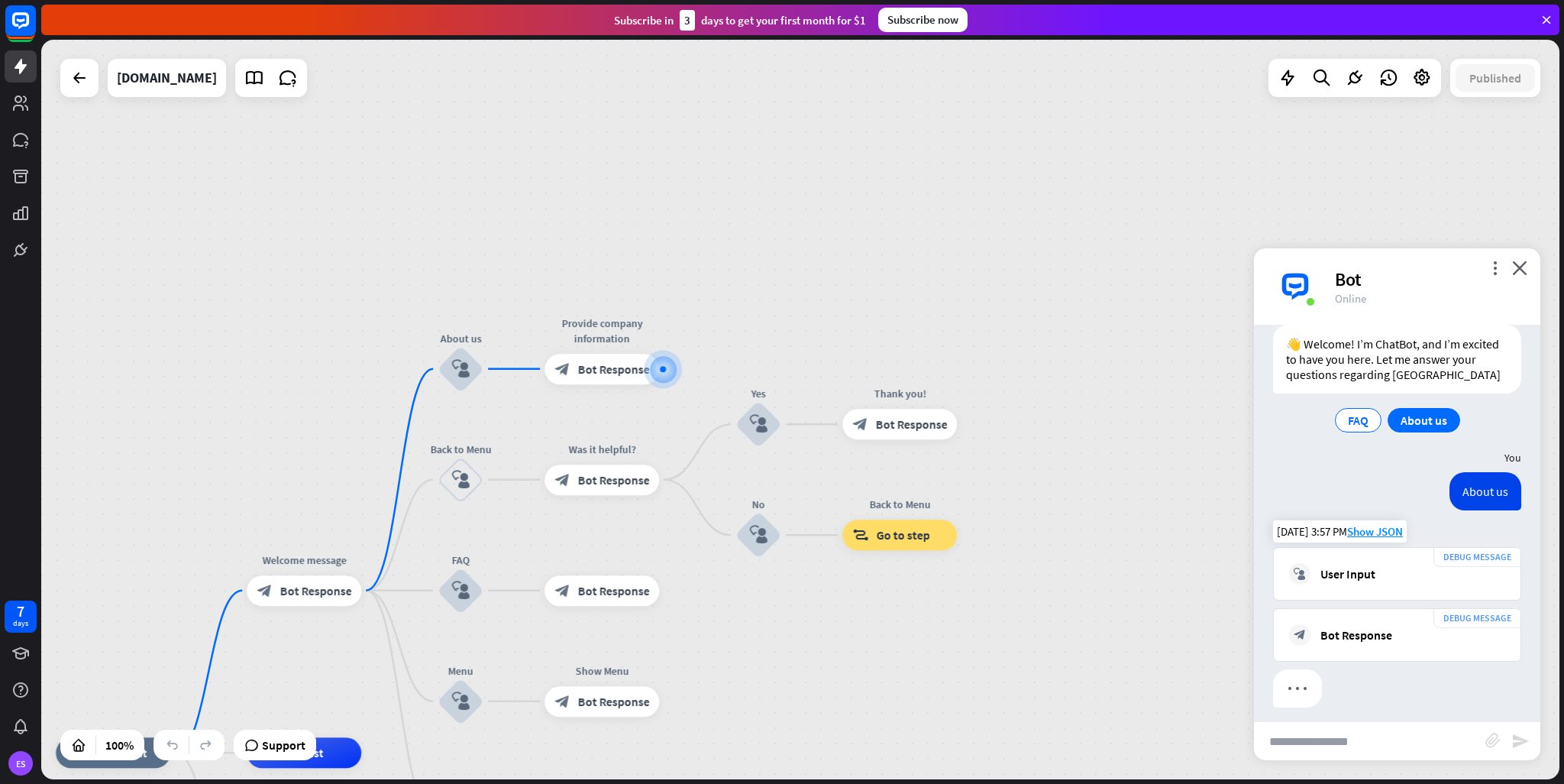
scroll to position [279, 0]
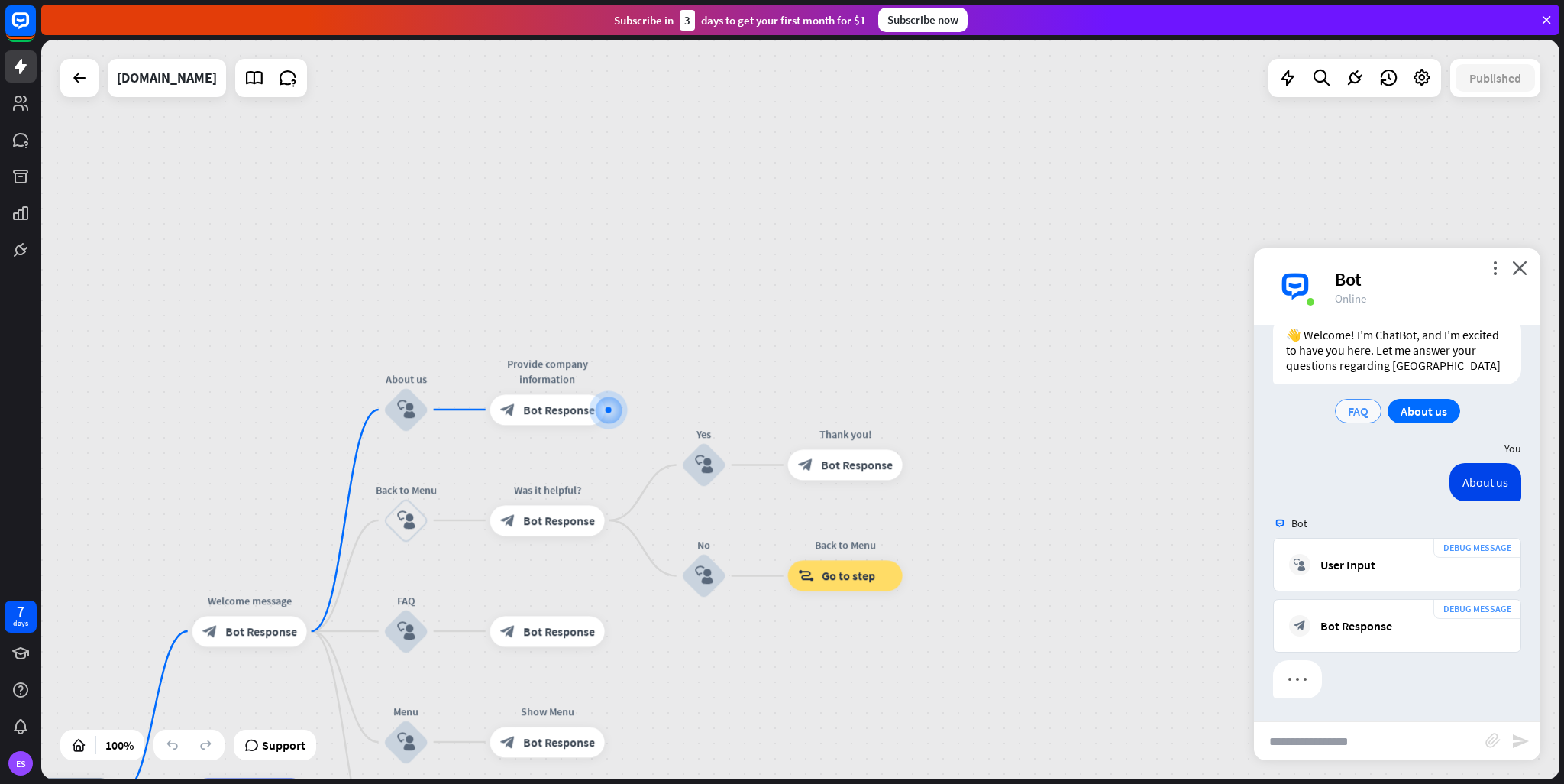
click at [1368, 419] on div "FAQ" at bounding box center [1358, 411] width 47 height 24
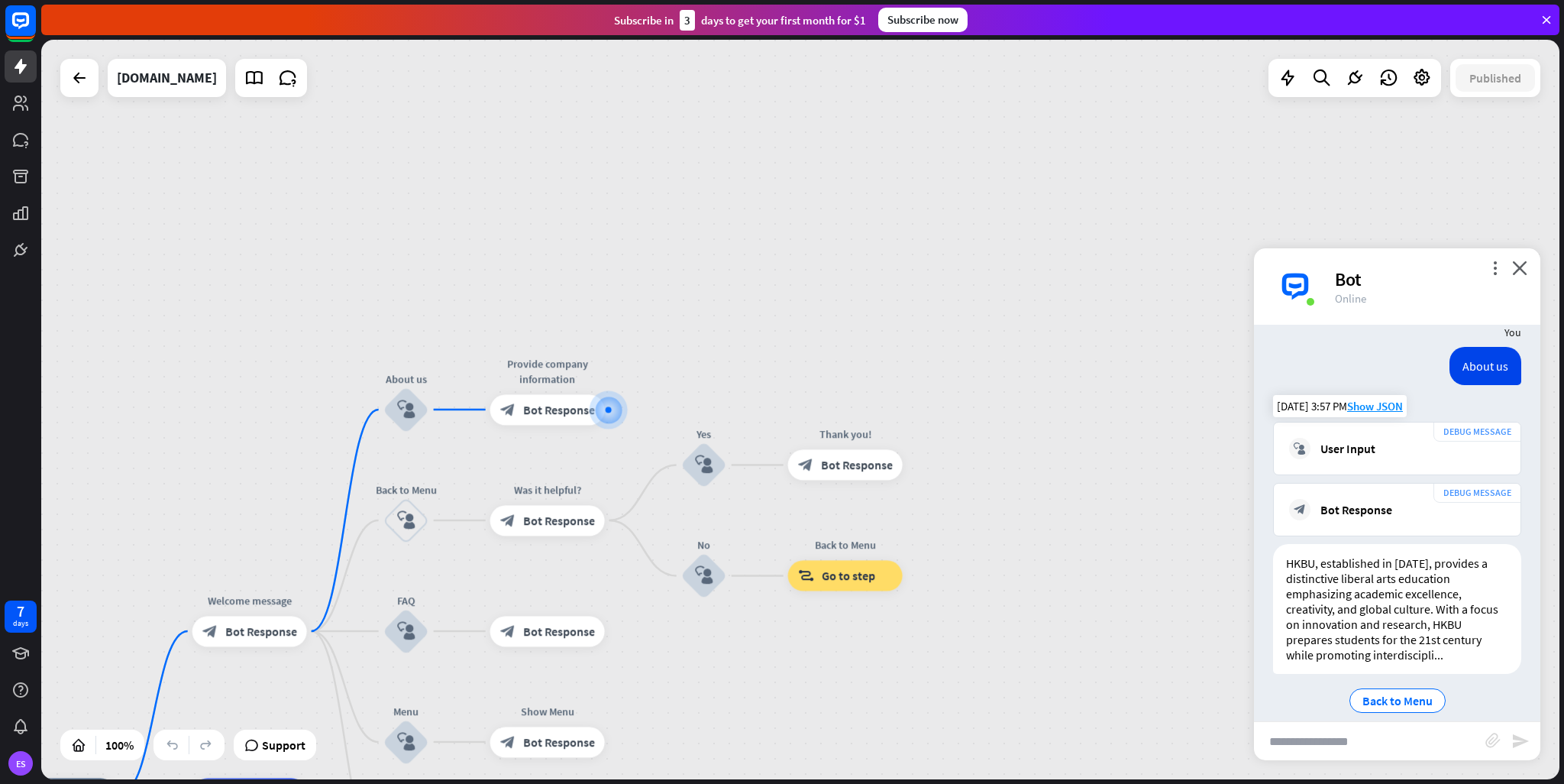
scroll to position [412, 0]
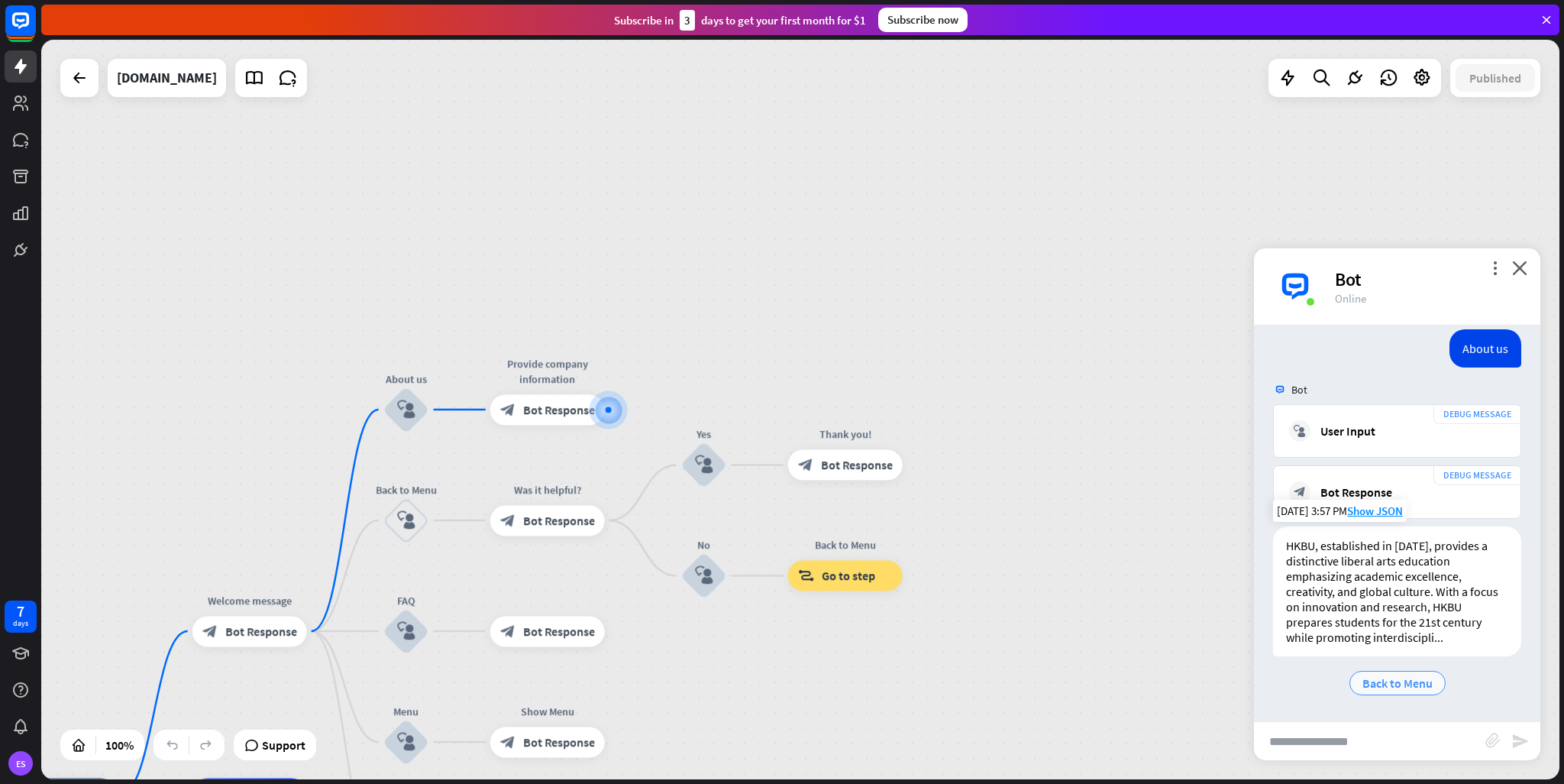
click at [1404, 687] on span "Back to Menu" at bounding box center [1398, 682] width 70 height 15
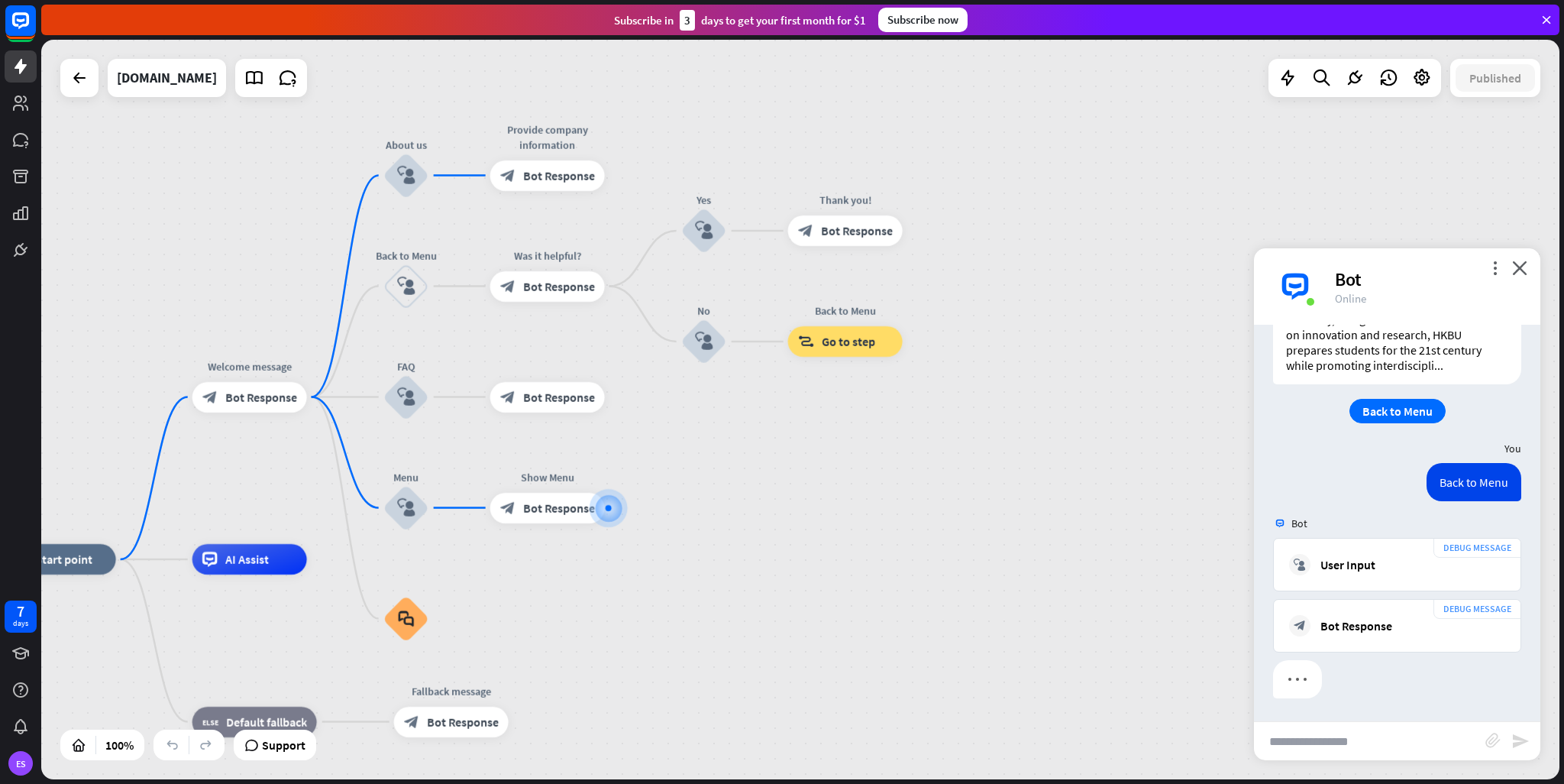
scroll to position [684, 0]
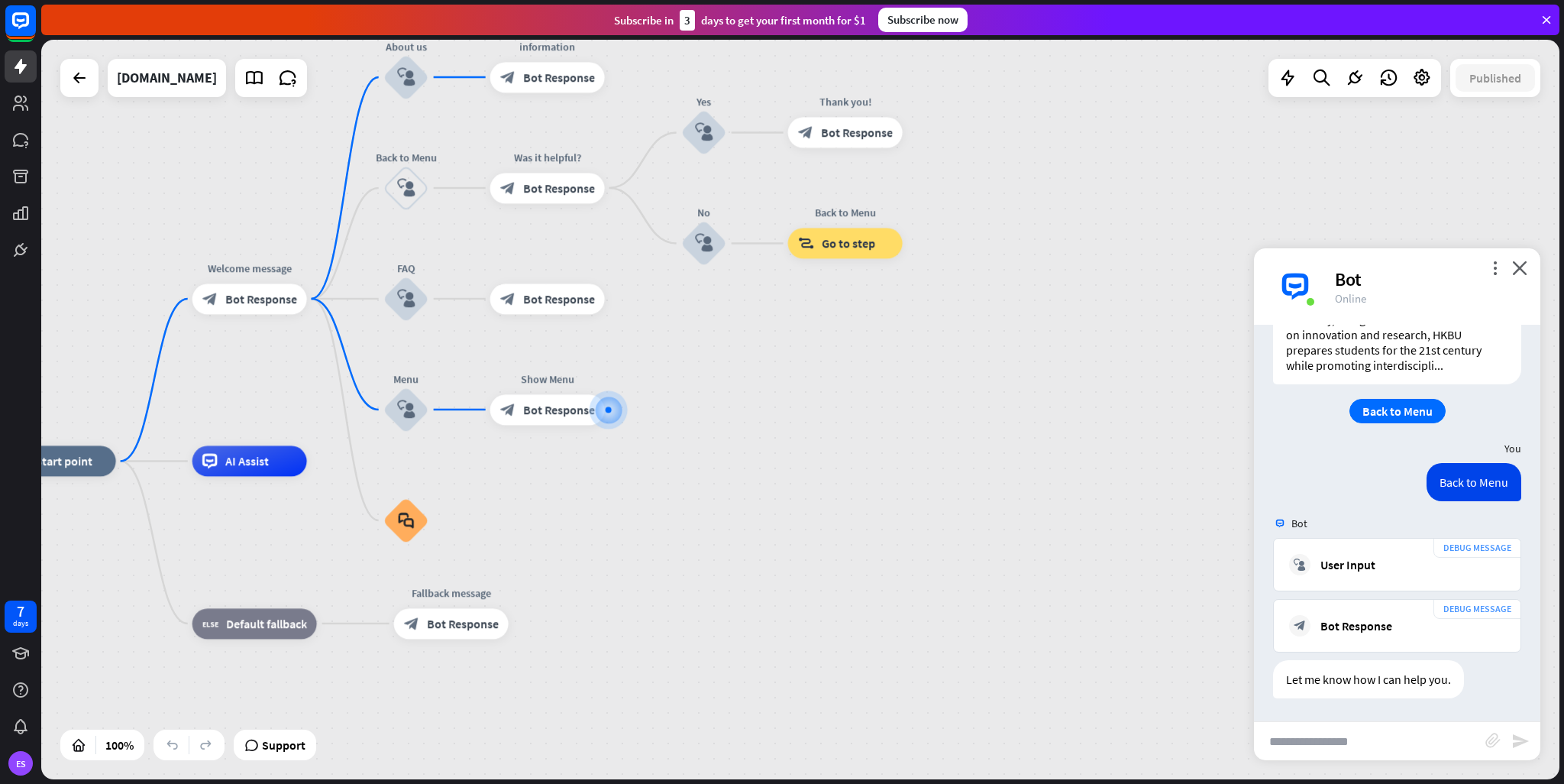
click at [1340, 742] on input "text" at bounding box center [1369, 741] width 231 height 38
paste input "**********"
type input "**********"
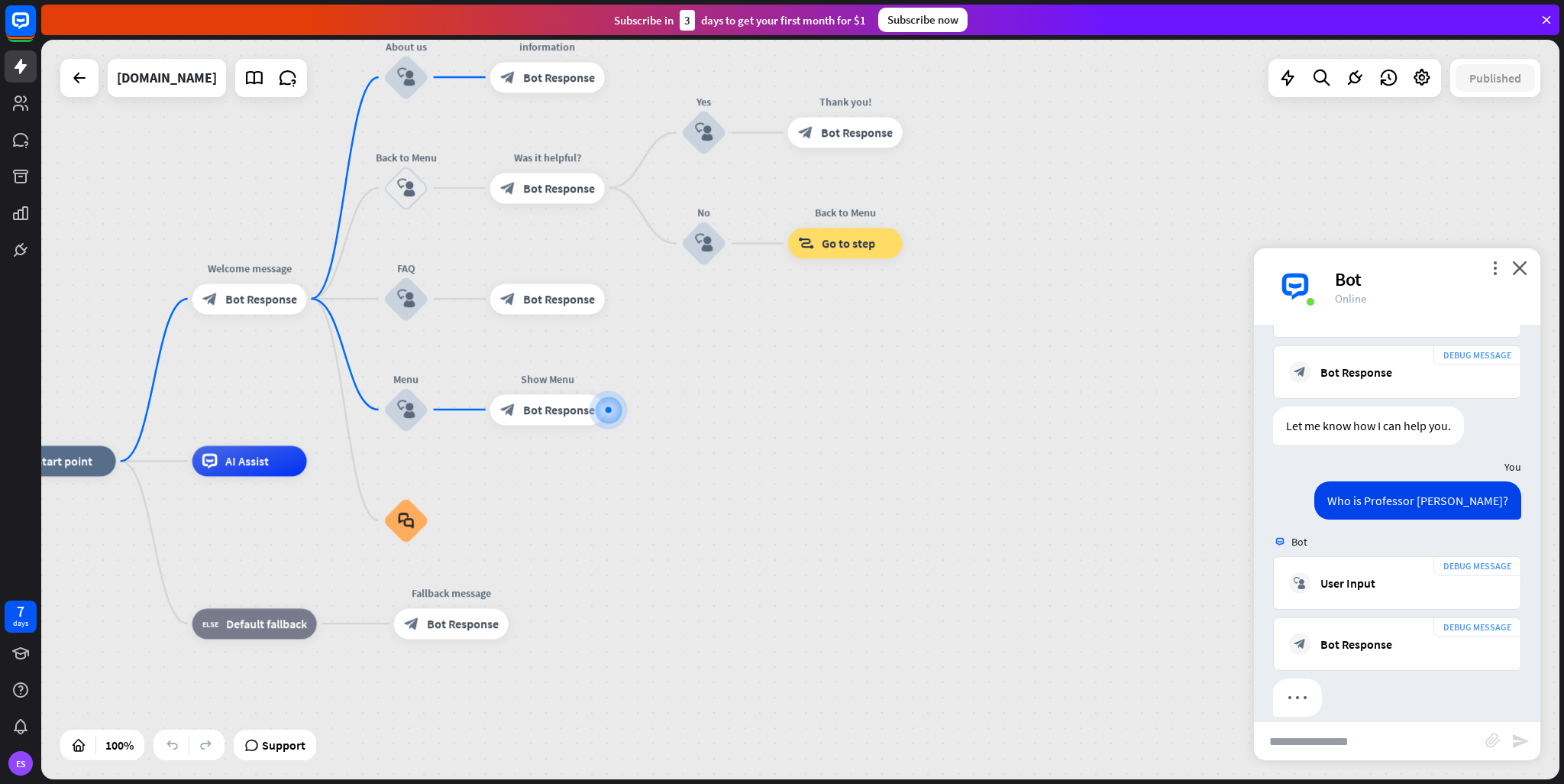
scroll to position [971, 0]
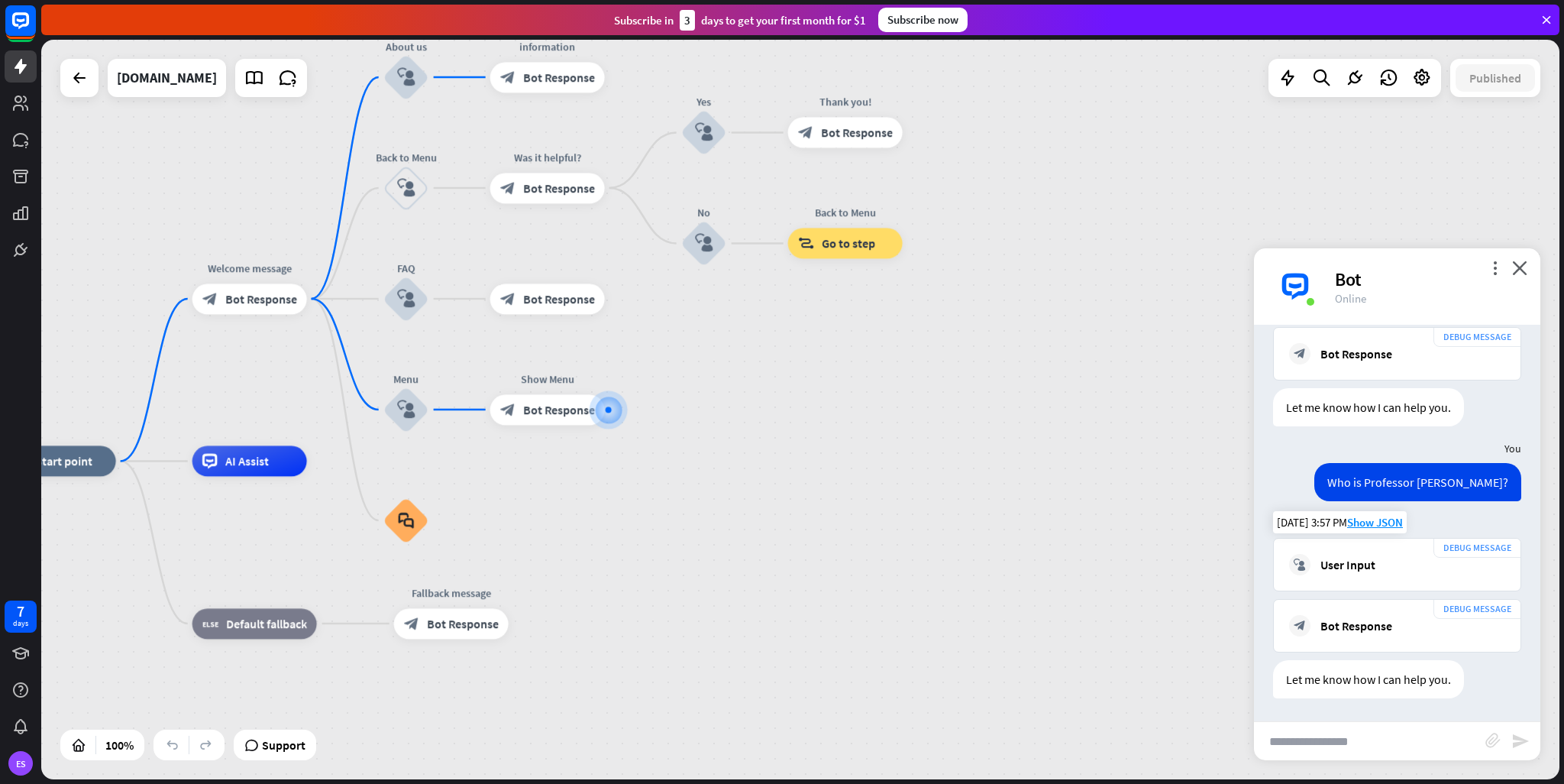
click at [1390, 569] on div "block_user_input User Input" at bounding box center [1397, 564] width 216 height 21
click at [1381, 613] on div "DEBUG MESSAGE block_bot_response Bot Response" at bounding box center [1397, 625] width 248 height 53
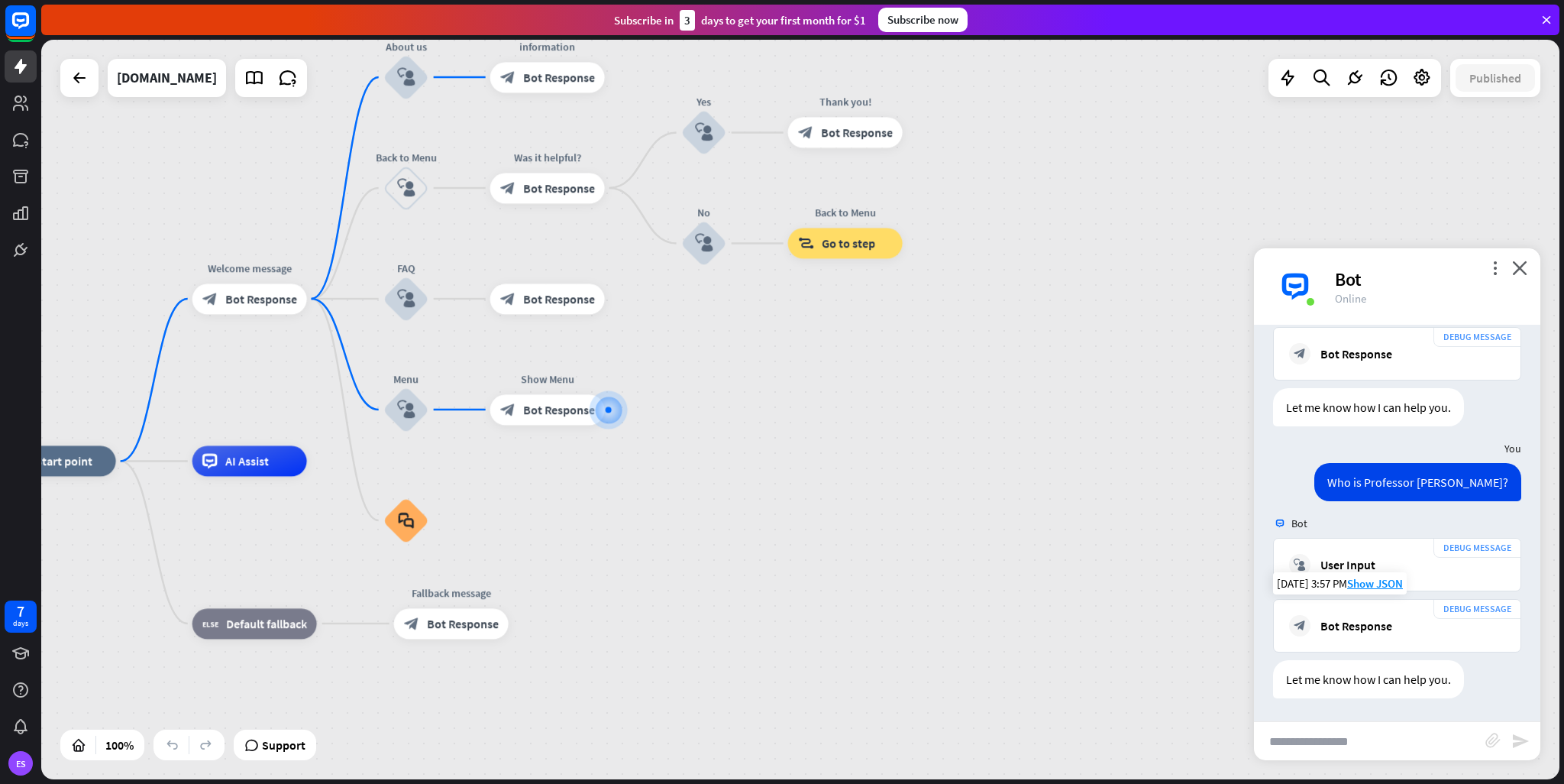
click at [1381, 613] on div "DEBUG MESSAGE block_bot_response Bot Response" at bounding box center [1397, 625] width 248 height 53
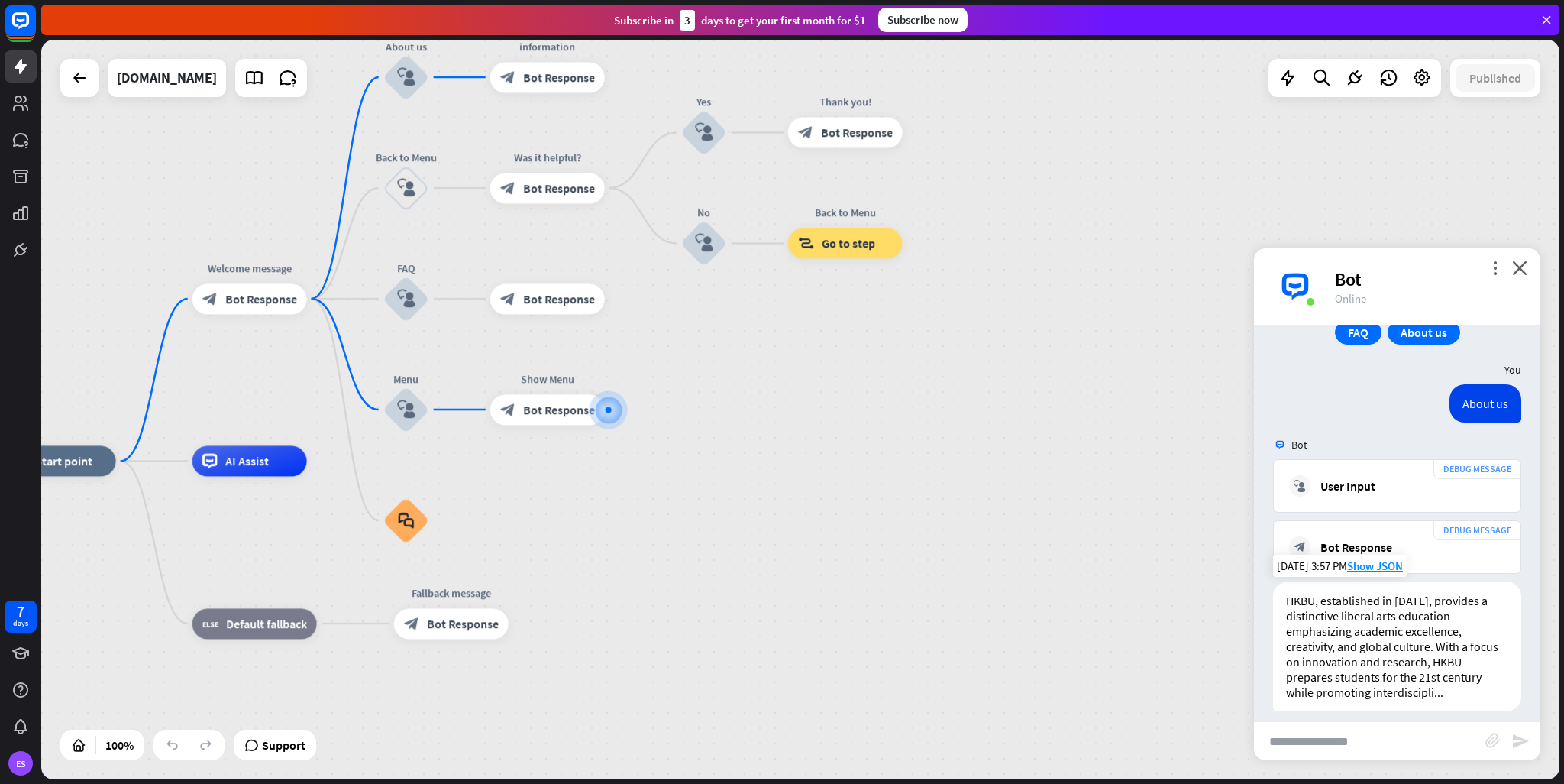
scroll to position [207, 0]
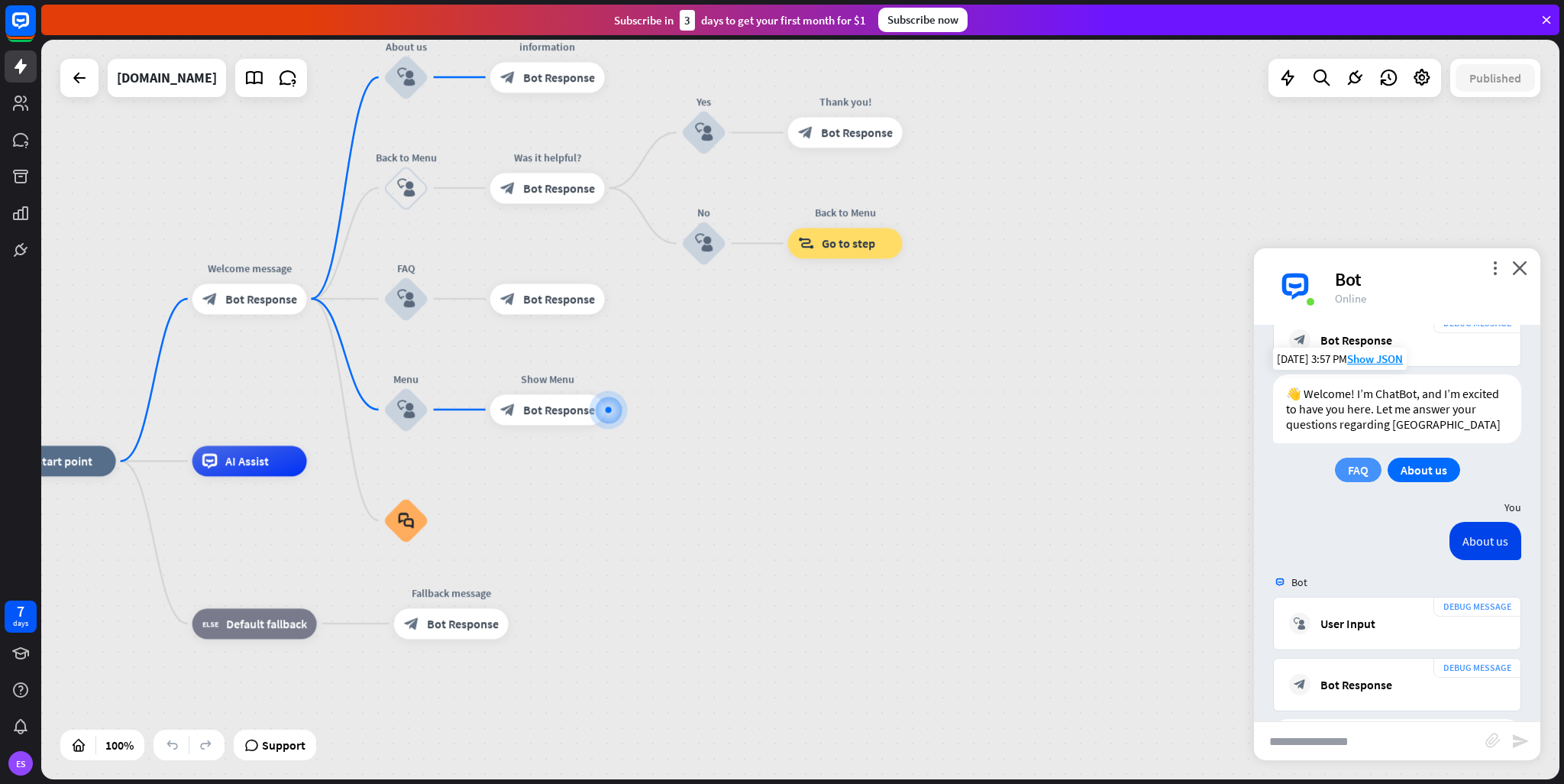
click at [1360, 477] on span "FAQ" at bounding box center [1358, 469] width 21 height 15
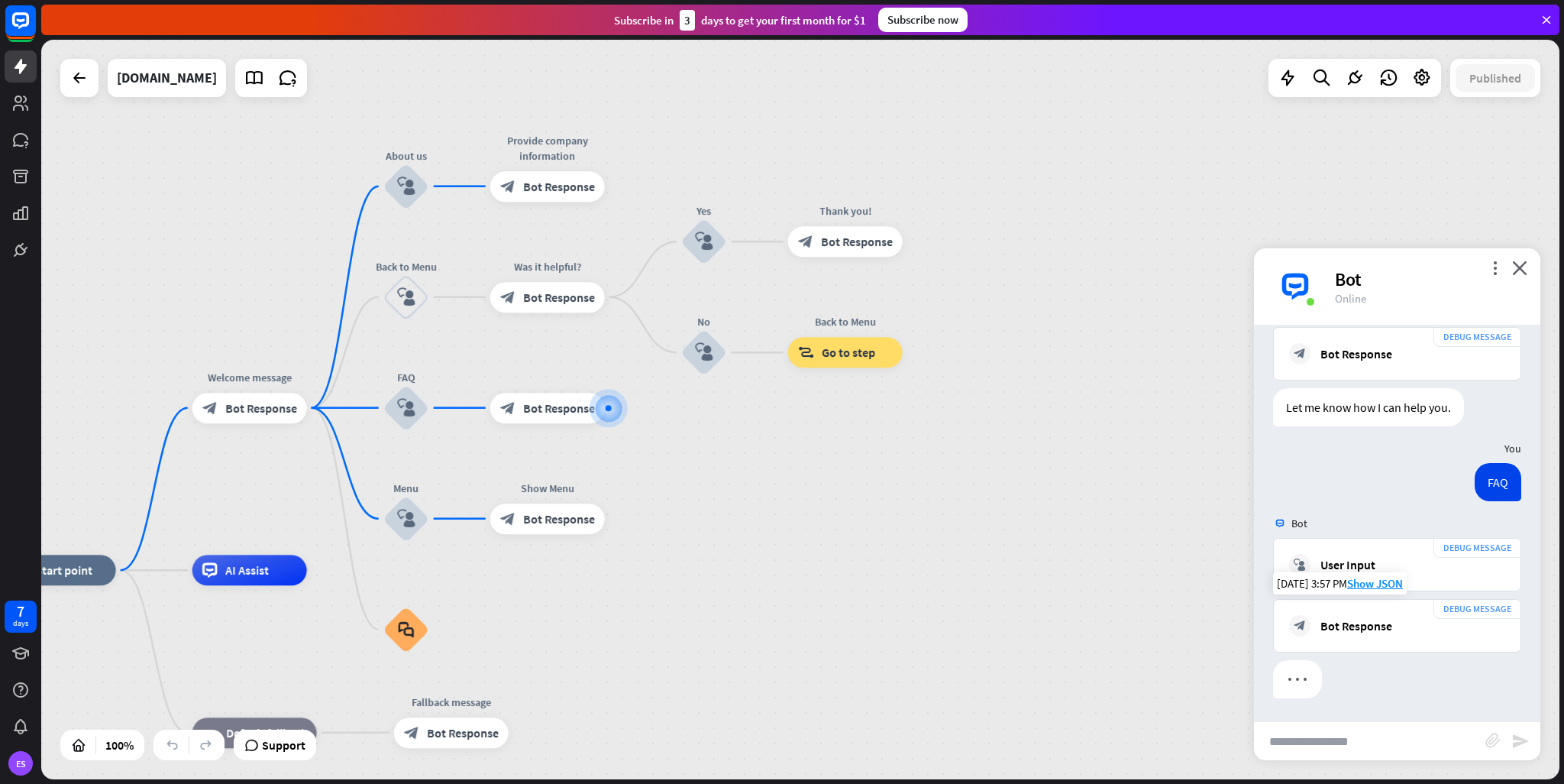
scroll to position [1242, 0]
click at [1325, 740] on input "text" at bounding box center [1369, 741] width 231 height 38
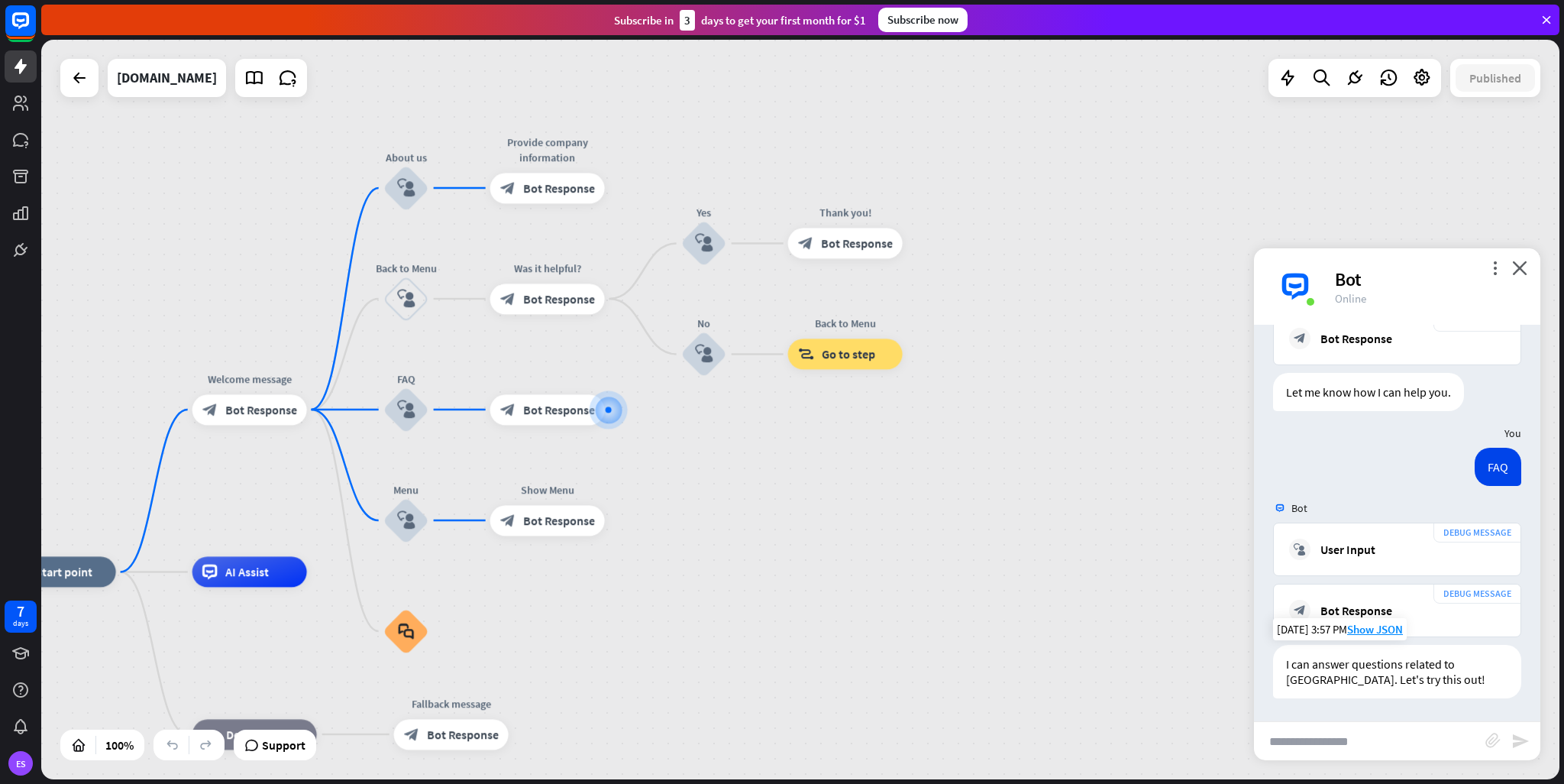
scroll to position [1257, 0]
paste input "**********"
type input "**********"
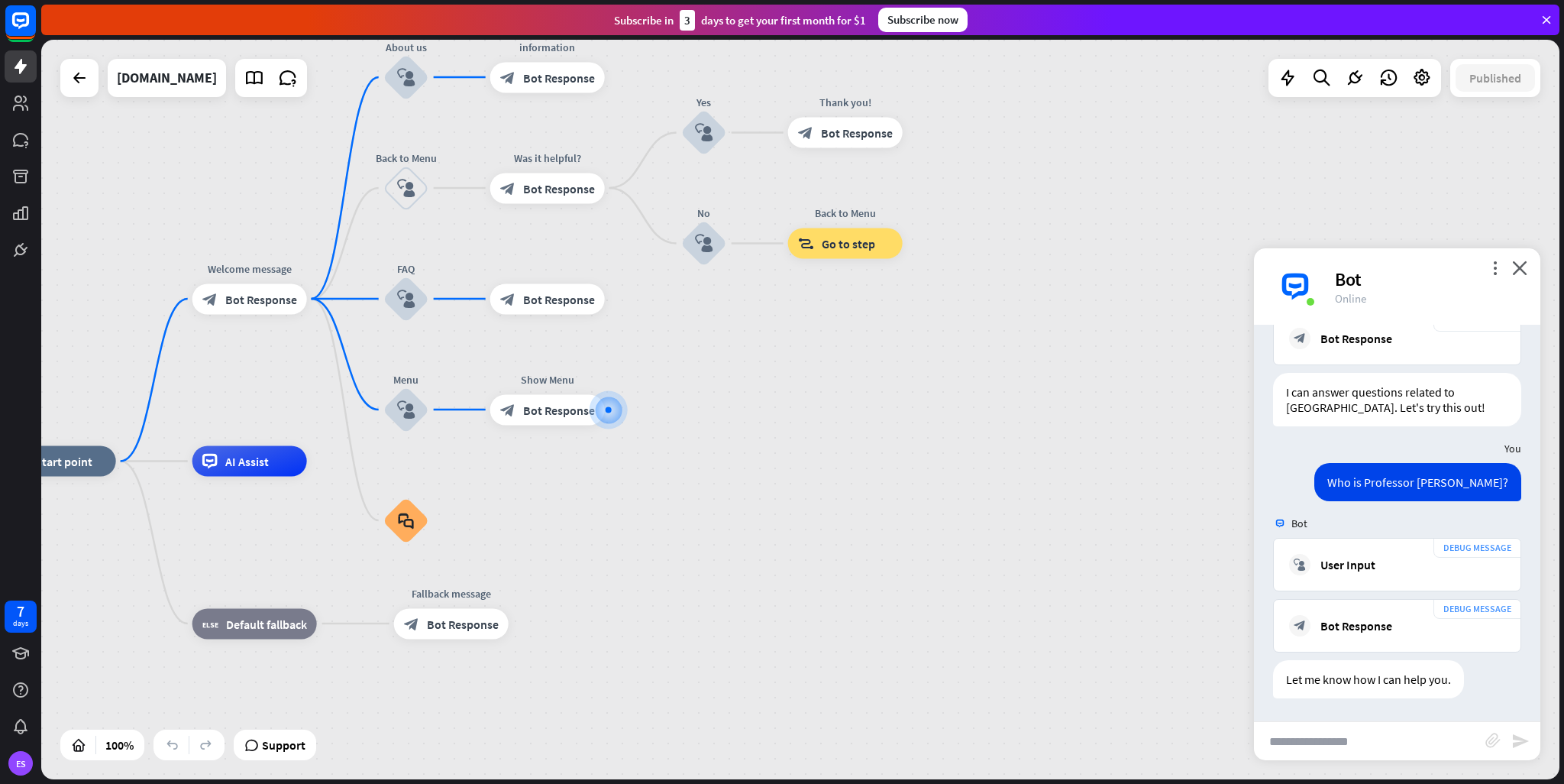
scroll to position [1544, 0]
click at [388, 370] on span "Edit name" at bounding box center [391, 368] width 47 height 14
click at [422, 416] on div "block_user_input" at bounding box center [406, 410] width 46 height 46
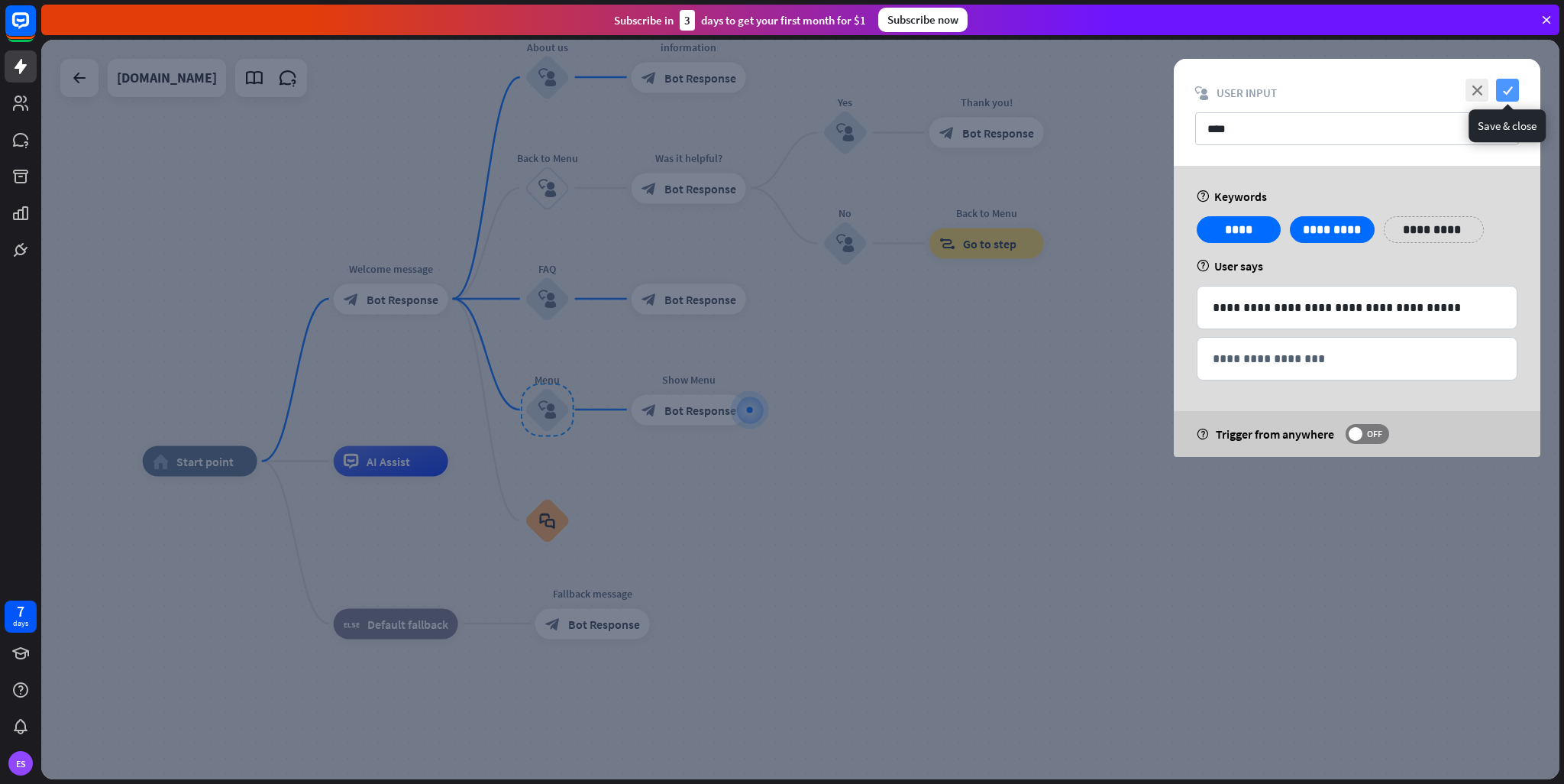
click at [1509, 86] on icon "check" at bounding box center [1507, 90] width 23 height 23
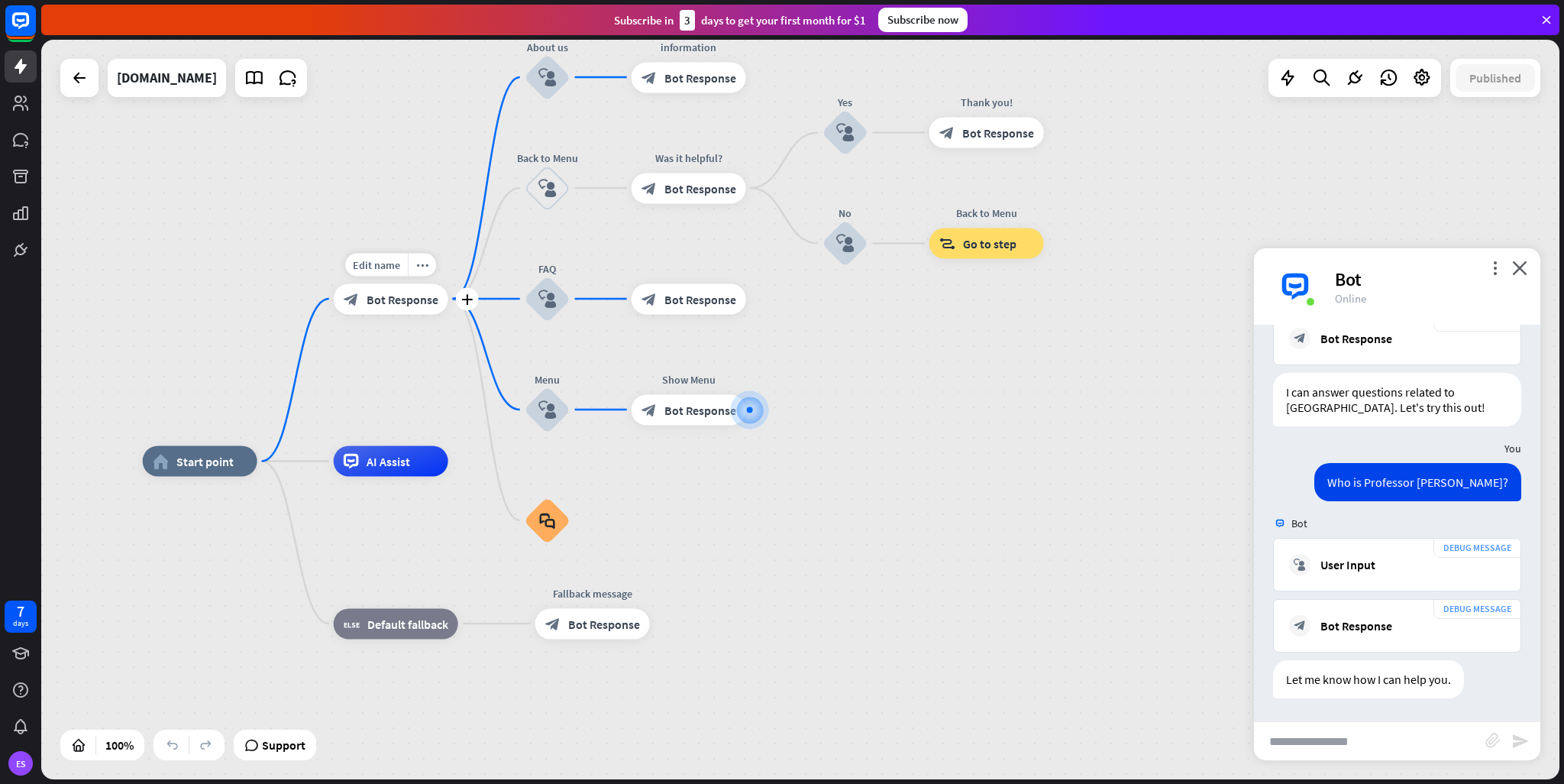
click at [384, 303] on span "Bot Response" at bounding box center [403, 298] width 72 height 15
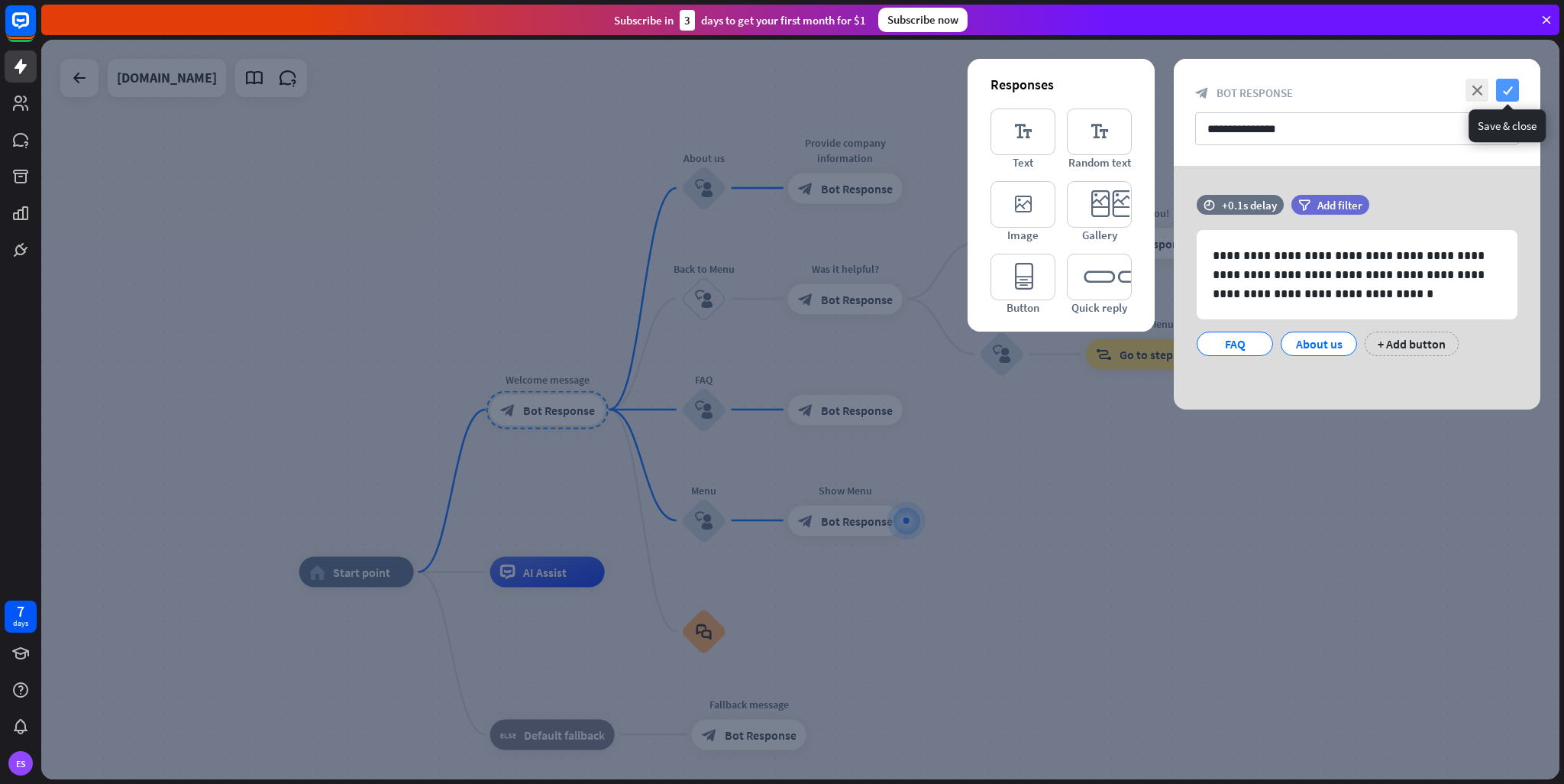
click at [1506, 92] on icon "check" at bounding box center [1507, 90] width 23 height 23
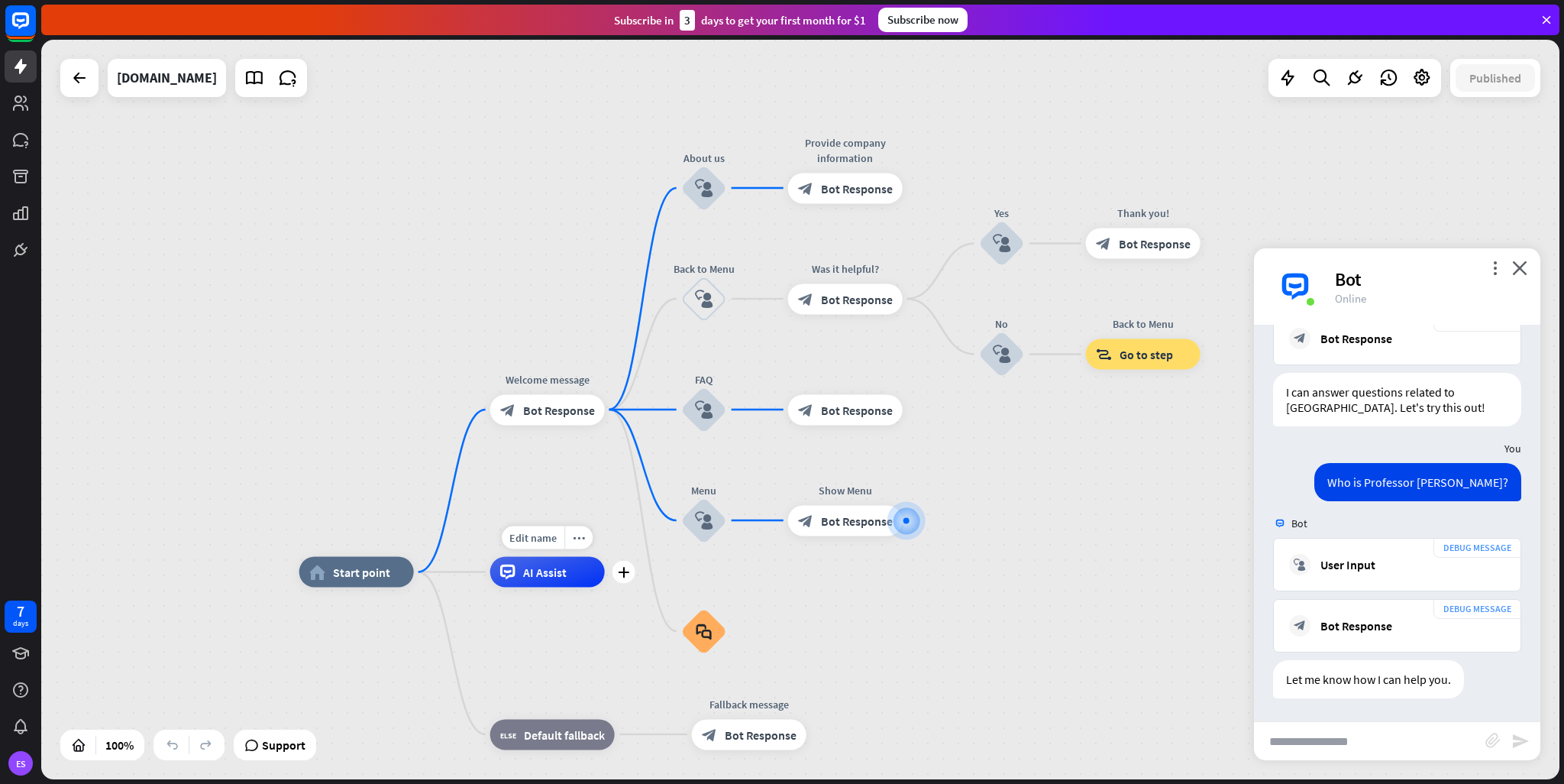
click at [543, 584] on div "AI Assist" at bounding box center [547, 572] width 115 height 31
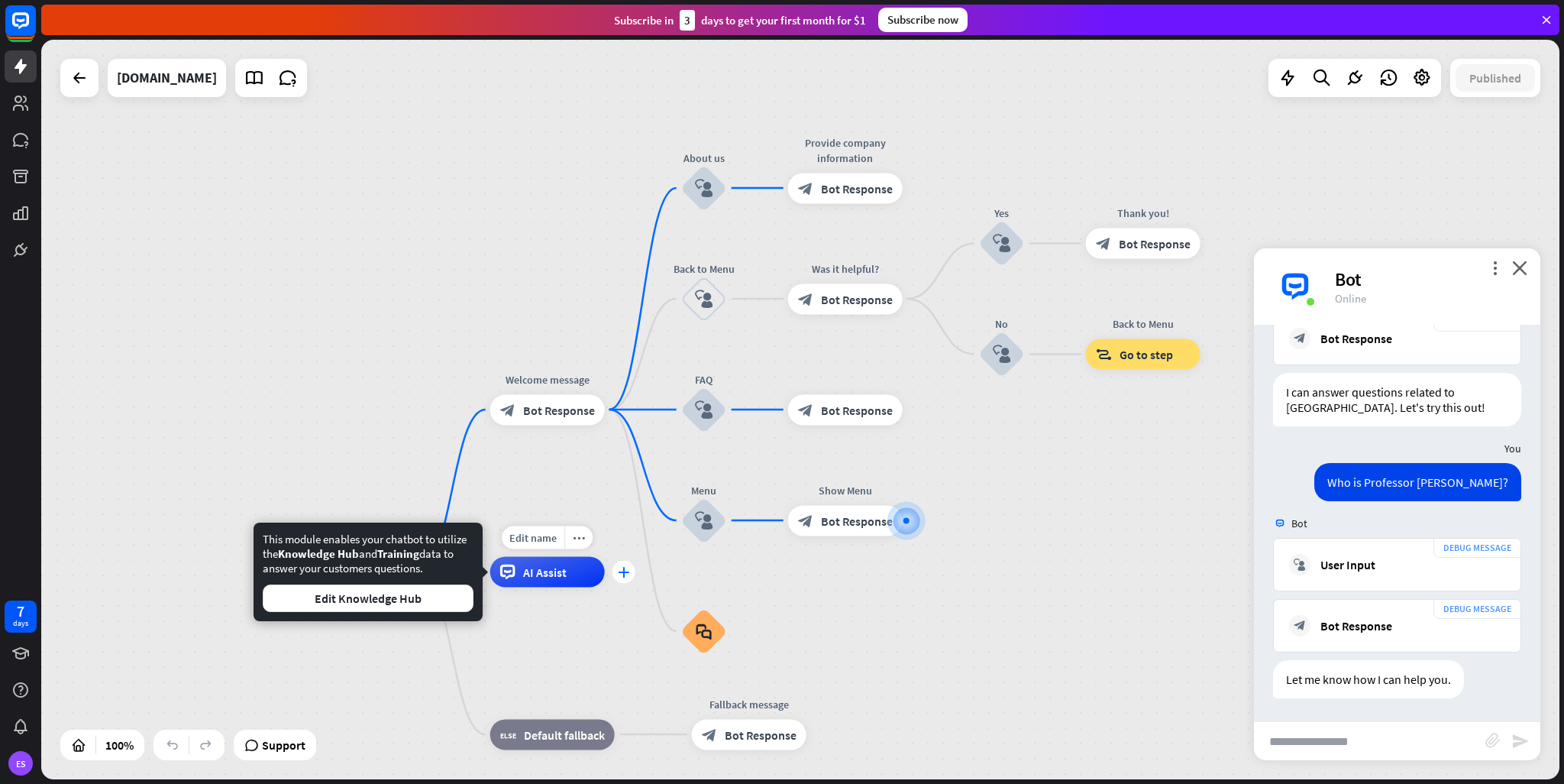
click at [629, 577] on div "plus" at bounding box center [624, 572] width 23 height 23
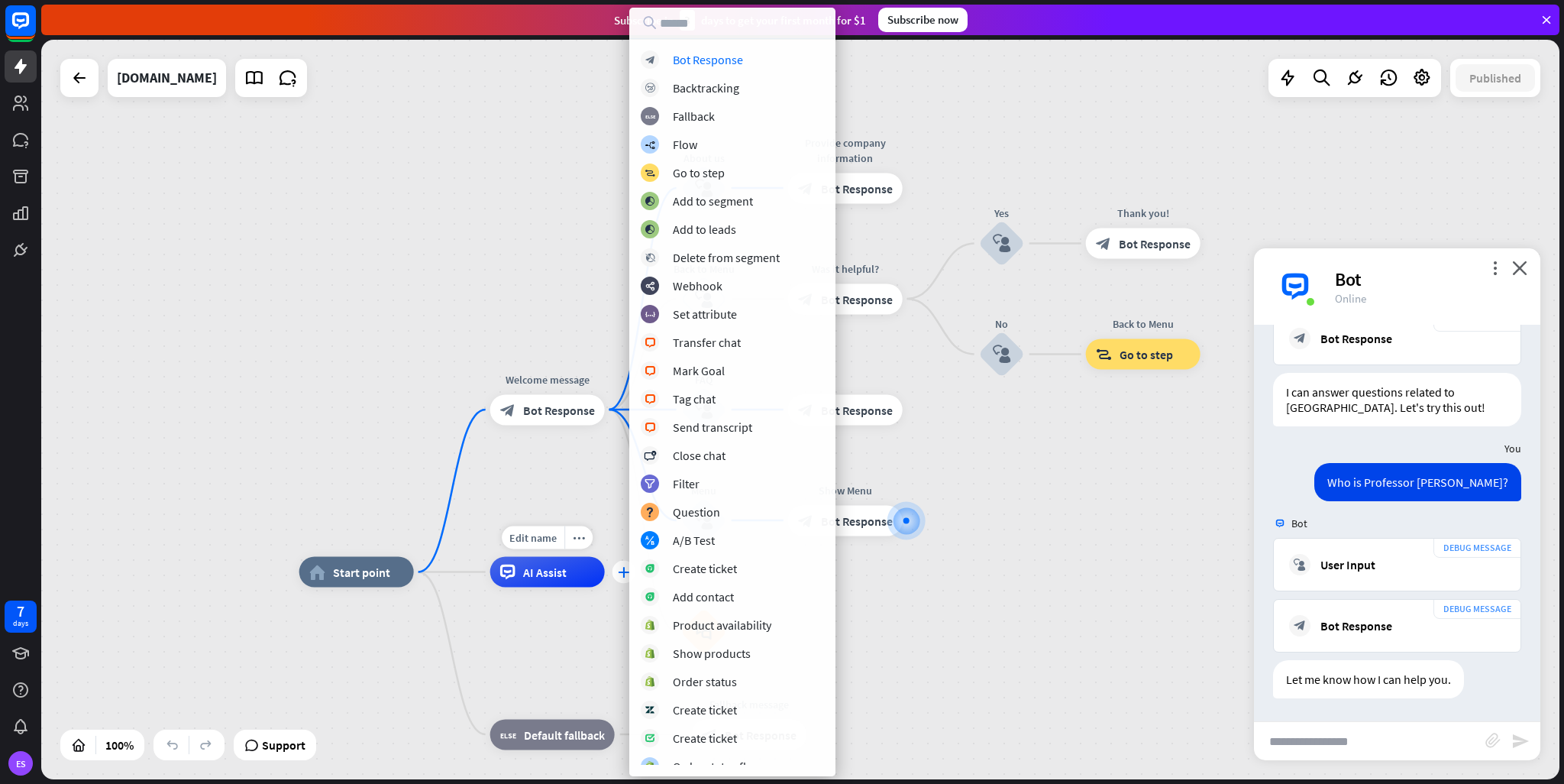
click at [619, 570] on icon "plus" at bounding box center [623, 572] width 11 height 11
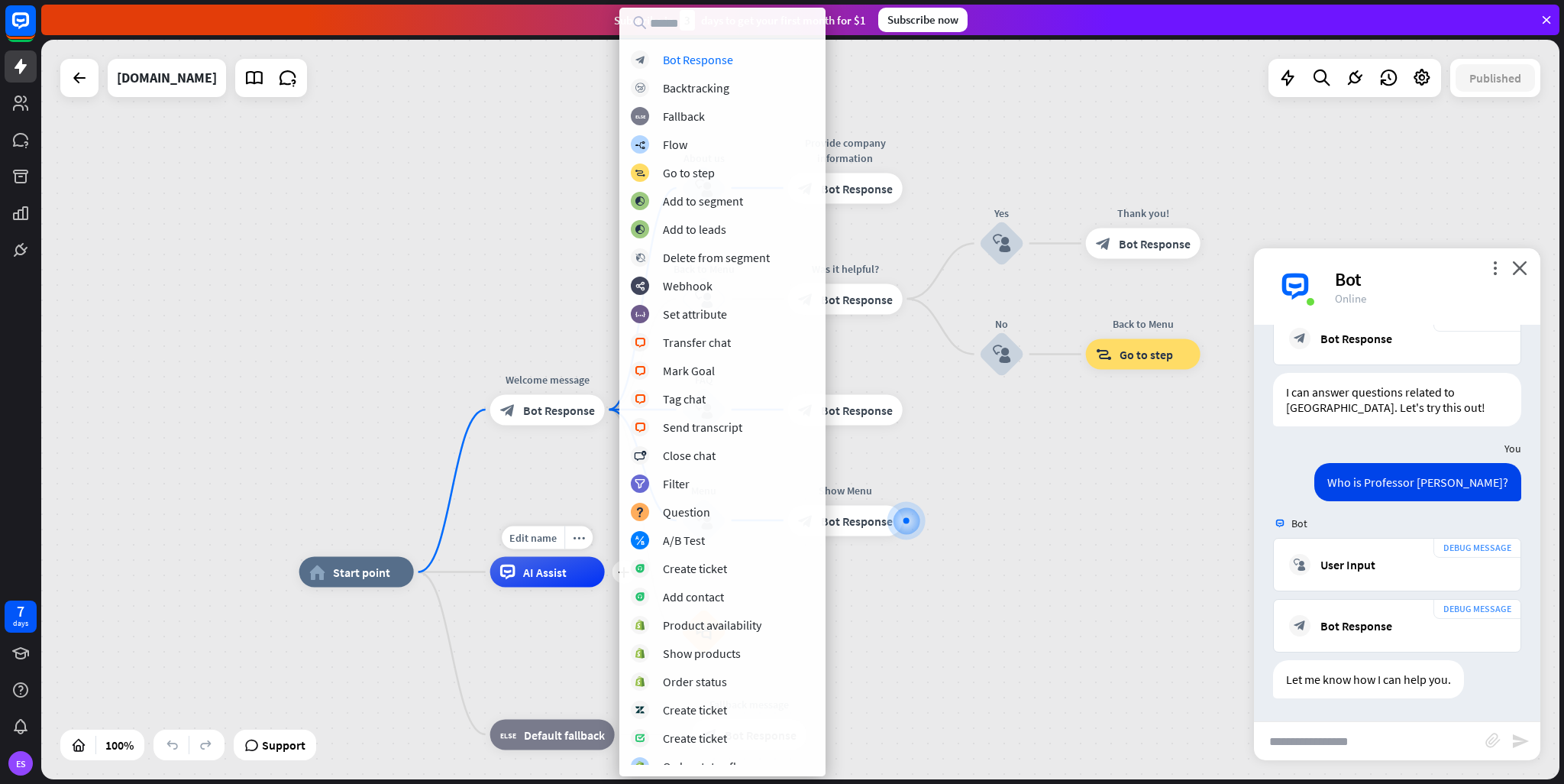
click at [553, 575] on span "AI Assist" at bounding box center [545, 571] width 44 height 15
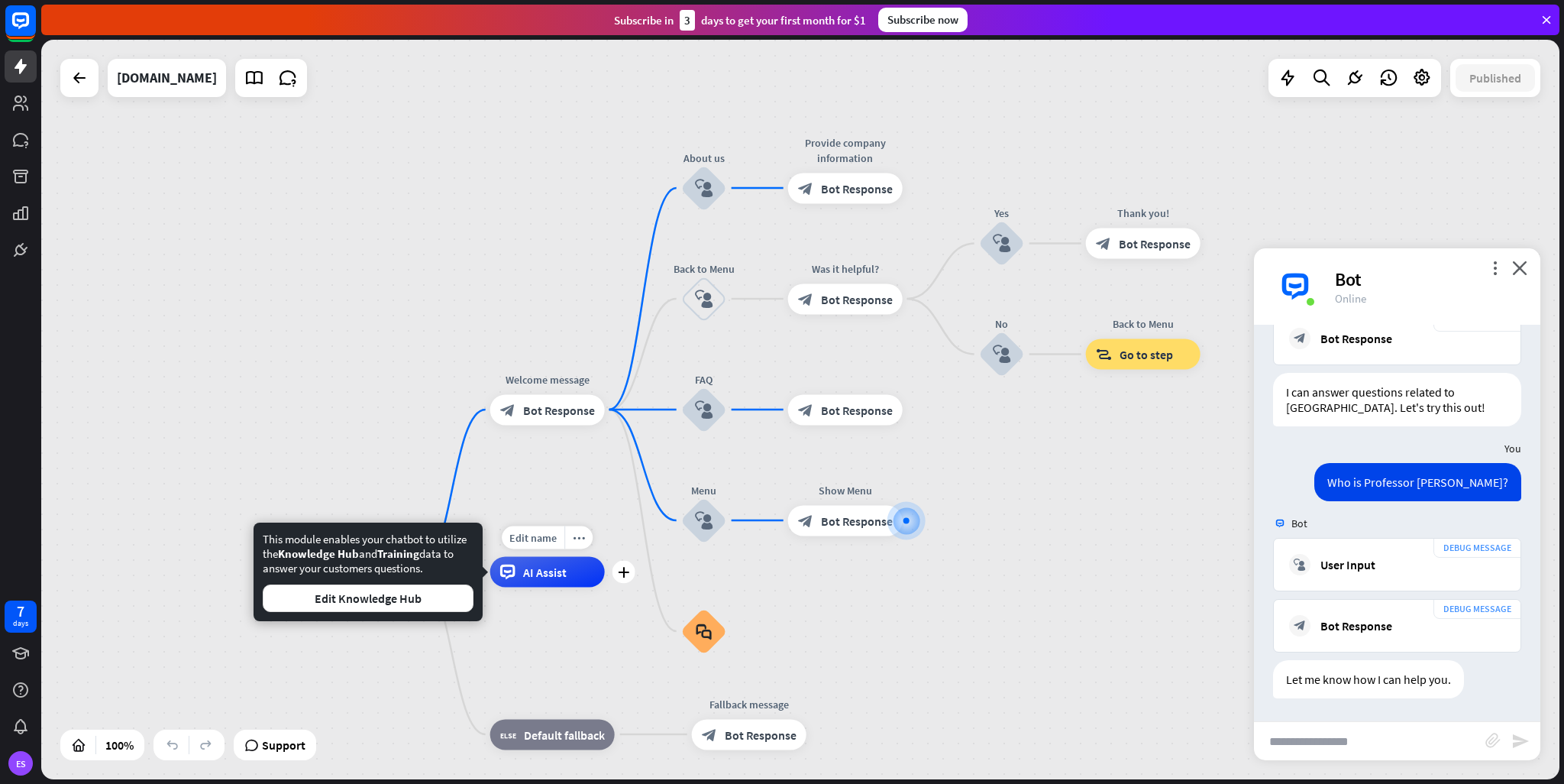
click at [552, 575] on span "AI Assist" at bounding box center [545, 571] width 44 height 15
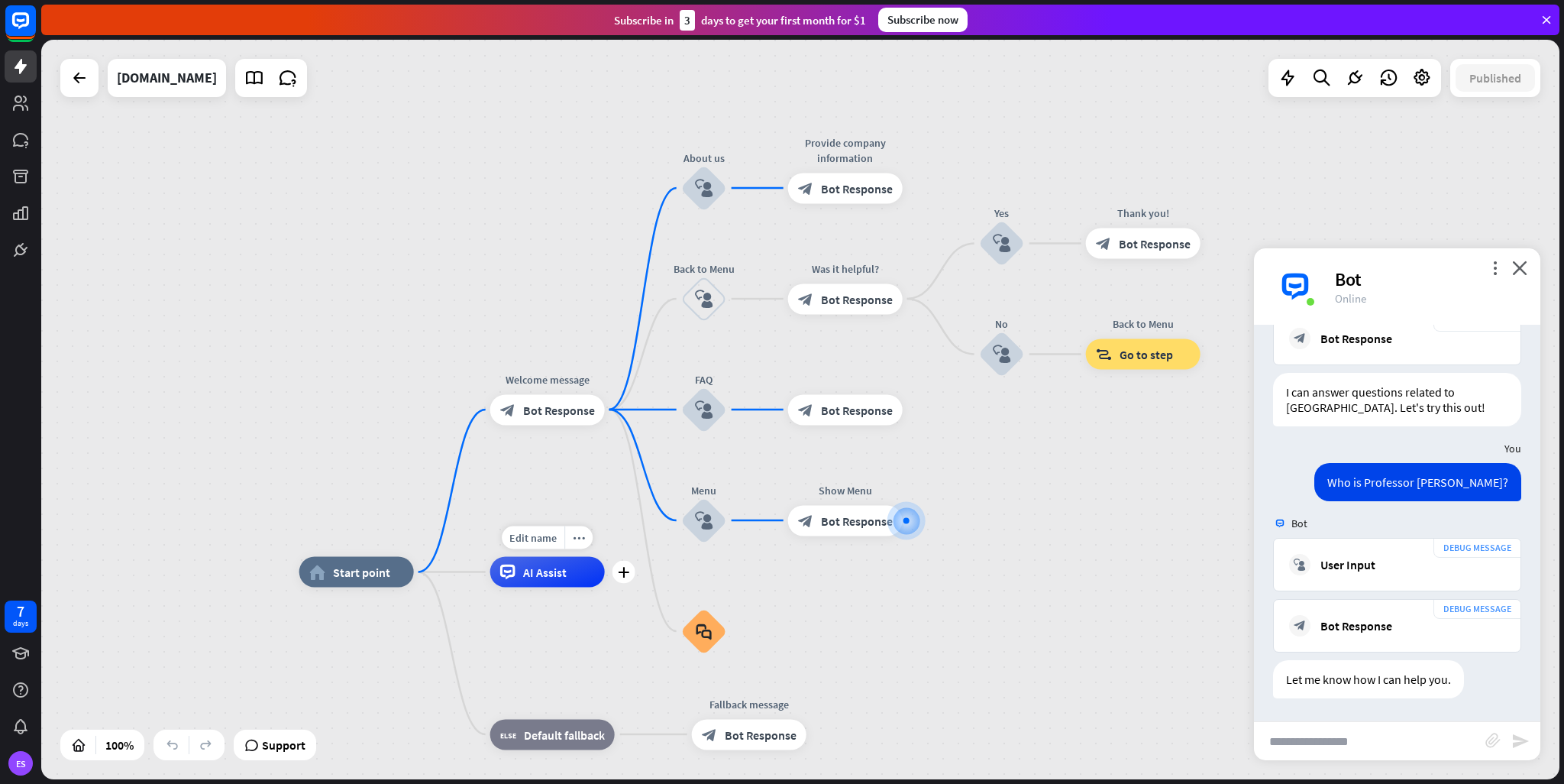
click at [552, 575] on span "AI Assist" at bounding box center [545, 571] width 44 height 15
click at [577, 546] on div "more_horiz" at bounding box center [578, 537] width 28 height 23
click at [636, 565] on span "Start testing from here" at bounding box center [662, 562] width 106 height 15
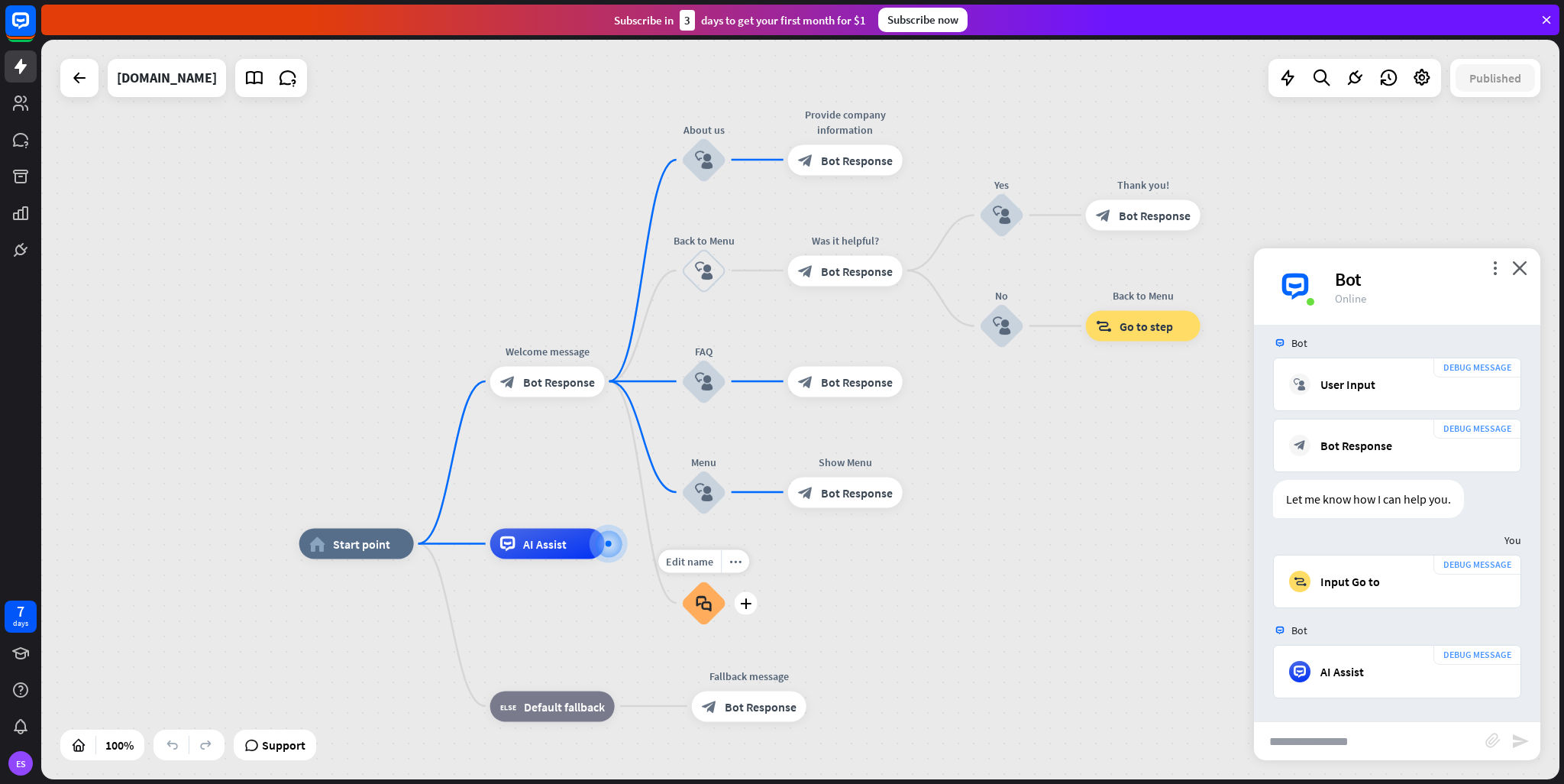
scroll to position [1723, 0]
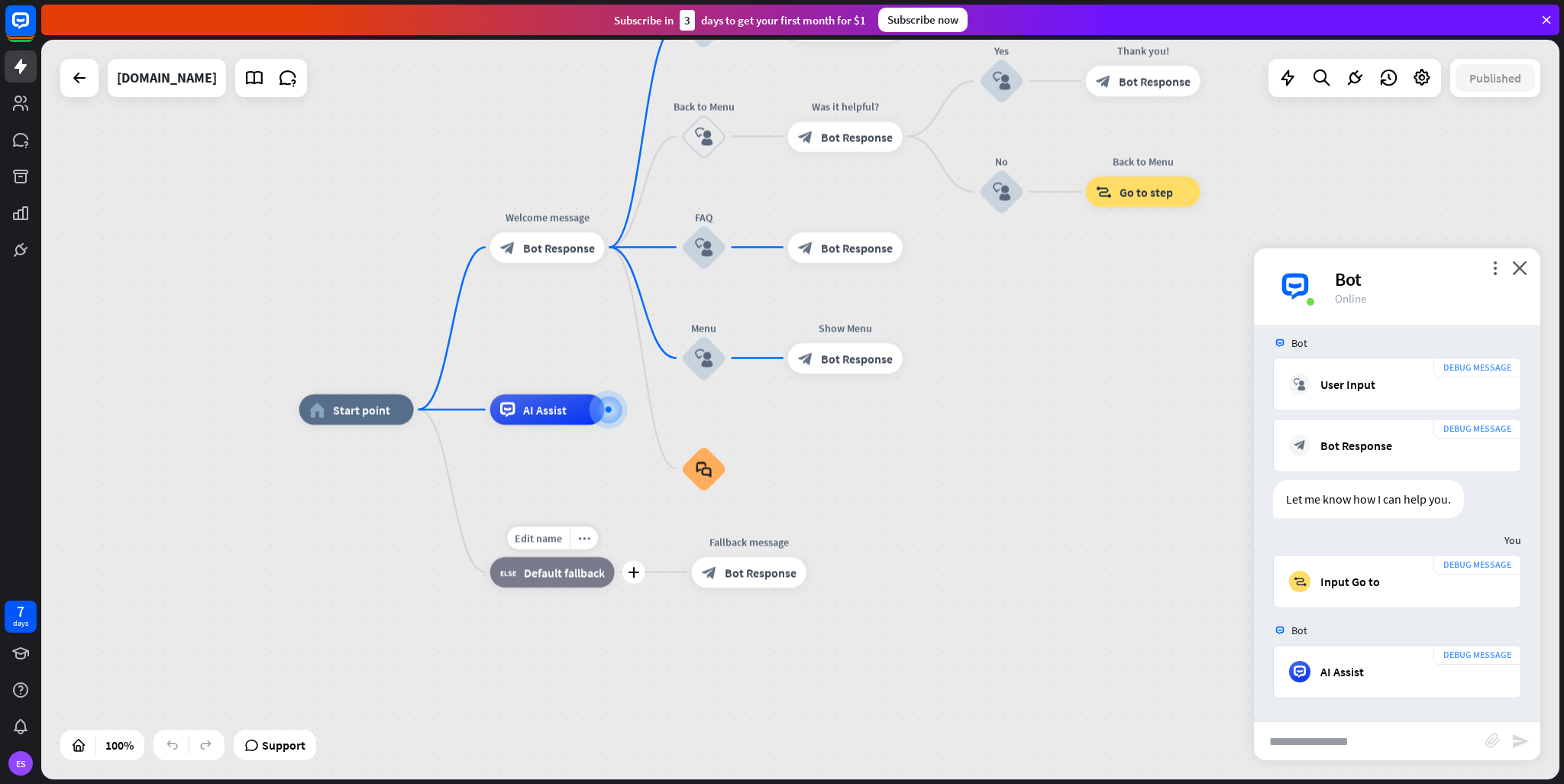
click at [562, 570] on span "Default fallback" at bounding box center [564, 571] width 81 height 15
click at [633, 574] on icon "plus" at bounding box center [633, 572] width 11 height 11
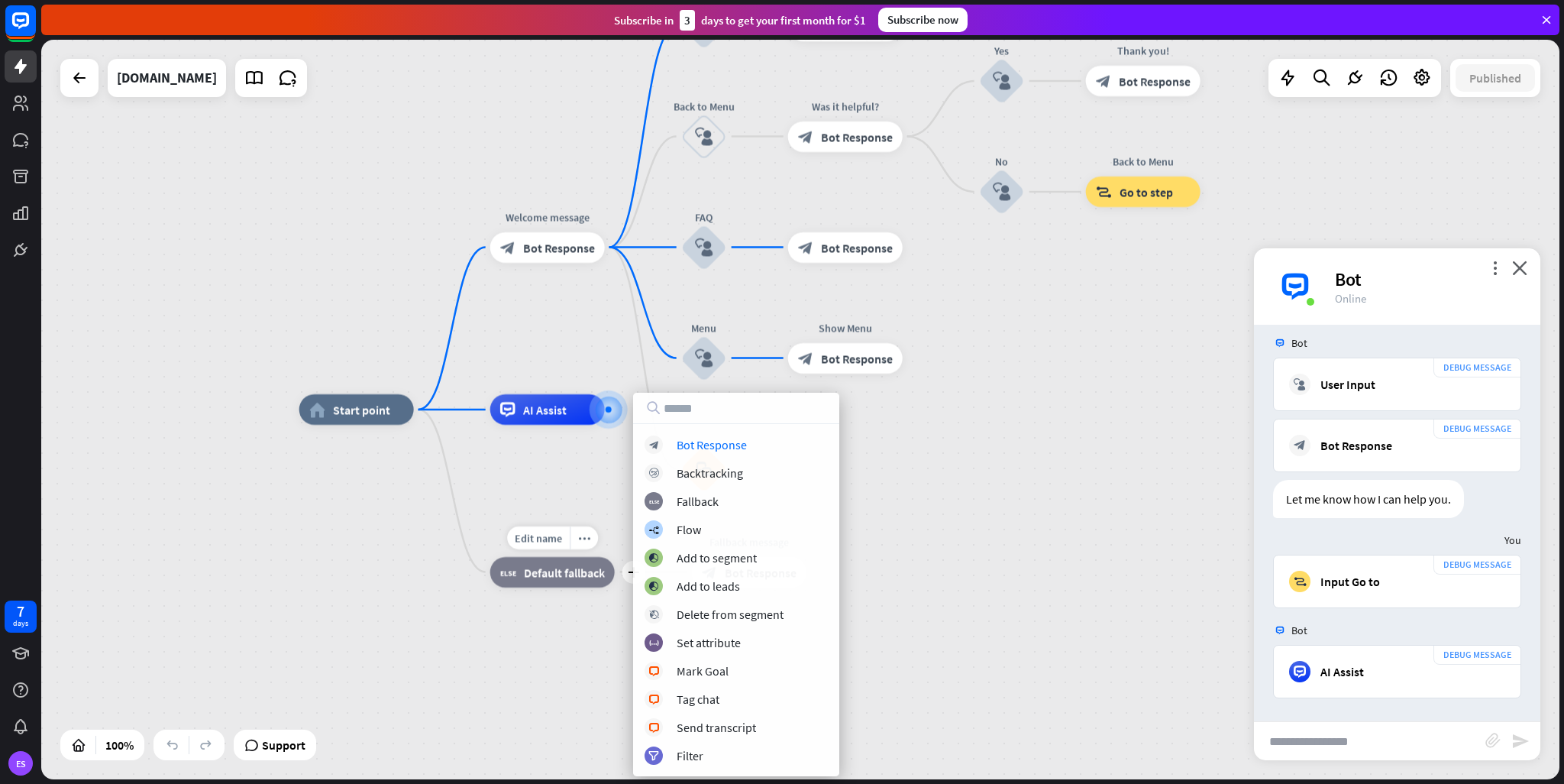
click at [590, 574] on span "Default fallback" at bounding box center [564, 571] width 81 height 15
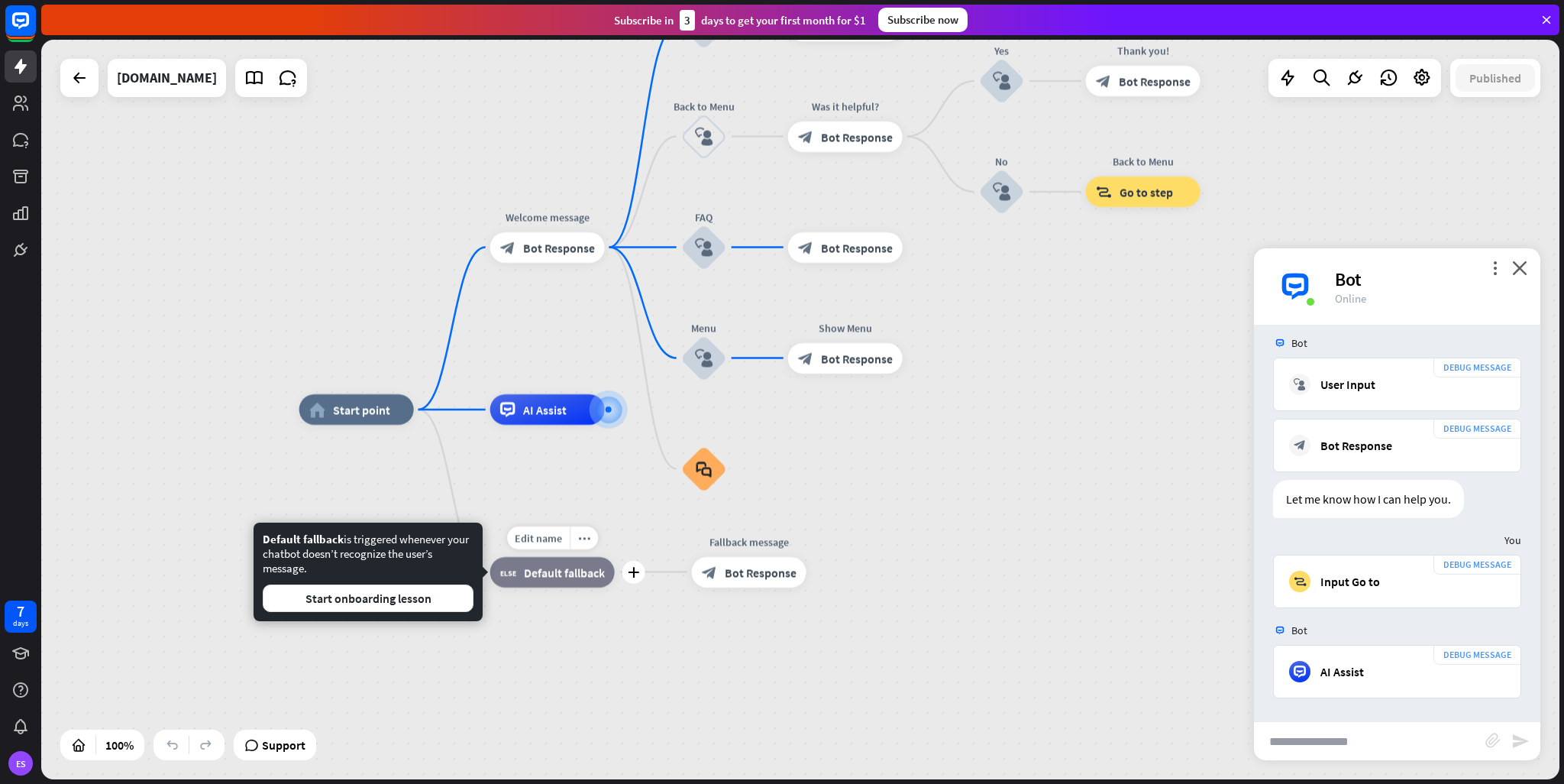
click at [571, 576] on span "Default fallback" at bounding box center [564, 571] width 81 height 15
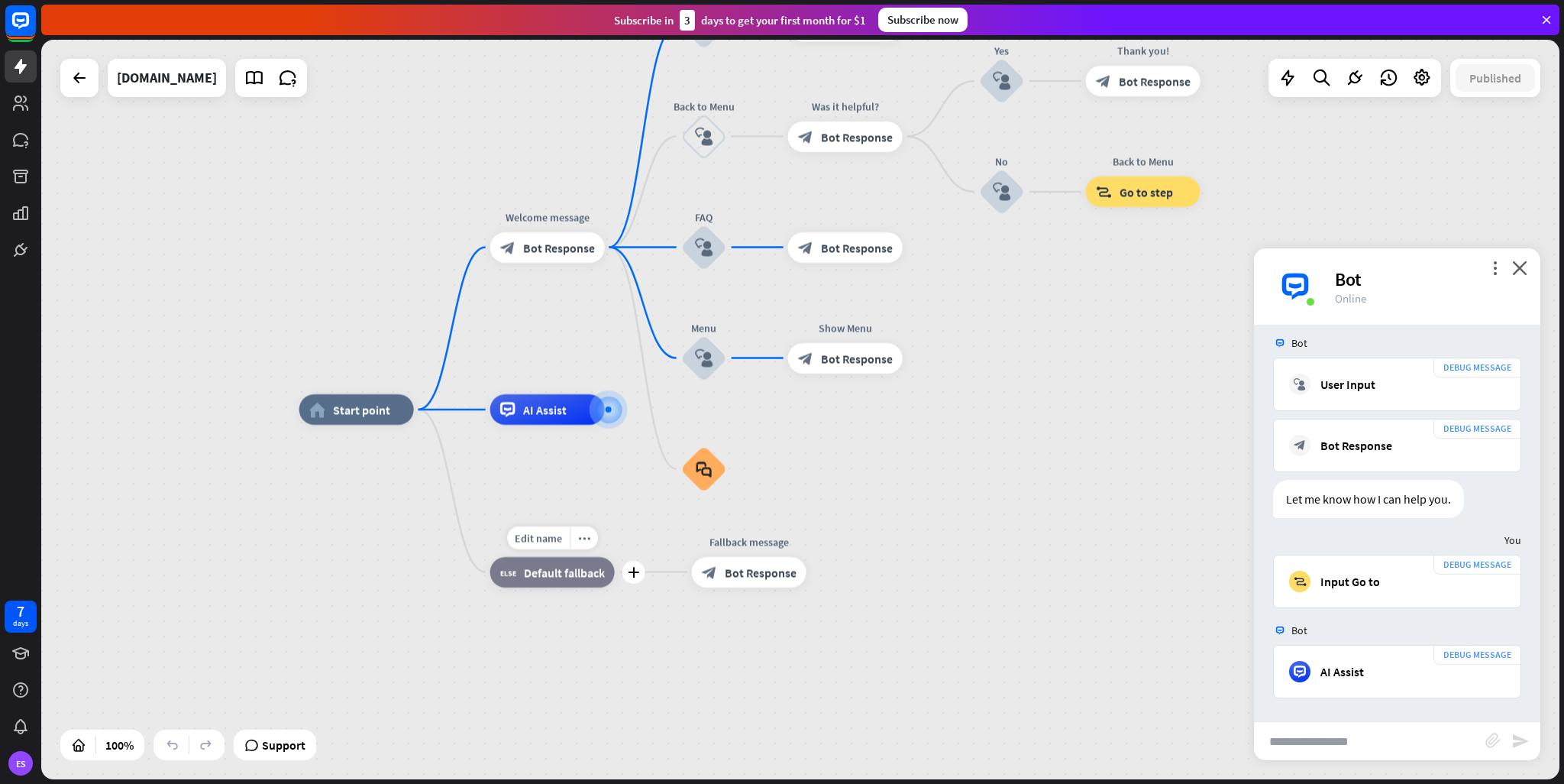
click at [571, 576] on span "Default fallback" at bounding box center [564, 571] width 81 height 15
click at [584, 545] on div "more_horiz" at bounding box center [584, 537] width 28 height 23
click at [639, 587] on span "Collapse all" at bounding box center [644, 591] width 56 height 15
click at [587, 546] on div "more_horiz" at bounding box center [584, 537] width 28 height 23
click at [651, 564] on span "Expand" at bounding box center [637, 562] width 36 height 15
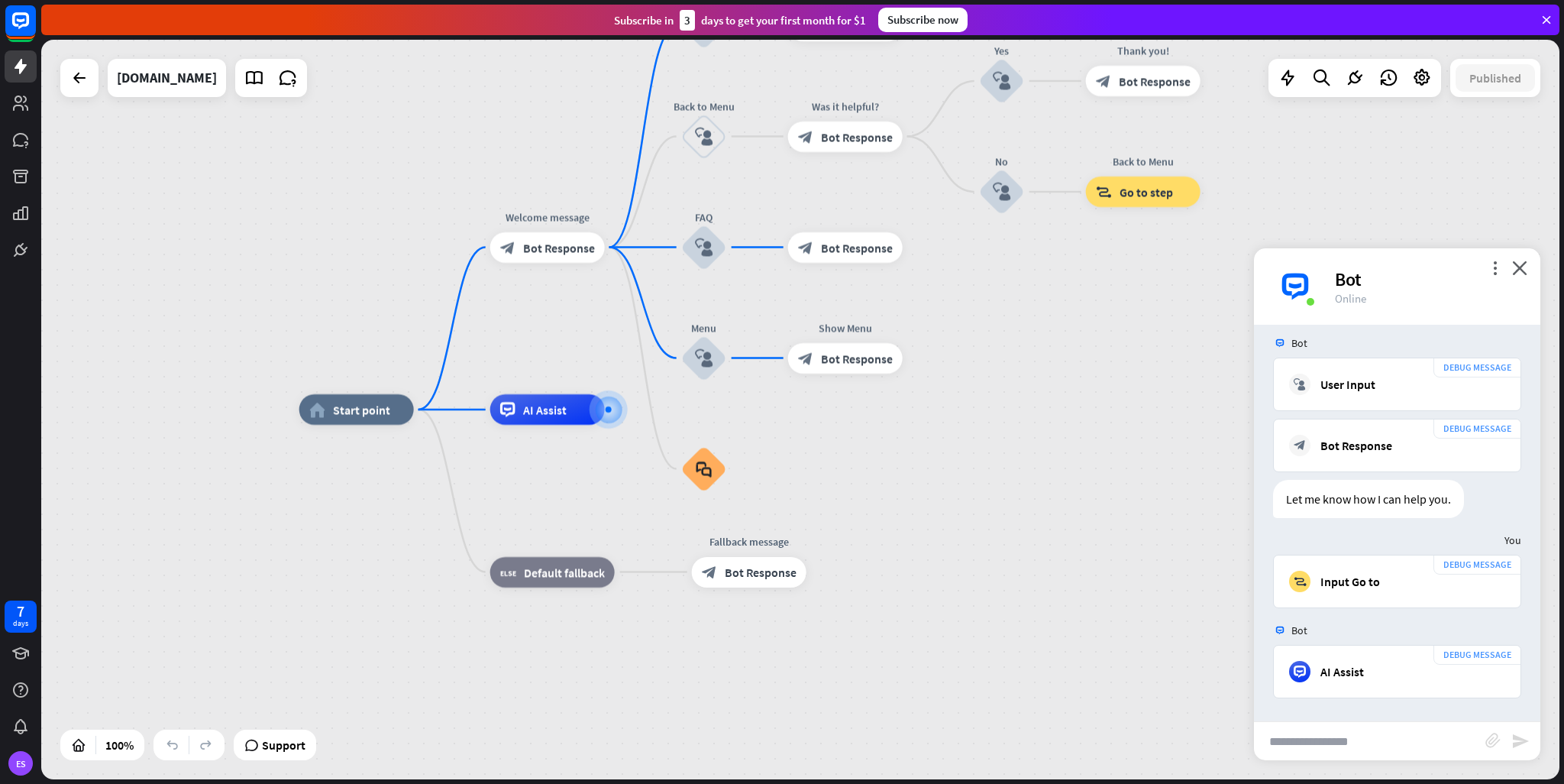
click at [587, 578] on span "Default fallback" at bounding box center [564, 571] width 81 height 15
click at [573, 546] on div "more_horiz" at bounding box center [584, 537] width 28 height 23
click at [629, 620] on span "Start testing from here" at bounding box center [658, 623] width 106 height 15
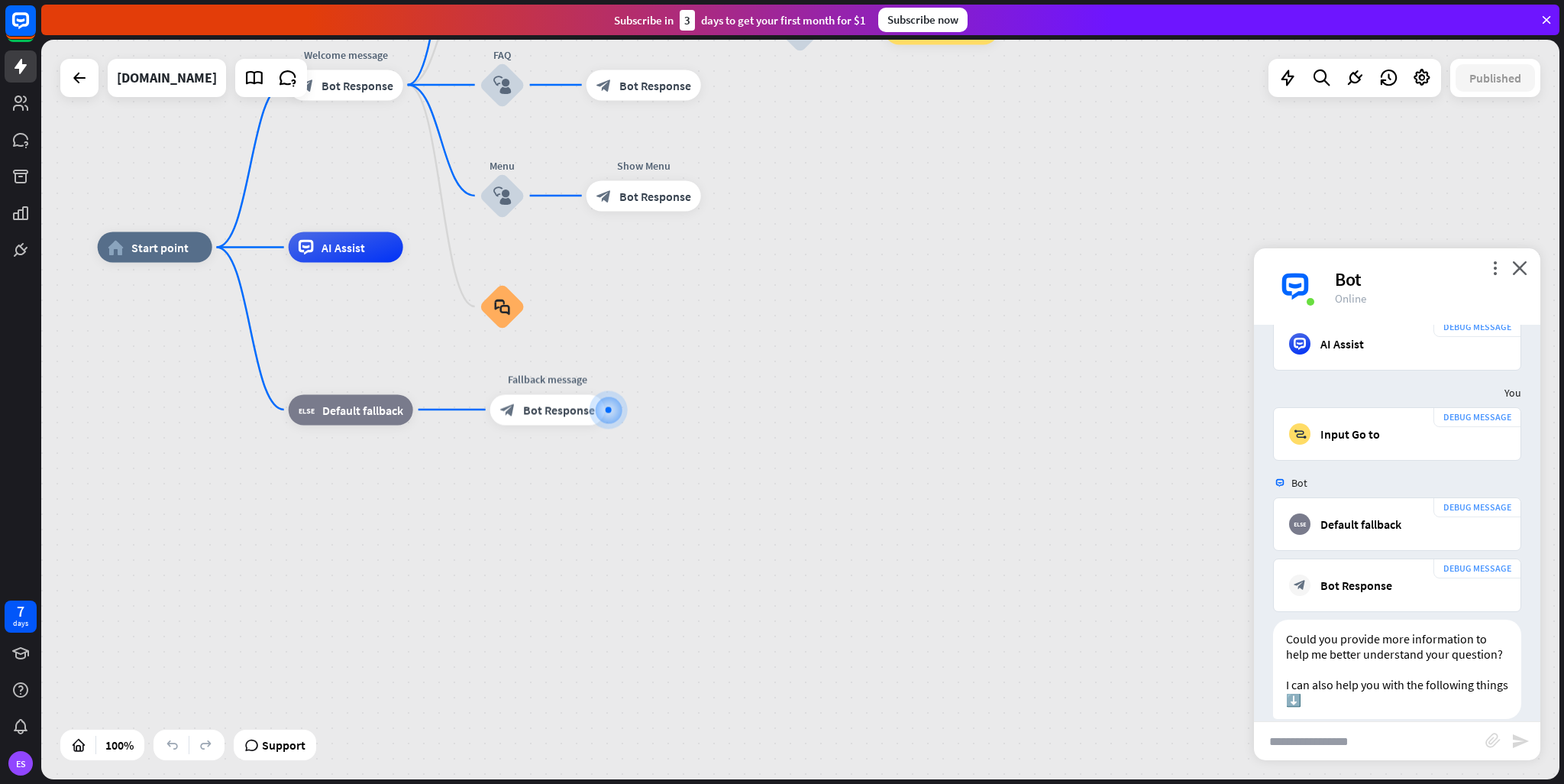
scroll to position [2128, 0]
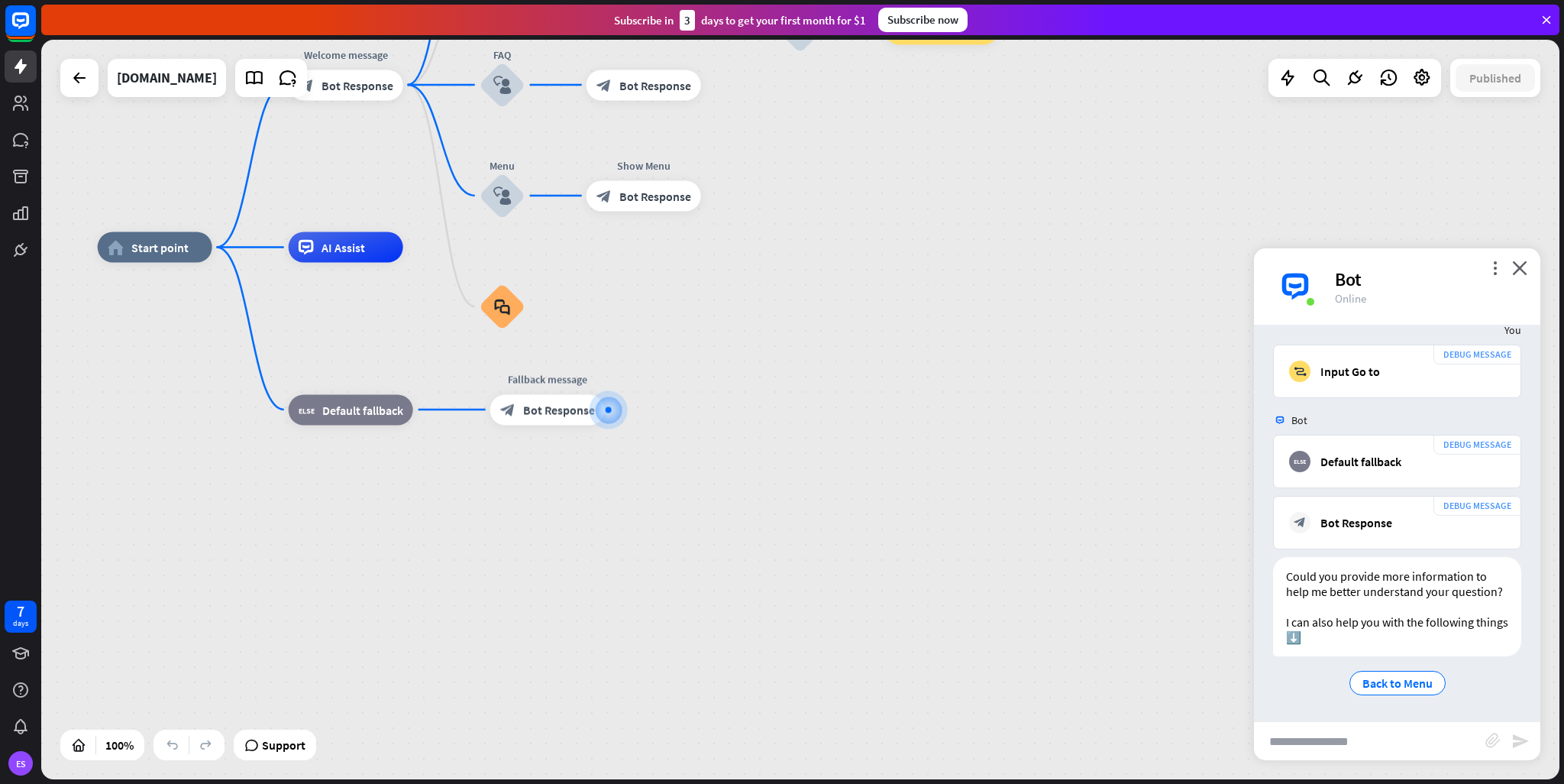
click at [1311, 737] on input "text" at bounding box center [1369, 741] width 231 height 38
paste input "**********"
type input "**********"
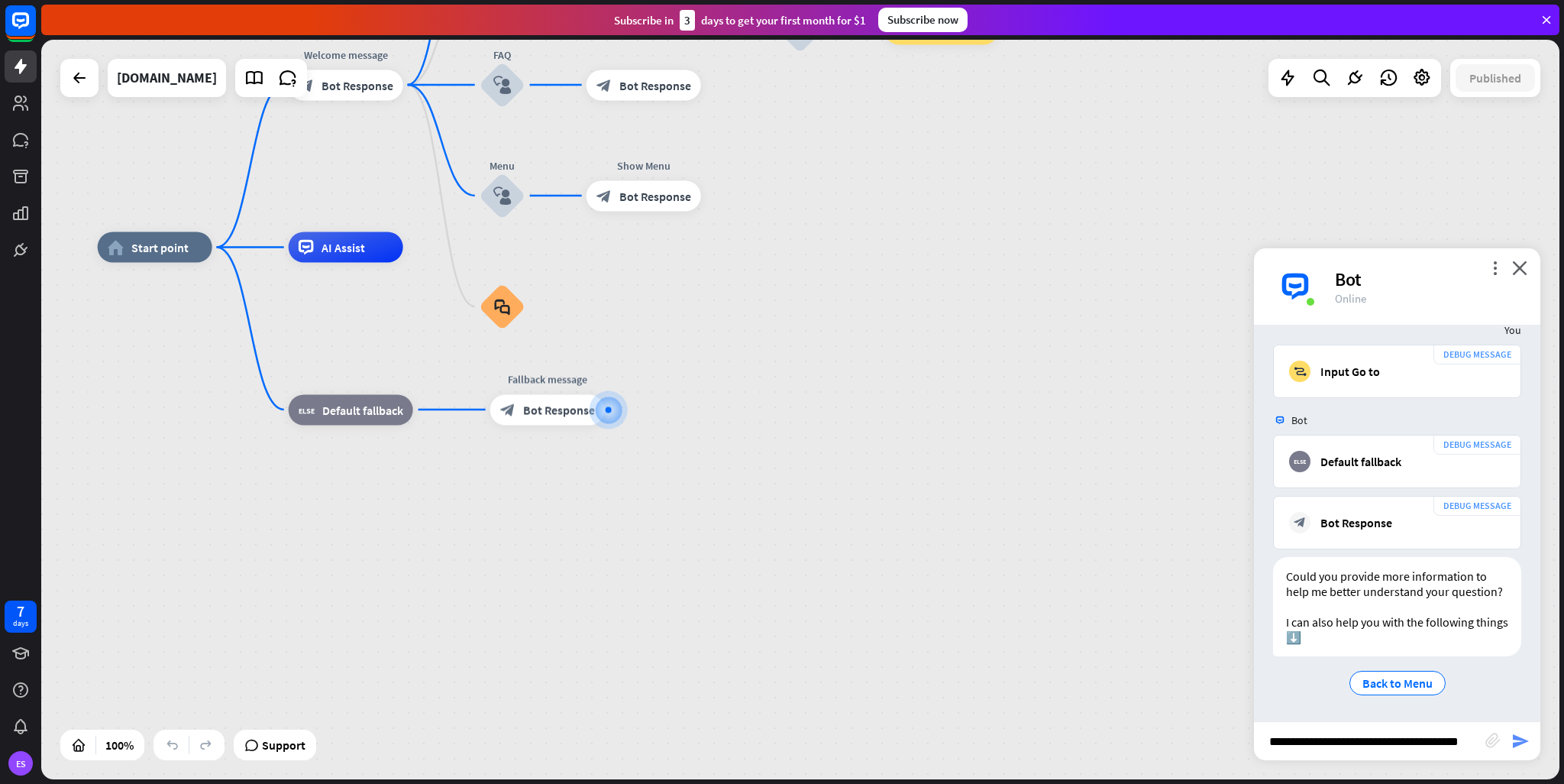
click at [1527, 747] on icon "send" at bounding box center [1521, 741] width 18 height 18
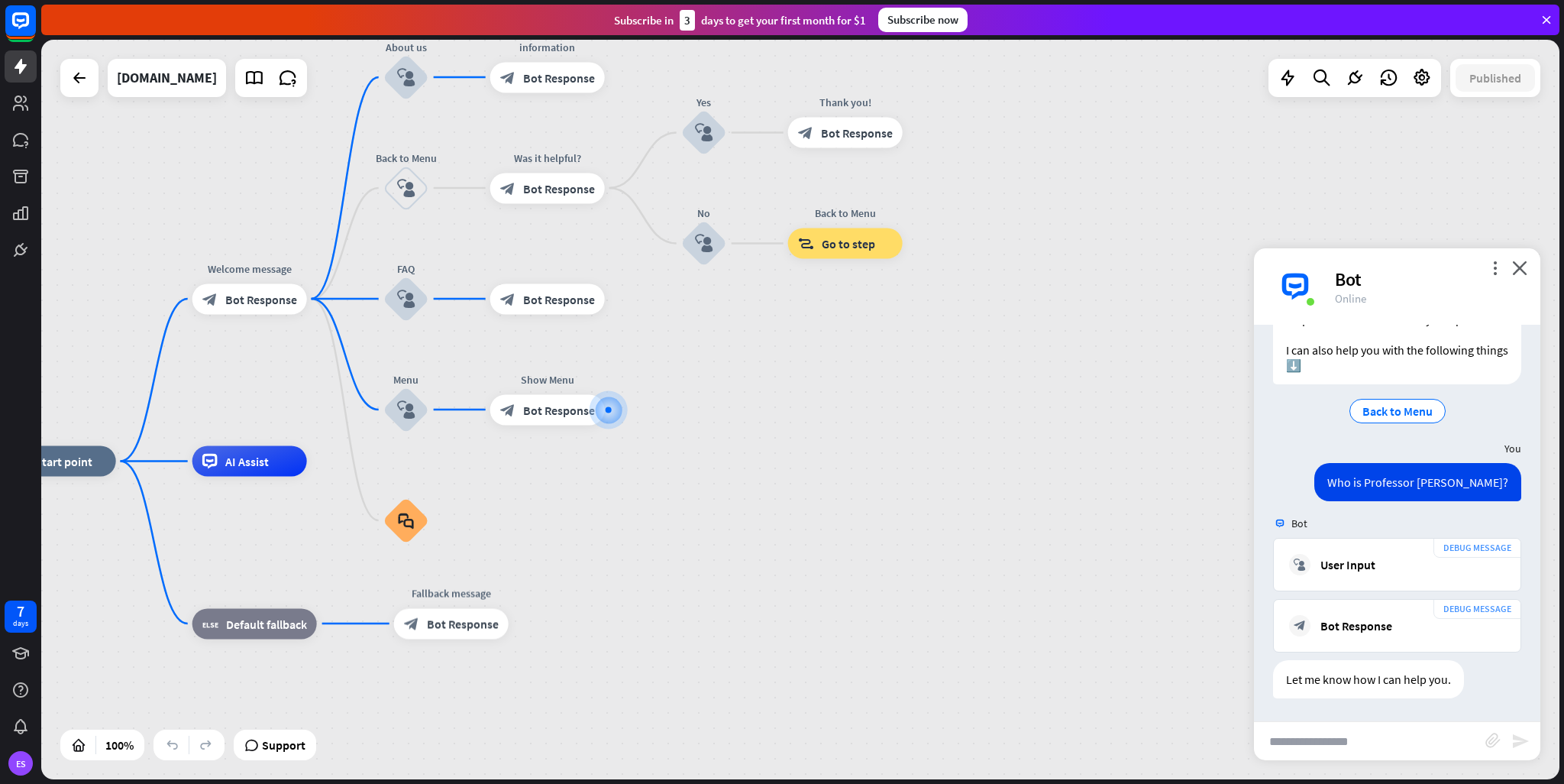
scroll to position [2415, 0]
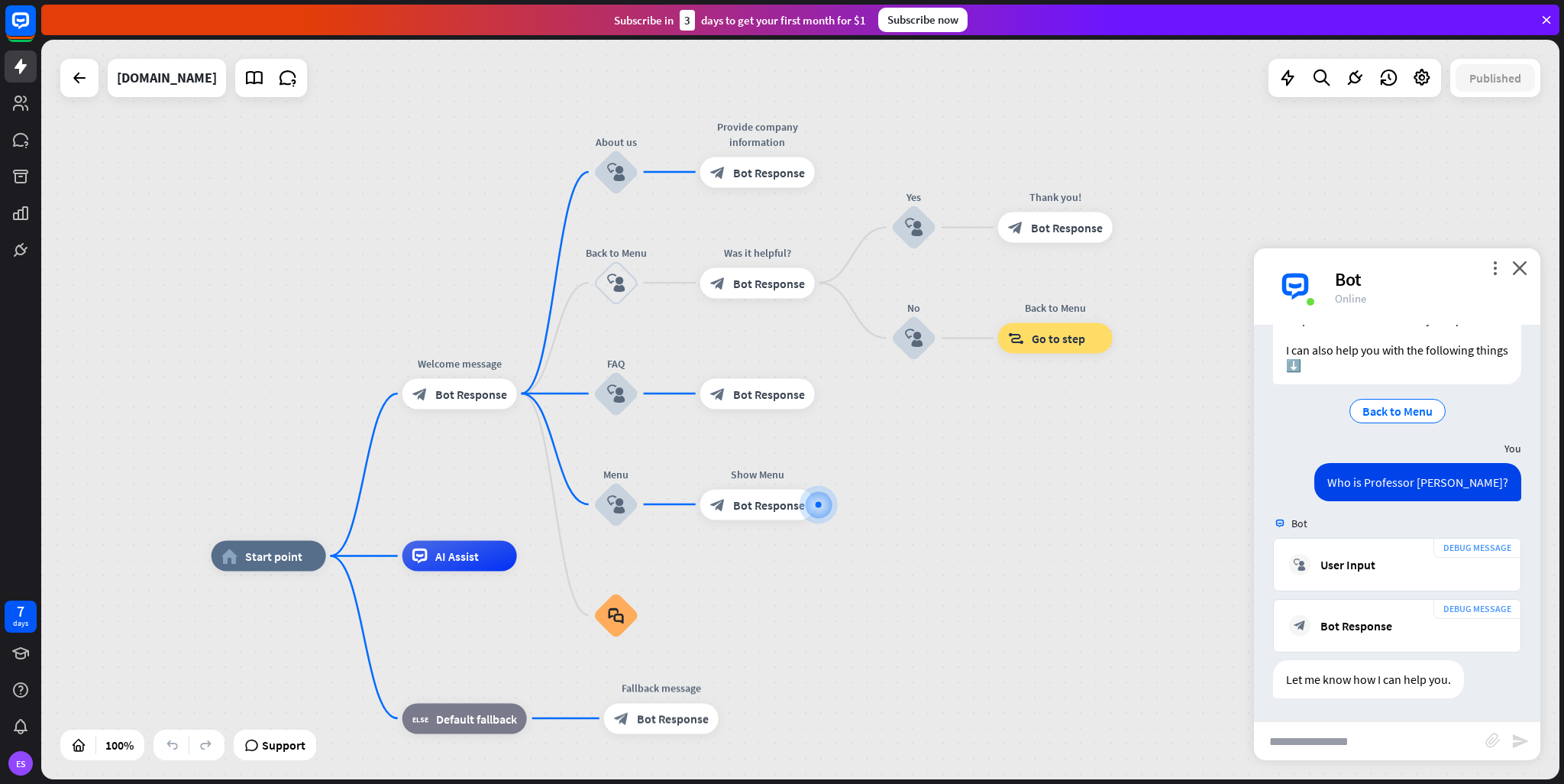
drag, startPoint x: 801, startPoint y: 416, endPoint x: 1011, endPoint y: 511, distance: 230.4
click at [1011, 511] on div "home_2 Start point Welcome message block_bot_response Bot Response About us blo…" at bounding box center [800, 409] width 1519 height 739
click at [85, 89] on div at bounding box center [79, 78] width 31 height 31
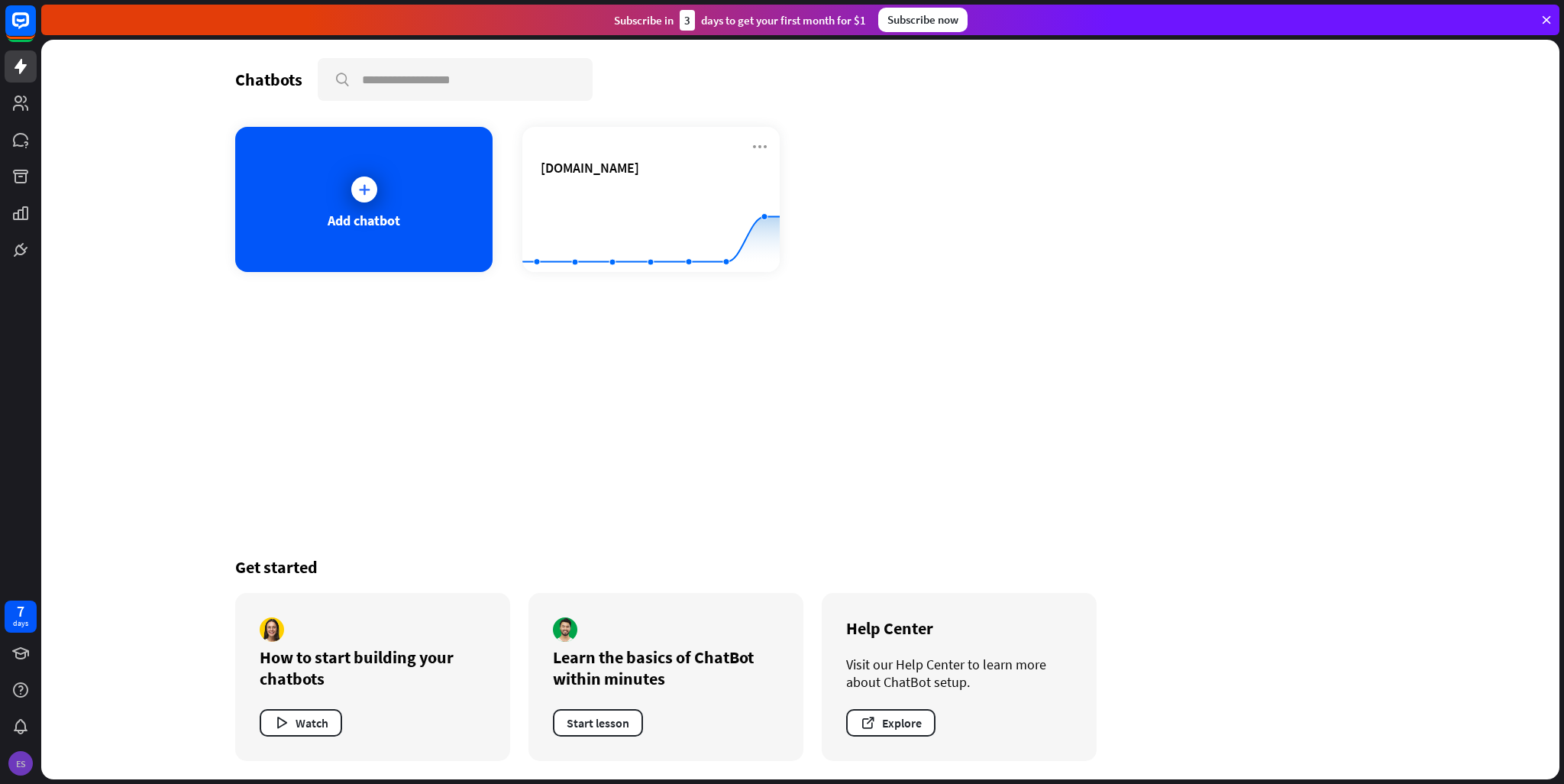
click at [21, 768] on div "ES" at bounding box center [20, 763] width 24 height 24
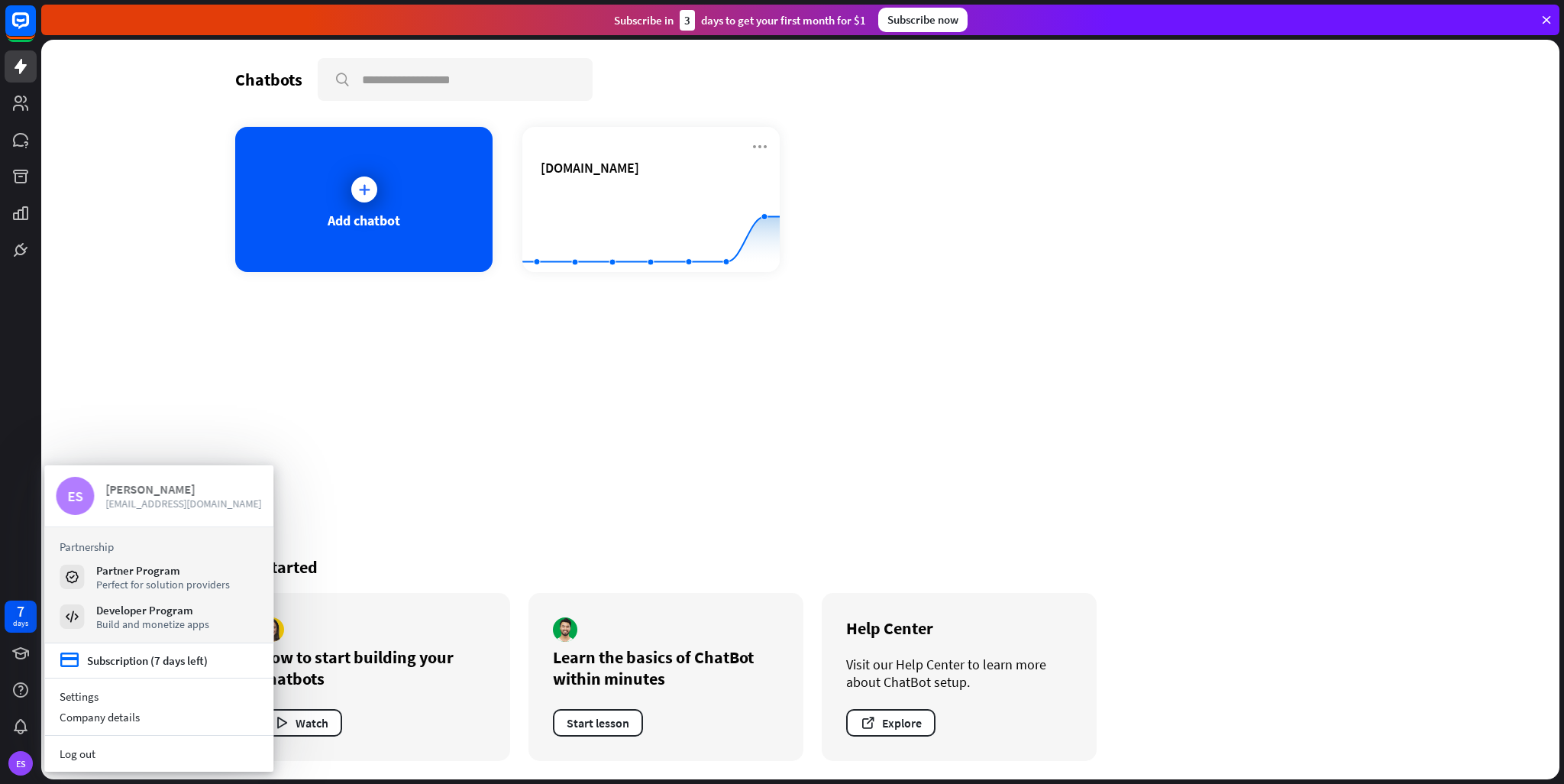
click at [127, 505] on span "[EMAIL_ADDRESS][DOMAIN_NAME]" at bounding box center [183, 503] width 157 height 14
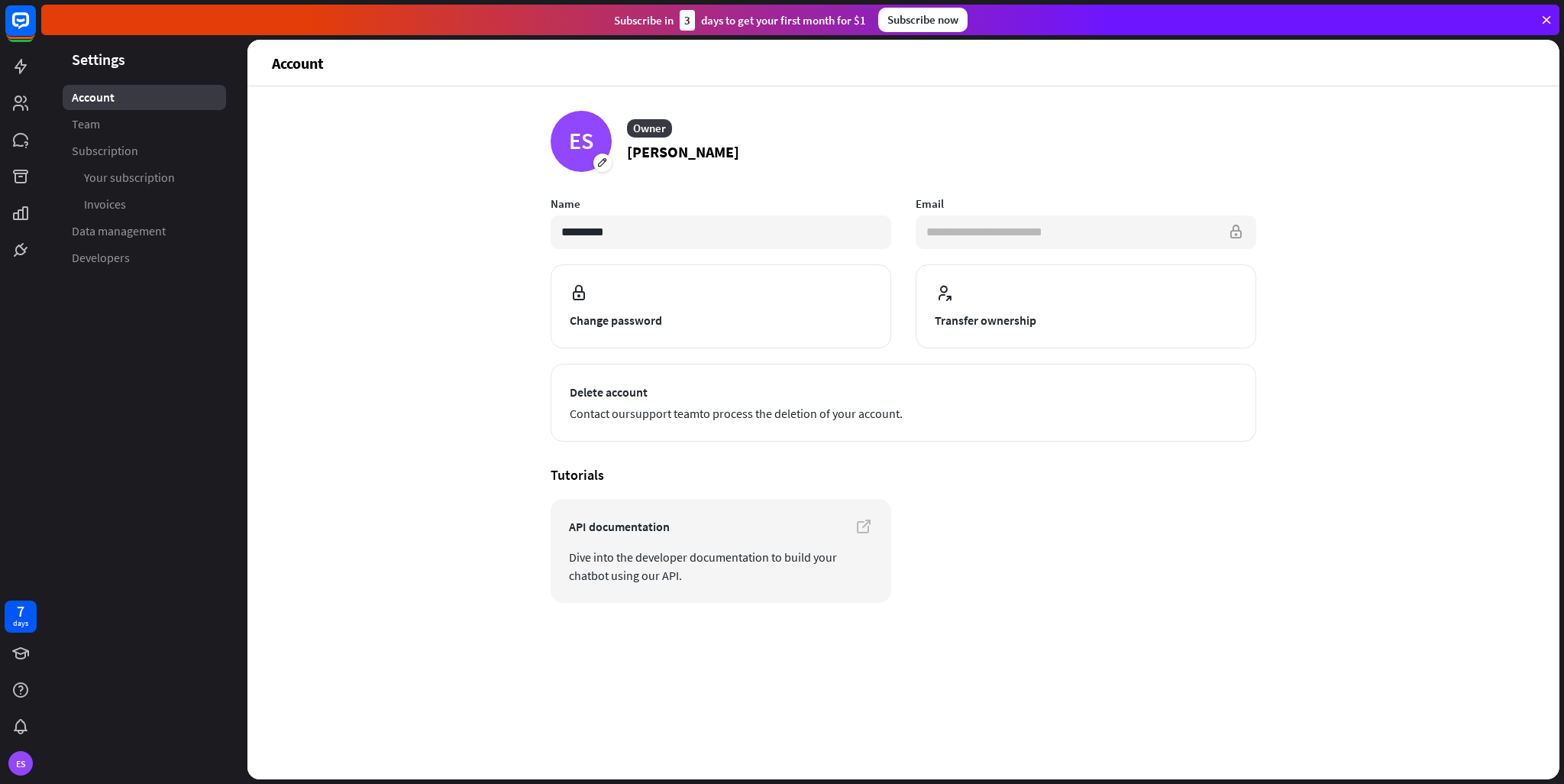
drag, startPoint x: 929, startPoint y: 233, endPoint x: 1084, endPoint y: 238, distance: 155.2
click at [1084, 238] on input "**********" at bounding box center [1086, 232] width 341 height 34
